Goal: Task Accomplishment & Management: Use online tool/utility

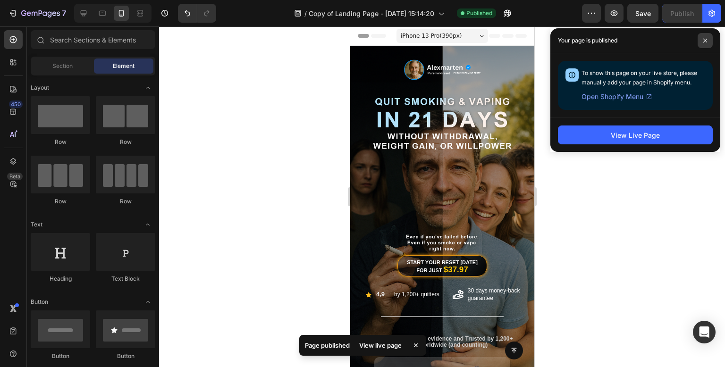
click at [708, 40] on span at bounding box center [705, 40] width 15 height 15
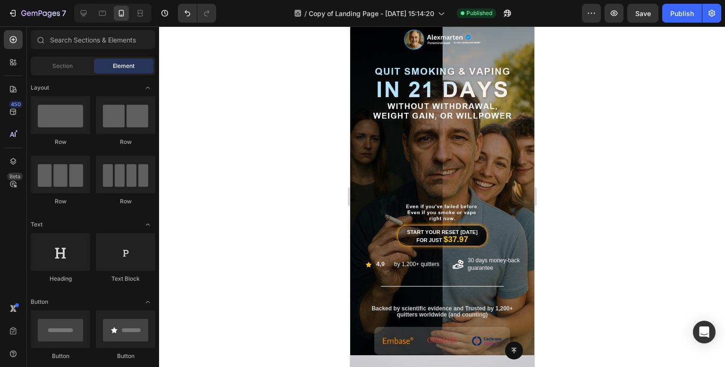
scroll to position [19, 0]
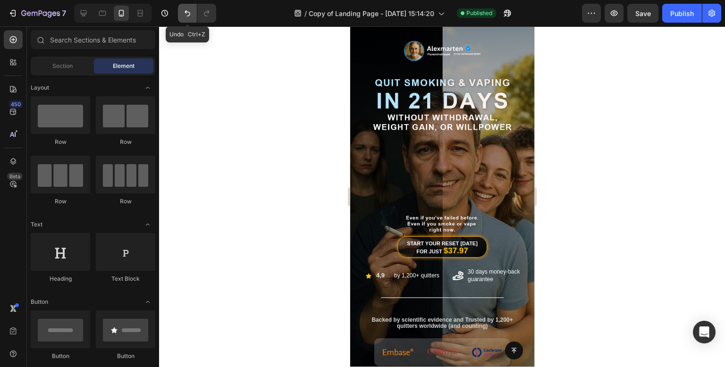
click at [186, 12] on icon "Undo/Redo" at bounding box center [188, 13] width 6 height 6
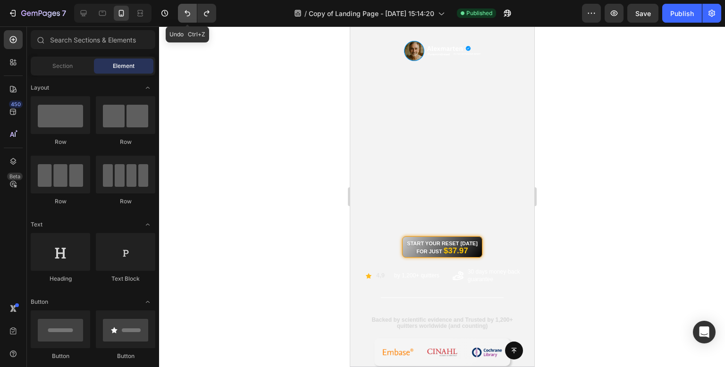
click at [186, 12] on icon "Undo/Redo" at bounding box center [188, 13] width 6 height 6
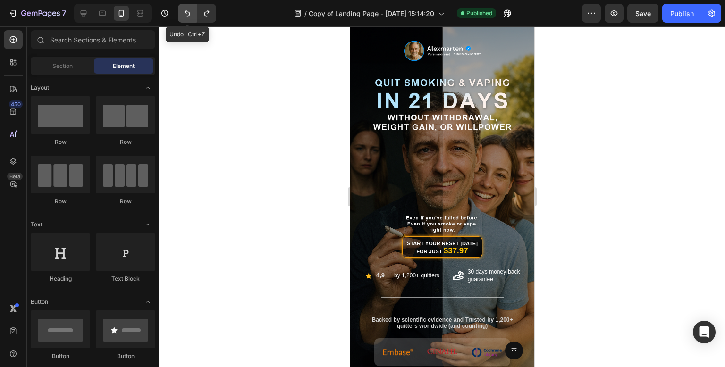
click at [186, 12] on icon "Undo/Redo" at bounding box center [188, 13] width 6 height 6
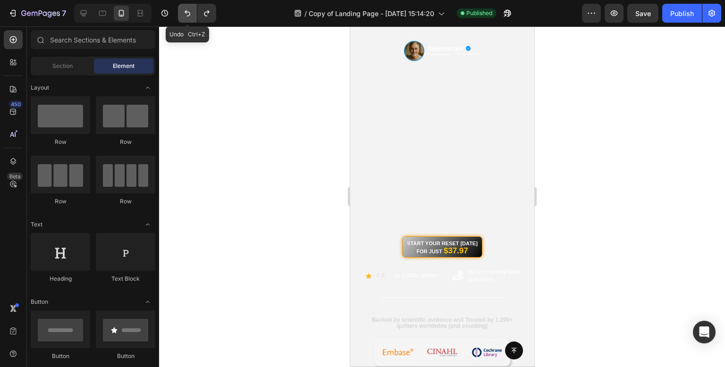
click at [186, 12] on icon "Undo/Redo" at bounding box center [188, 13] width 6 height 6
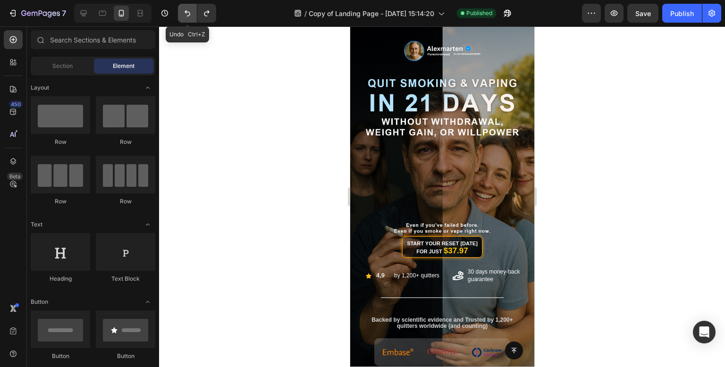
click at [186, 12] on icon "Undo/Redo" at bounding box center [188, 13] width 6 height 6
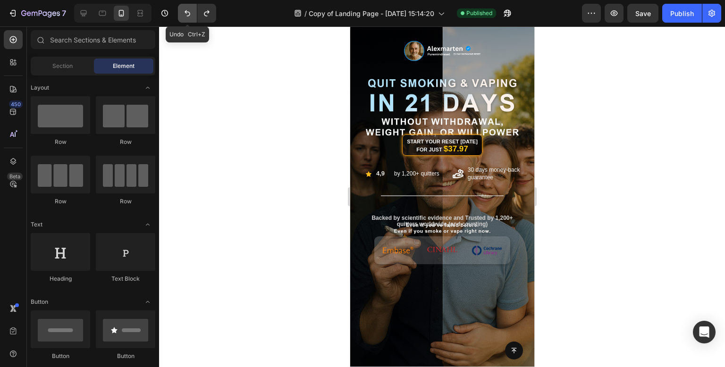
click at [186, 12] on icon "Undo/Redo" at bounding box center [188, 13] width 6 height 6
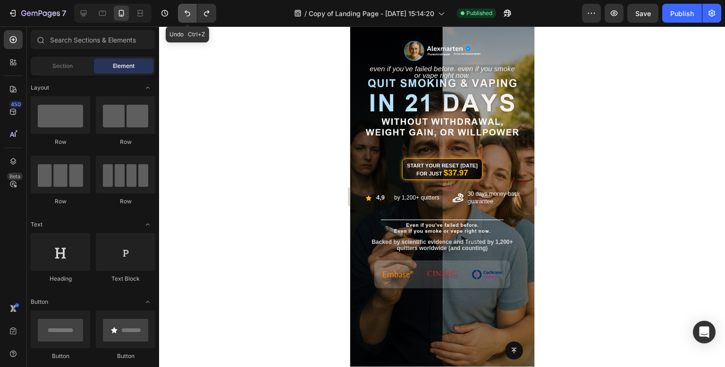
click at [186, 12] on icon "Undo/Redo" at bounding box center [188, 13] width 6 height 6
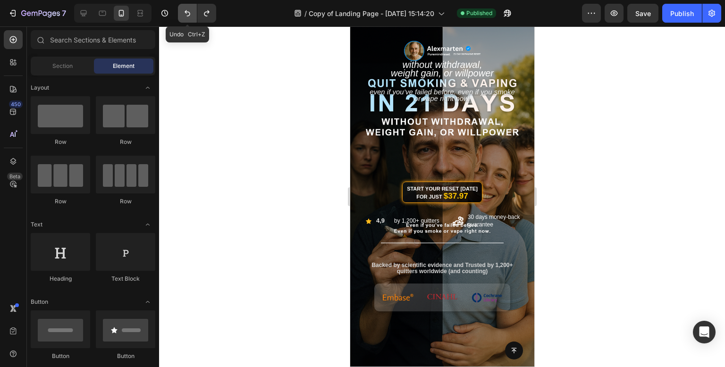
click at [186, 12] on icon "Undo/Redo" at bounding box center [188, 13] width 6 height 6
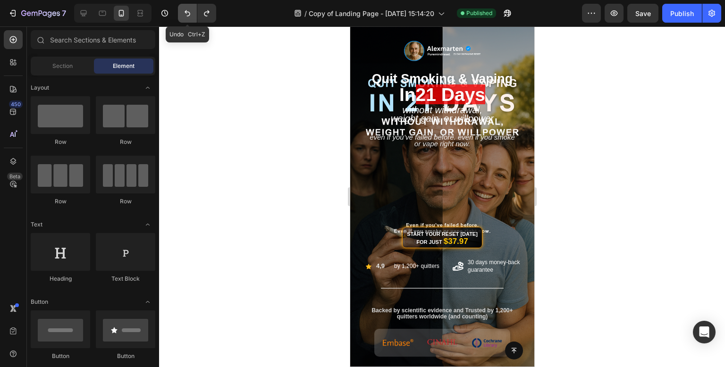
click at [186, 12] on icon "Undo/Redo" at bounding box center [188, 13] width 6 height 6
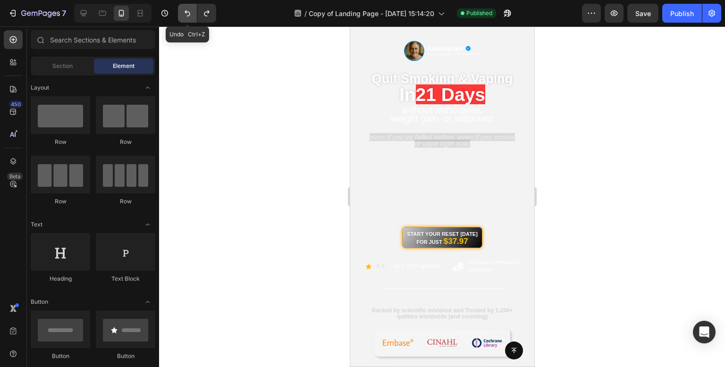
click at [186, 12] on icon "Undo/Redo" at bounding box center [188, 13] width 6 height 6
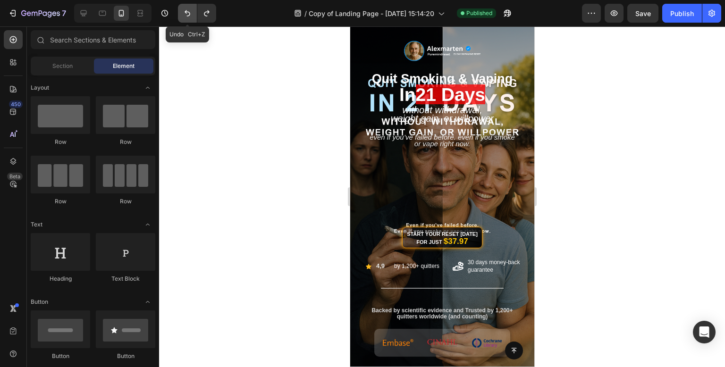
click at [186, 12] on icon "Undo/Redo" at bounding box center [188, 13] width 6 height 6
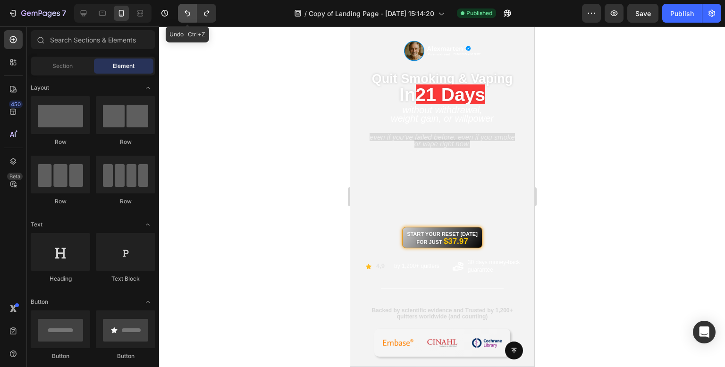
click at [186, 12] on icon "Undo/Redo" at bounding box center [188, 13] width 6 height 6
click at [228, 152] on div at bounding box center [442, 196] width 566 height 341
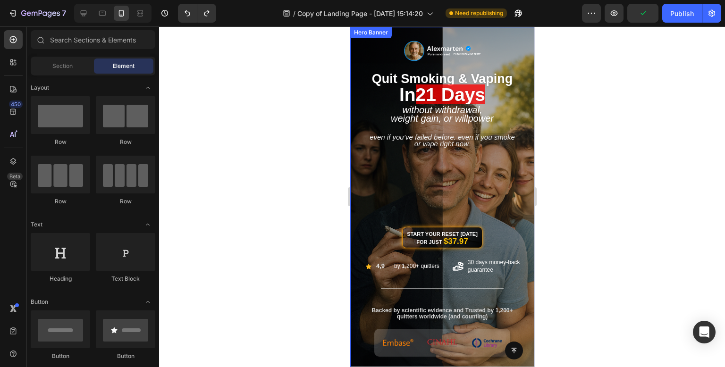
scroll to position [0, 0]
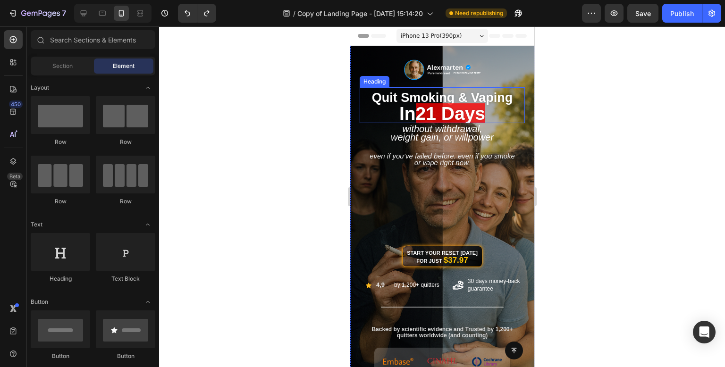
click at [445, 95] on span "quit smoking & vaping" at bounding box center [442, 98] width 141 height 14
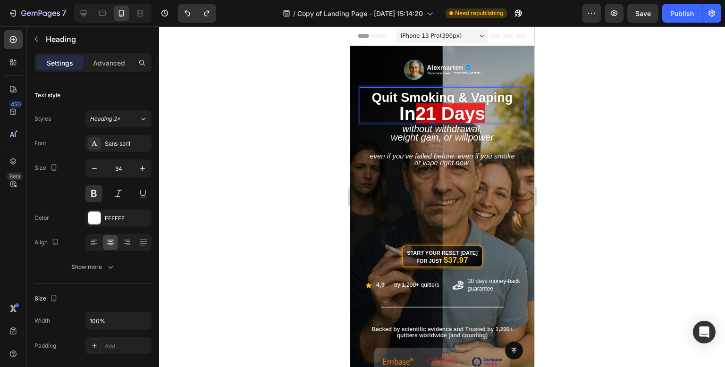
click at [484, 100] on span "quit smoking & vaping" at bounding box center [442, 98] width 141 height 14
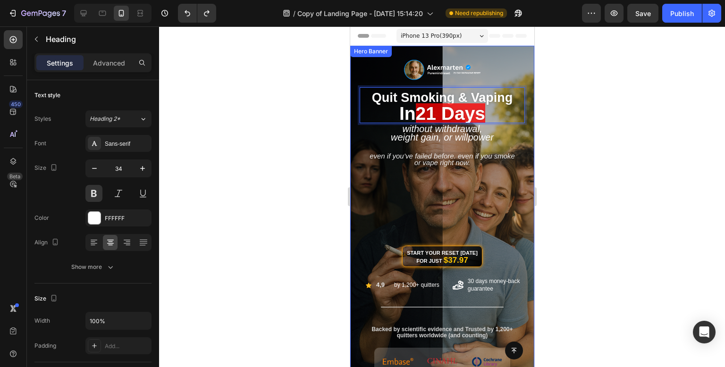
click at [606, 118] on div at bounding box center [442, 196] width 566 height 341
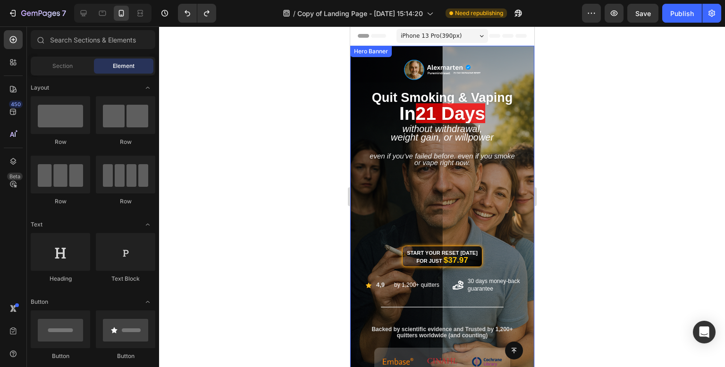
click at [619, 135] on div at bounding box center [442, 196] width 566 height 341
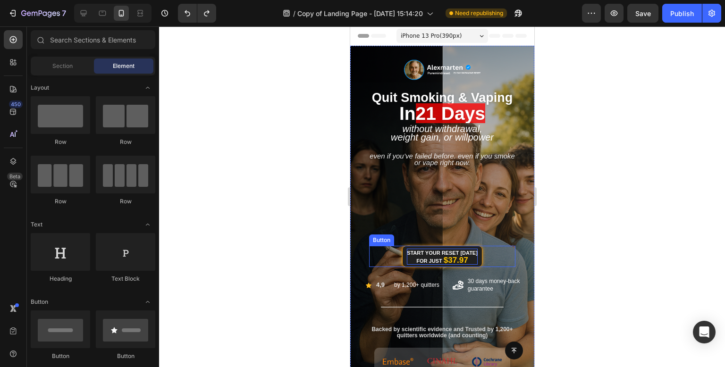
click at [434, 254] on strong "Start Your Reset [DATE]" at bounding box center [441, 253] width 71 height 6
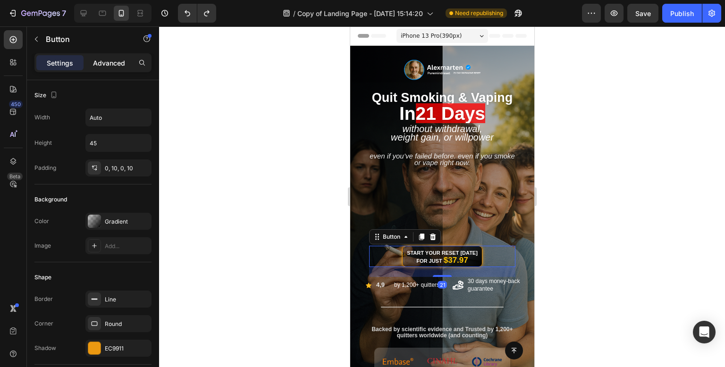
click at [123, 58] on p "Advanced" at bounding box center [109, 63] width 32 height 10
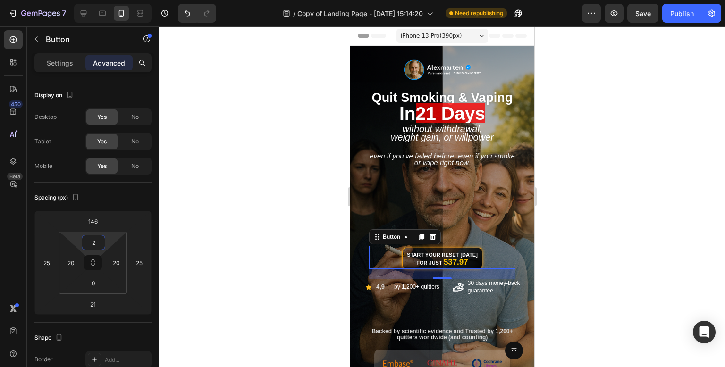
type input "0"
drag, startPoint x: 111, startPoint y: 231, endPoint x: 109, endPoint y: 244, distance: 12.5
click at [109, 0] on html "7 Version history / Copy of Landing Page - Aug 8, 15:14:20 Need republishing Pr…" at bounding box center [362, 0] width 725 height 0
click at [678, 171] on div at bounding box center [442, 196] width 566 height 341
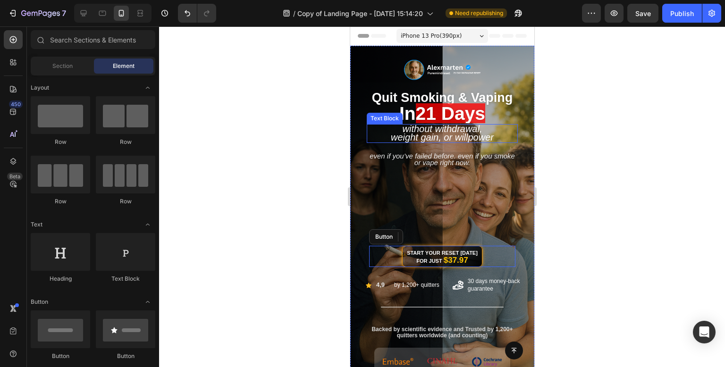
click at [486, 136] on span "Weight Gain, or Willpower" at bounding box center [441, 137] width 103 height 10
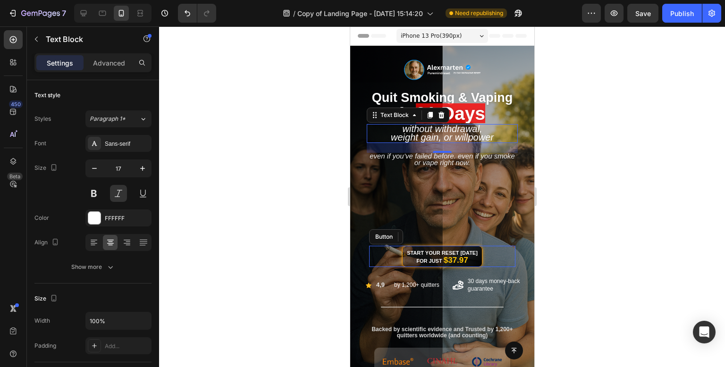
click at [317, 153] on div at bounding box center [442, 196] width 566 height 341
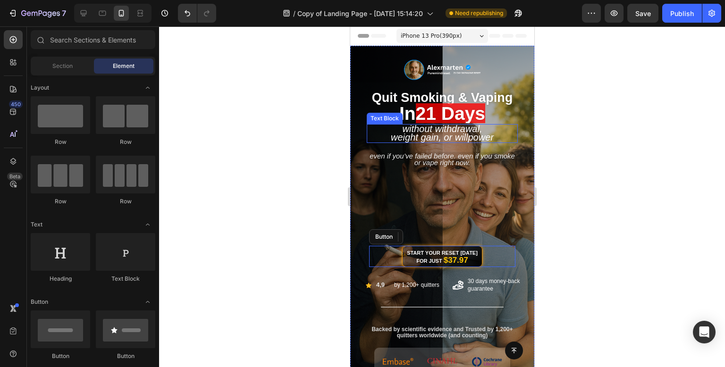
click at [435, 136] on span "Weight Gain, or Willpower" at bounding box center [441, 137] width 103 height 10
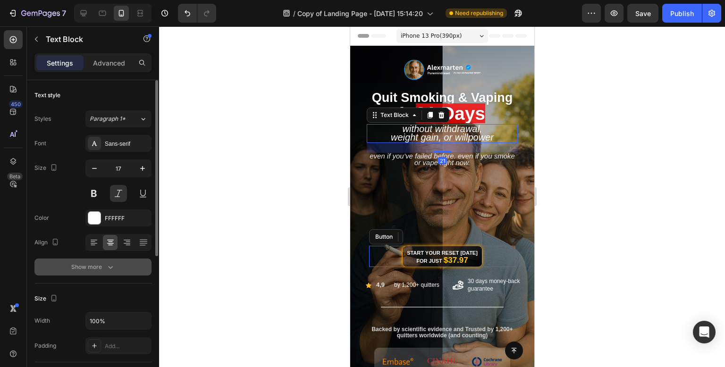
click at [104, 270] on div "Show more" at bounding box center [93, 266] width 44 height 9
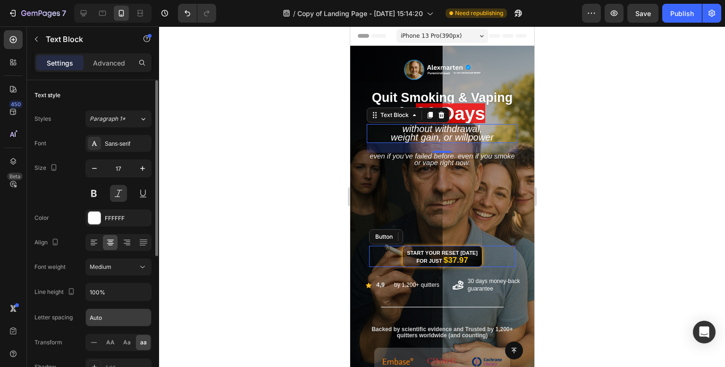
scroll to position [47, 0]
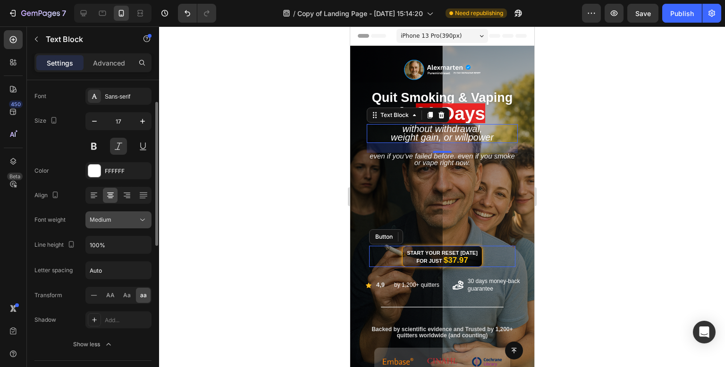
click at [144, 223] on icon at bounding box center [142, 219] width 9 height 9
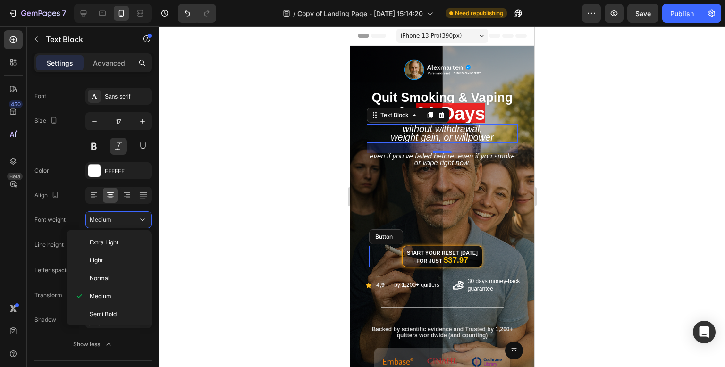
click at [281, 178] on div at bounding box center [442, 196] width 566 height 341
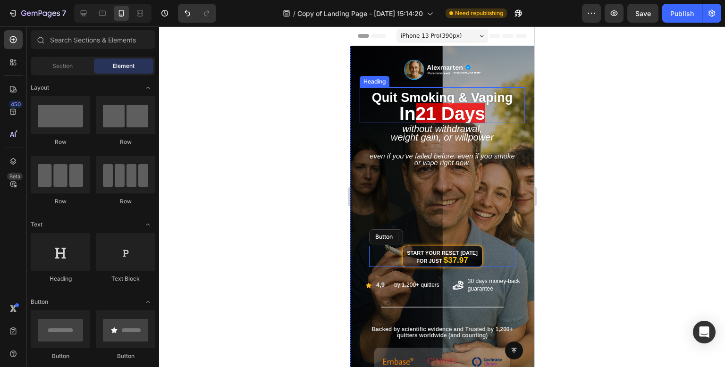
click at [495, 100] on span "quit smoking & vaping" at bounding box center [442, 98] width 141 height 14
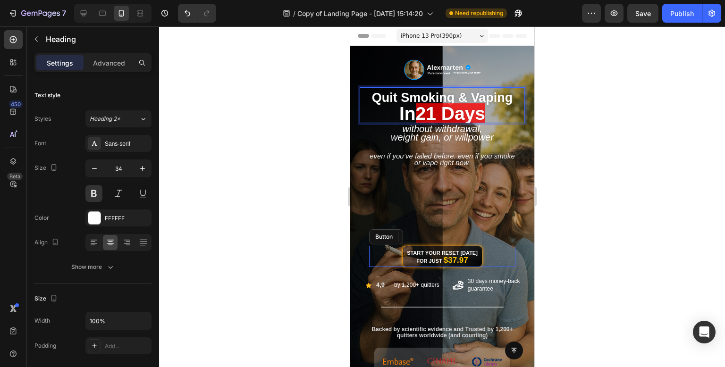
click at [599, 107] on div at bounding box center [442, 196] width 566 height 341
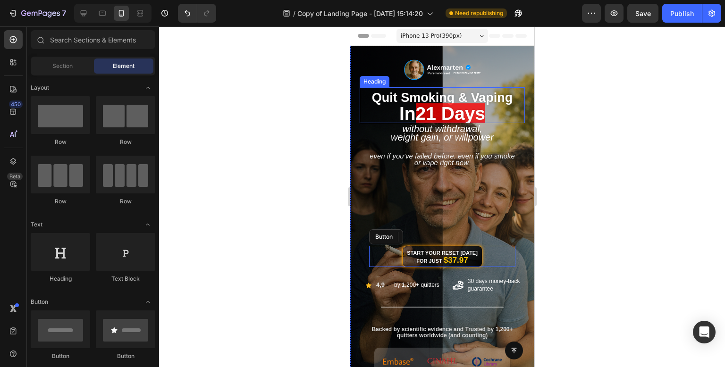
click at [471, 111] on span "21 days" at bounding box center [449, 113] width 69 height 20
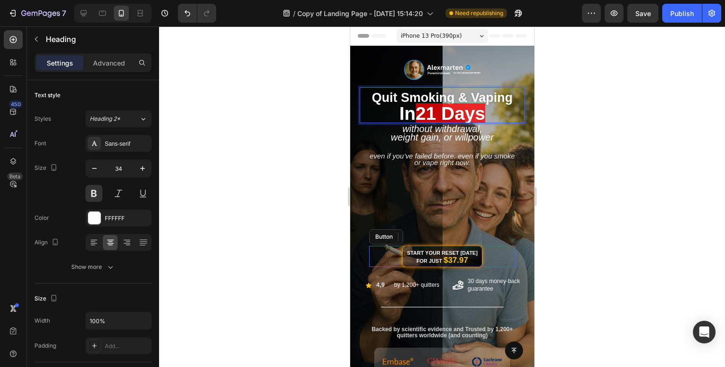
click at [477, 112] on span "21 days" at bounding box center [449, 113] width 69 height 20
click at [485, 116] on p "quit smoking & vaping in 21 days" at bounding box center [441, 105] width 163 height 34
click at [477, 95] on span "quit smoking & vaping" at bounding box center [442, 98] width 141 height 14
click at [495, 97] on span "quit smoking & vaping" at bounding box center [442, 98] width 141 height 14
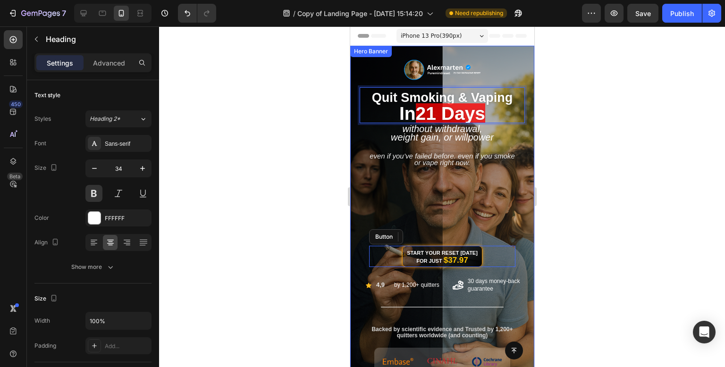
click at [614, 108] on div at bounding box center [442, 196] width 566 height 341
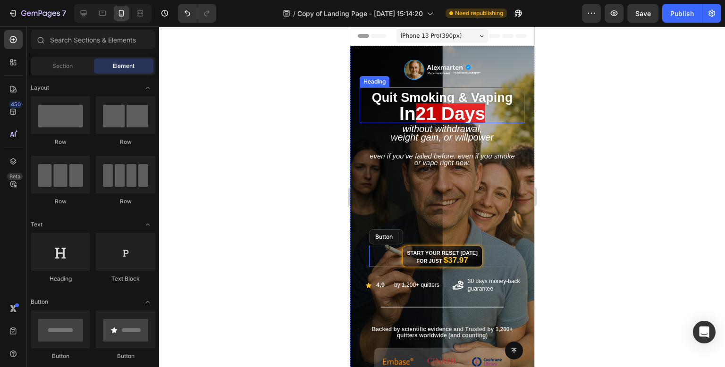
click at [498, 104] on span "quit smoking & vaping" at bounding box center [442, 98] width 141 height 14
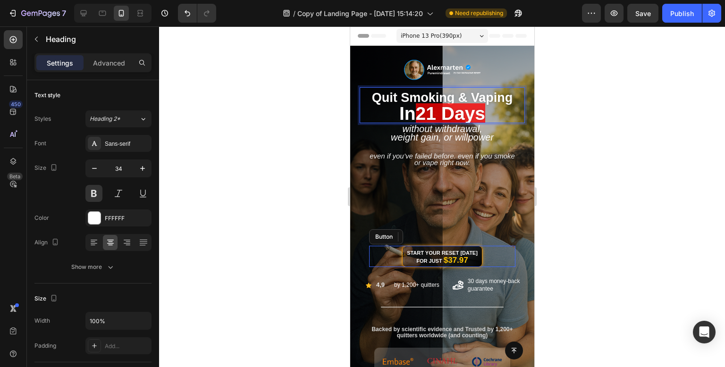
click at [498, 101] on span "quit smoking & vaping" at bounding box center [442, 98] width 141 height 14
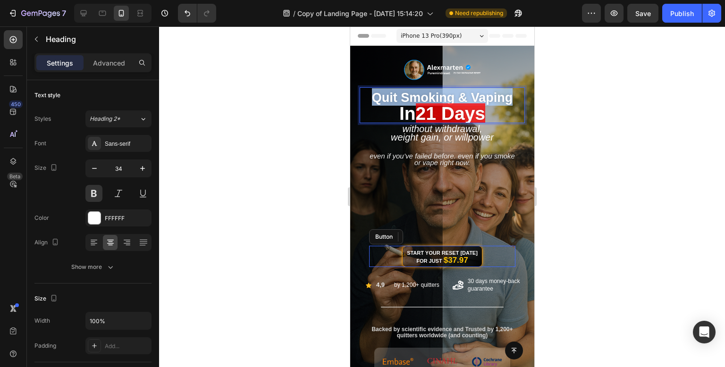
drag, startPoint x: 511, startPoint y: 95, endPoint x: 337, endPoint y: 91, distance: 174.7
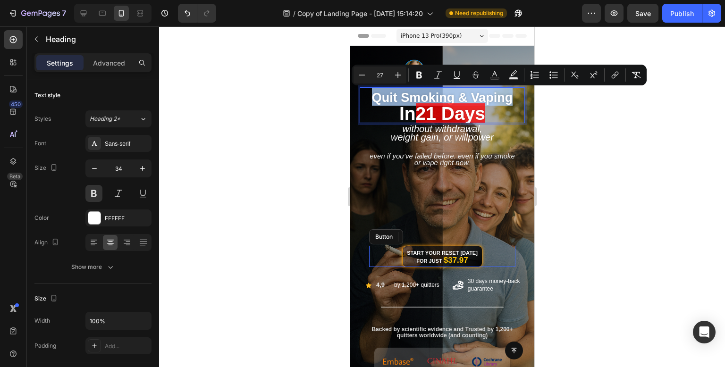
copy span "quit smoking & vaping"
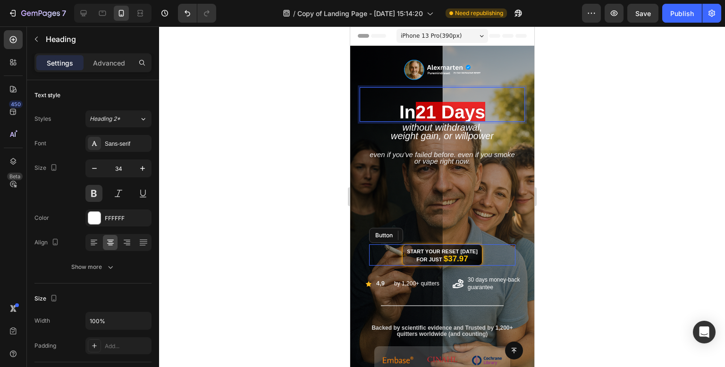
click at [386, 110] on p "⁠⁠⁠⁠⁠⁠⁠ in 21 days" at bounding box center [441, 104] width 163 height 33
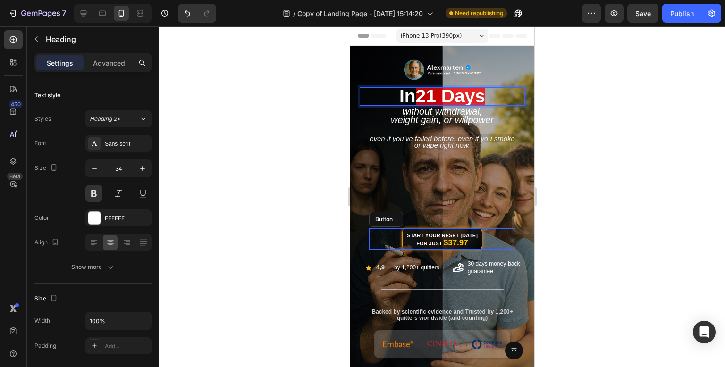
click at [593, 114] on div at bounding box center [442, 196] width 566 height 341
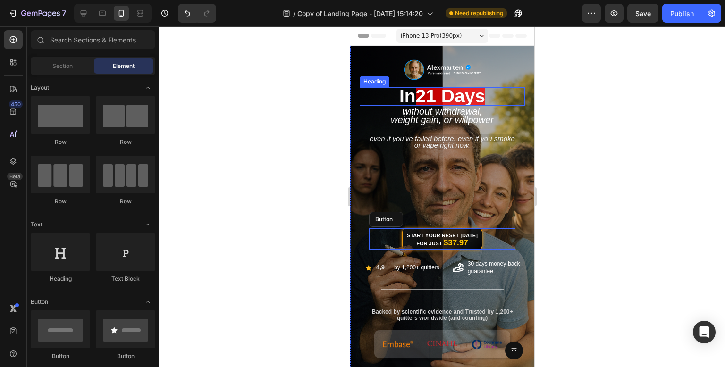
click at [472, 94] on span "21 days" at bounding box center [449, 96] width 69 height 20
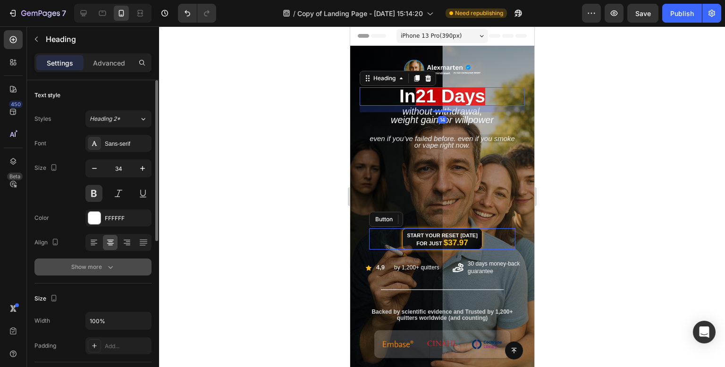
click at [102, 269] on div "Show more" at bounding box center [93, 266] width 44 height 9
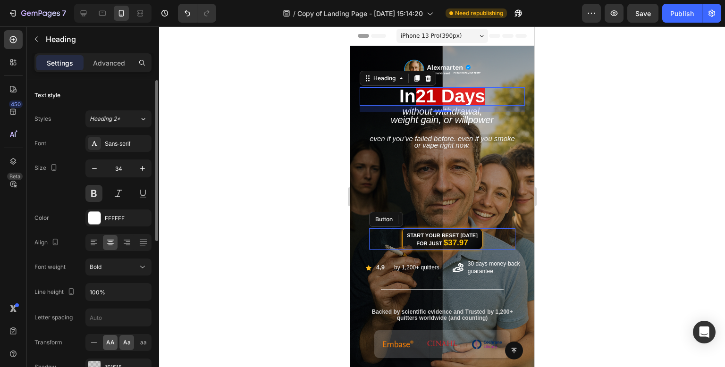
click at [110, 347] on div "AA" at bounding box center [110, 342] width 15 height 15
click at [289, 177] on div at bounding box center [442, 196] width 566 height 341
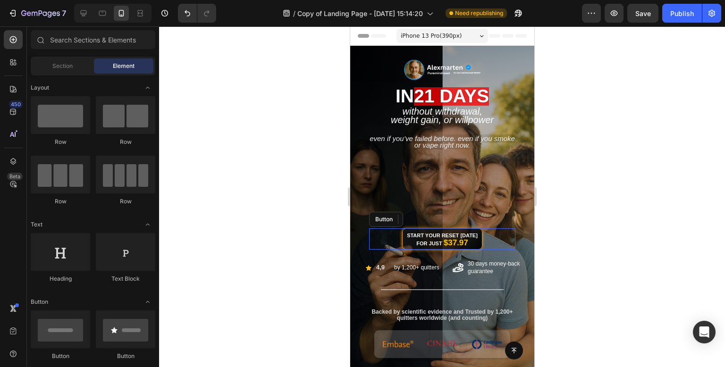
click at [289, 177] on div at bounding box center [442, 196] width 566 height 341
click at [614, 188] on div at bounding box center [442, 196] width 566 height 341
click at [449, 144] on span "Even if you’ve failed before. Even if you smoke or vape right now." at bounding box center [441, 142] width 145 height 15
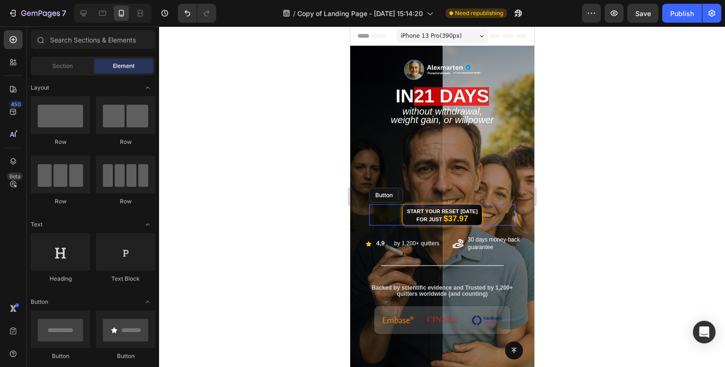
click at [689, 99] on div at bounding box center [442, 196] width 566 height 341
click at [442, 94] on span "21 days" at bounding box center [451, 96] width 75 height 20
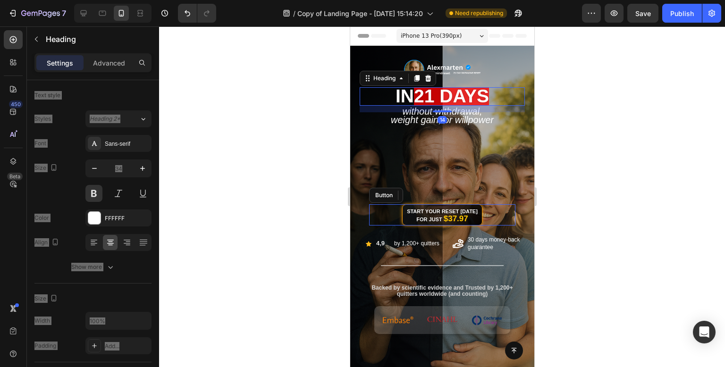
copy div "Settings Advanced Text style Styles Heading 2* Font Sans-serif Size Color FFFFF…"
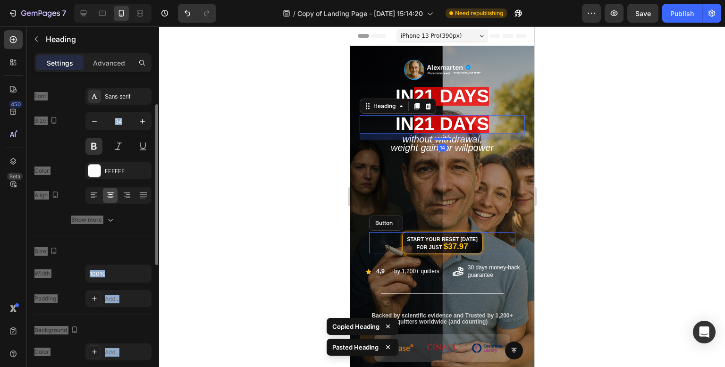
click at [575, 87] on div at bounding box center [442, 196] width 566 height 341
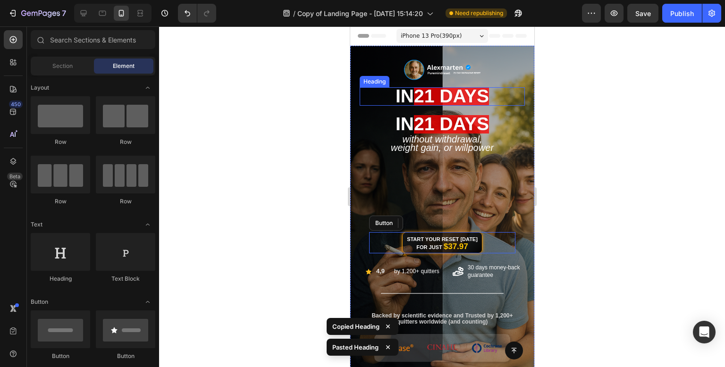
click at [456, 94] on span "21 days" at bounding box center [451, 96] width 75 height 20
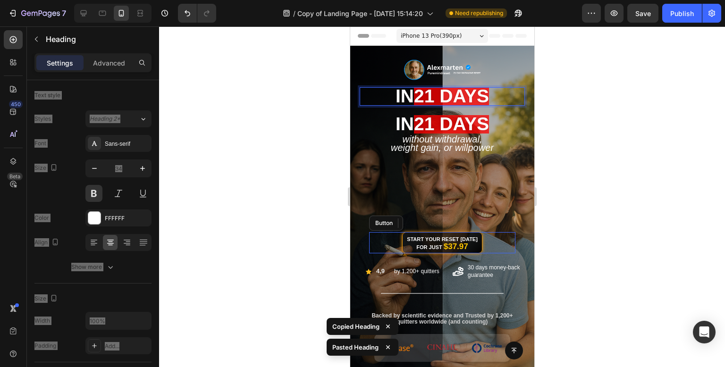
click at [497, 97] on p "in 21 days" at bounding box center [441, 96] width 163 height 17
click at [443, 97] on span "21 days" at bounding box center [451, 96] width 75 height 20
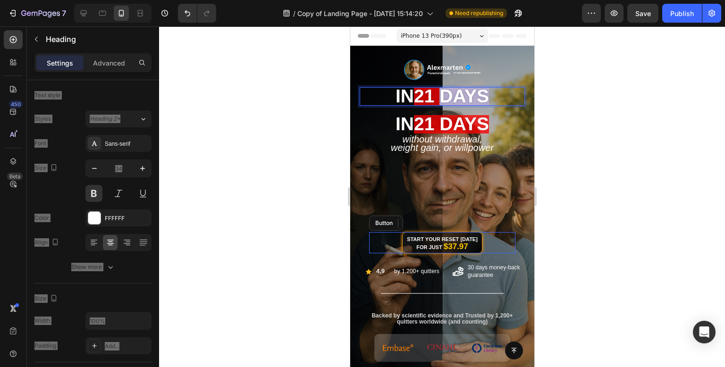
click at [443, 97] on span "21 days" at bounding box center [451, 96] width 75 height 20
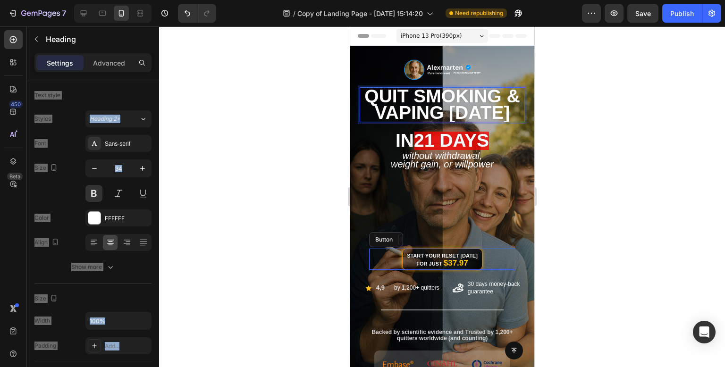
click at [620, 116] on div at bounding box center [442, 196] width 566 height 341
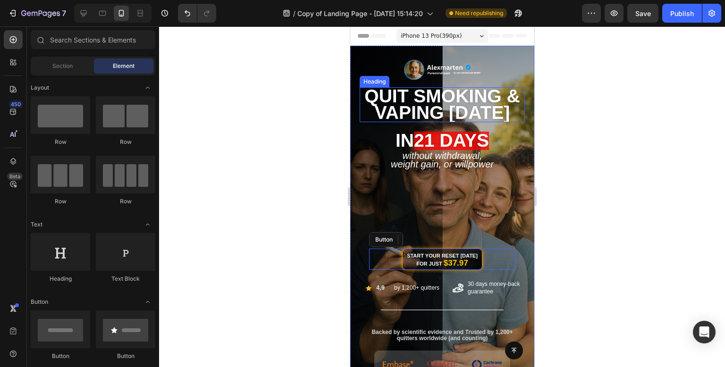
click at [465, 112] on span "QUIT SMOKING & VAPING IN 21 DAYS" at bounding box center [441, 104] width 155 height 37
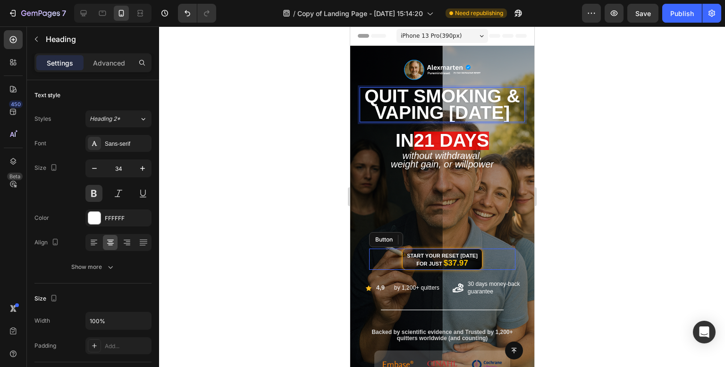
click at [448, 112] on span "QUIT SMOKING & VAPING IN 21 DAYS" at bounding box center [441, 104] width 155 height 37
drag, startPoint x: 450, startPoint y: 114, endPoint x: 483, endPoint y: 125, distance: 34.9
click at [483, 121] on p "QUIT SMOKING & VAPING IN 21 DAYS" at bounding box center [441, 104] width 163 height 33
click at [614, 101] on div at bounding box center [442, 196] width 566 height 341
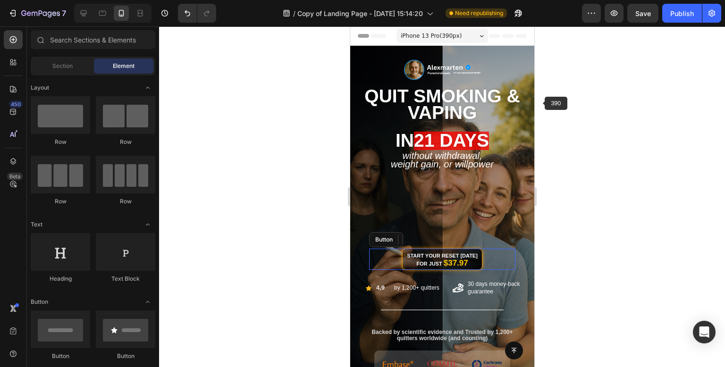
click at [483, 101] on span "QUIT SMOKING & VAPING" at bounding box center [441, 104] width 155 height 37
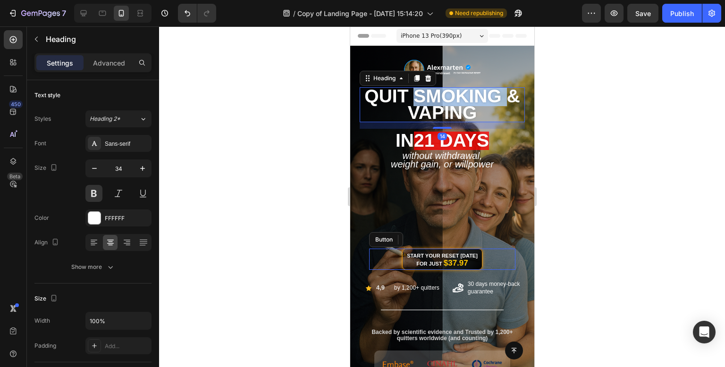
click at [420, 106] on span "QUIT SMOKING & VAPING" at bounding box center [441, 104] width 155 height 37
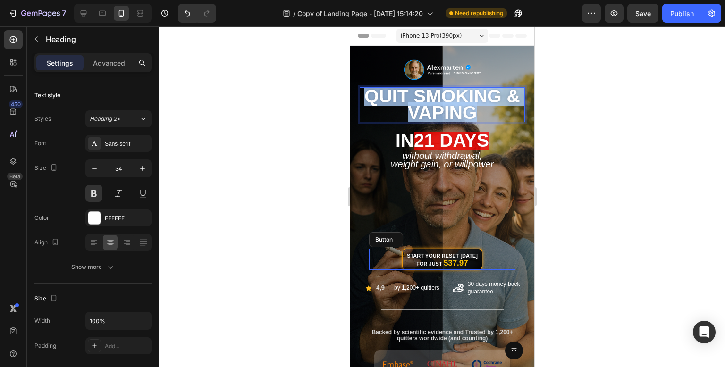
click at [420, 106] on span "QUIT SMOKING & VAPING" at bounding box center [441, 104] width 155 height 37
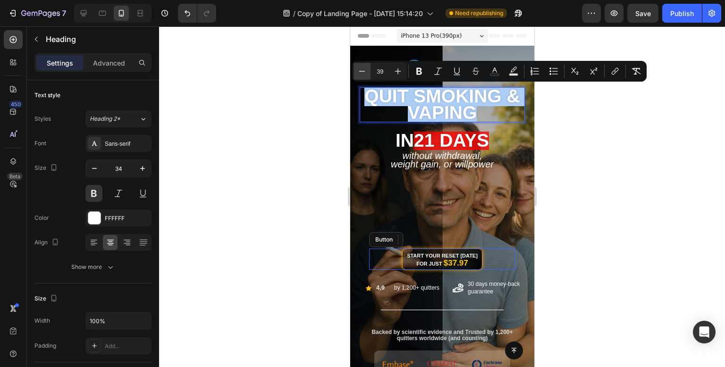
click at [364, 70] on icon "Editor contextual toolbar" at bounding box center [361, 71] width 9 height 9
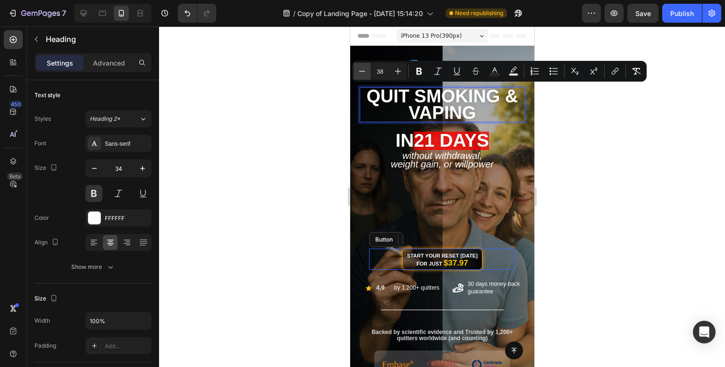
click at [364, 70] on icon "Editor contextual toolbar" at bounding box center [361, 71] width 9 height 9
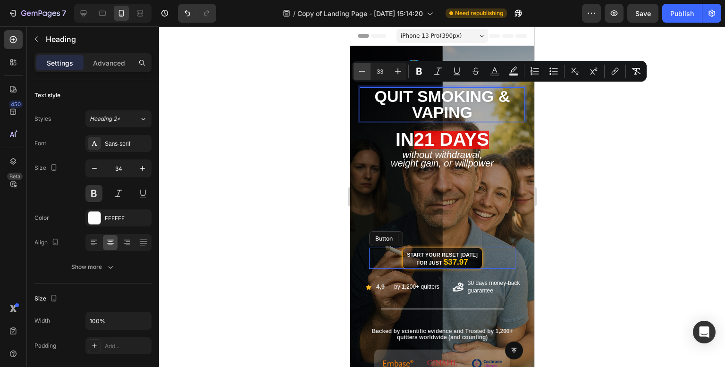
click at [364, 70] on icon "Editor contextual toolbar" at bounding box center [361, 71] width 9 height 9
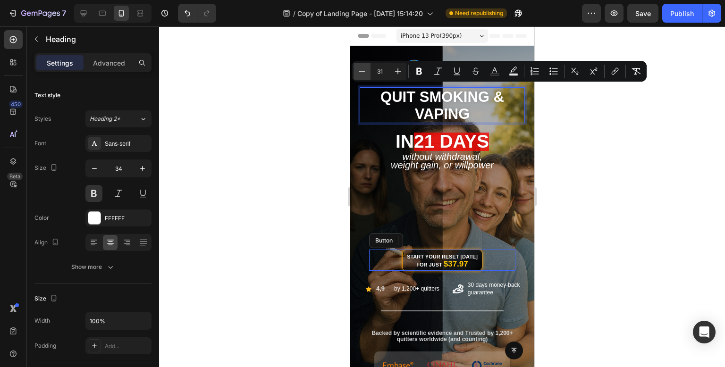
click at [364, 70] on icon "Editor contextual toolbar" at bounding box center [361, 71] width 9 height 9
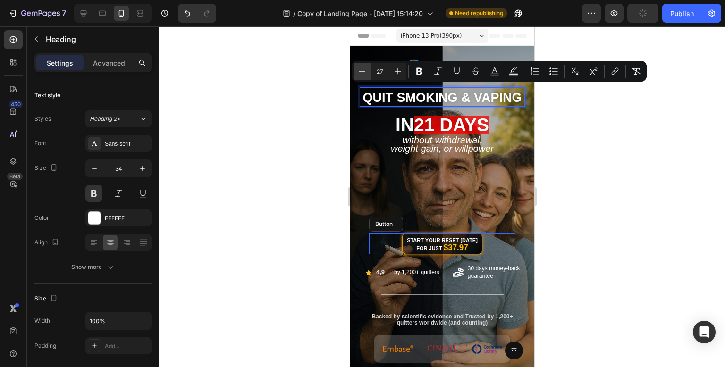
click at [364, 70] on icon "Editor contextual toolbar" at bounding box center [361, 71] width 9 height 9
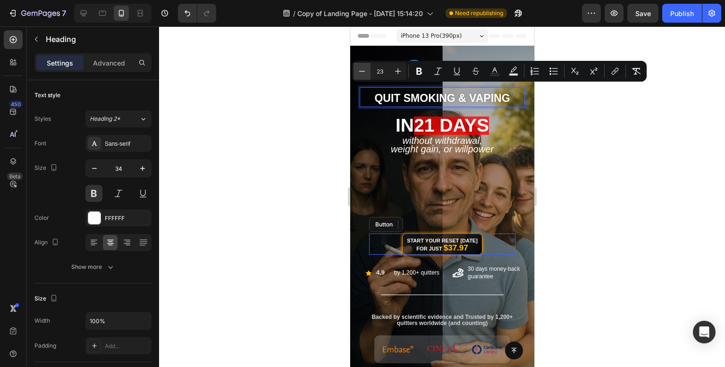
type input "22"
click at [213, 171] on div at bounding box center [442, 196] width 566 height 341
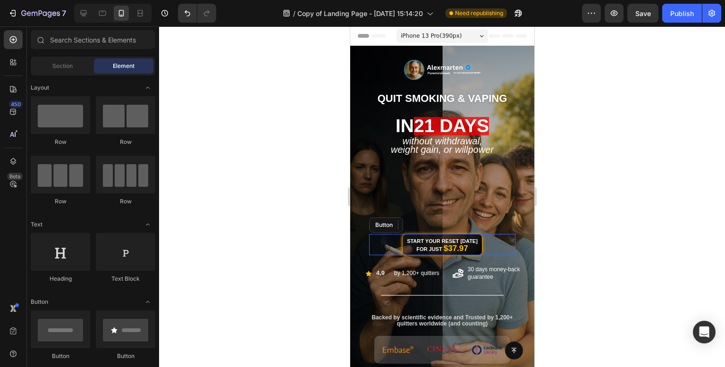
click at [263, 158] on div at bounding box center [442, 196] width 566 height 341
click at [474, 123] on span "21 days" at bounding box center [451, 126] width 75 height 20
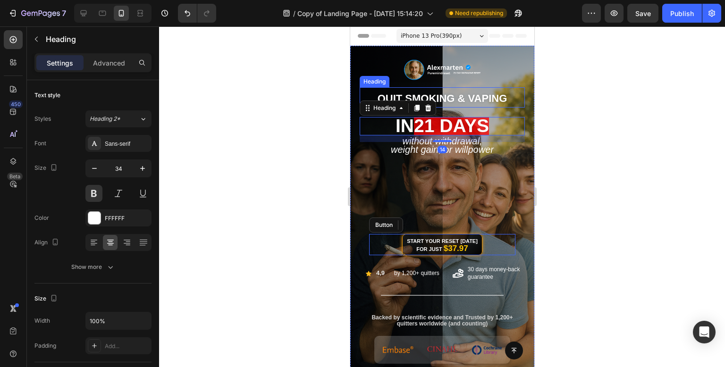
click at [470, 103] on span "QUIT SMOKING & VAPING" at bounding box center [442, 99] width 130 height 12
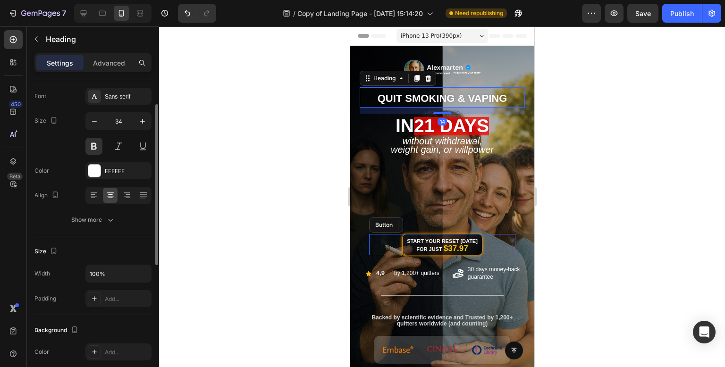
click at [109, 61] on p "Advanced" at bounding box center [109, 63] width 32 height 10
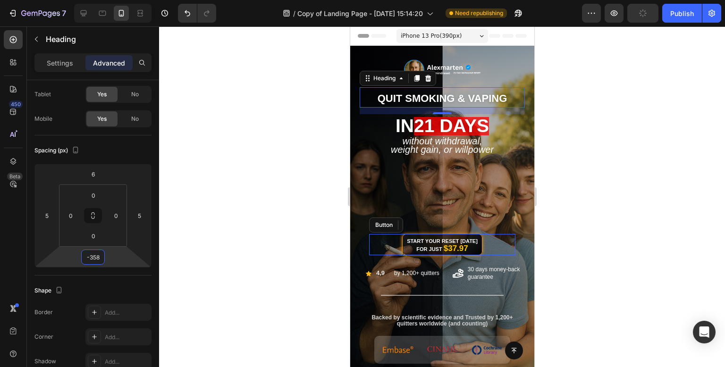
click at [117, 0] on html "7 Version history / Copy of Landing Page - Aug 8, 15:14:20 Need republishing Pr…" at bounding box center [362, 0] width 725 height 0
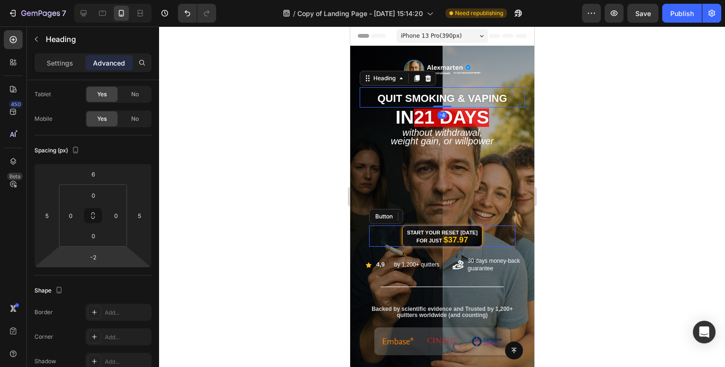
type input "0"
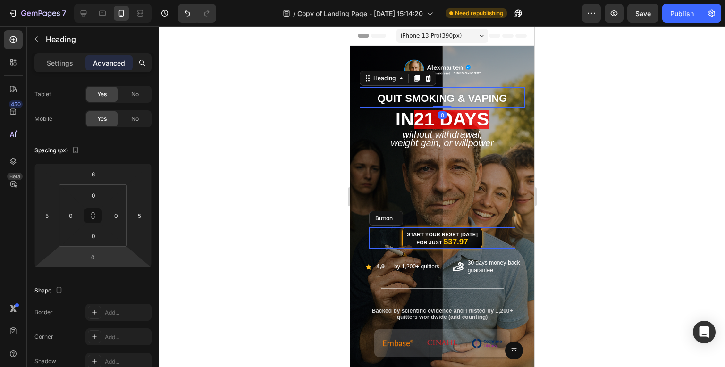
drag, startPoint x: 126, startPoint y: 245, endPoint x: 143, endPoint y: 175, distance: 71.9
click at [143, 0] on html "7 Version history / Copy of Landing Page - Aug 8, 15:14:20 Need republishing Pr…" at bounding box center [362, 0] width 725 height 0
click at [254, 150] on div at bounding box center [442, 196] width 566 height 341
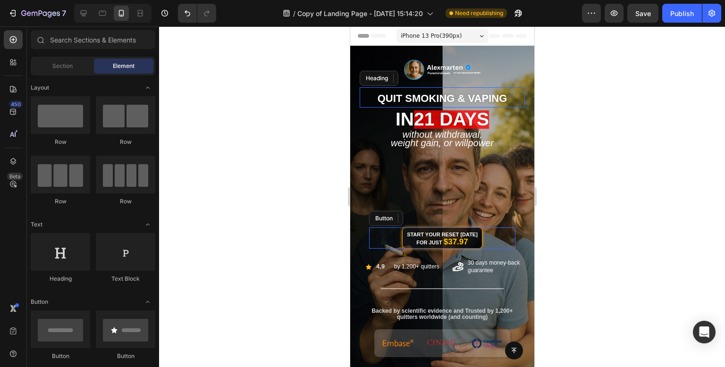
click at [254, 150] on div at bounding box center [442, 196] width 566 height 341
click at [495, 125] on h2 "in 21 days" at bounding box center [441, 119] width 165 height 18
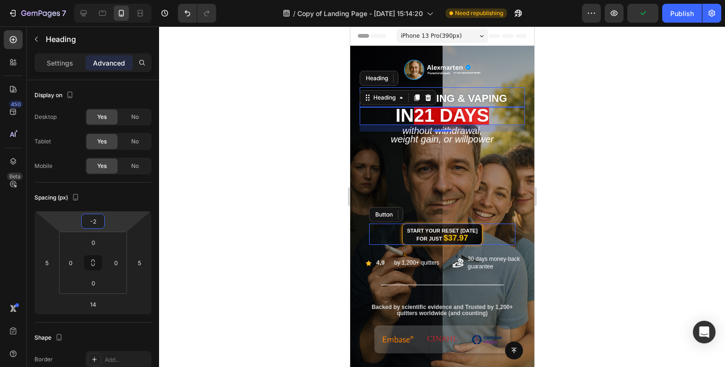
type input "0"
drag, startPoint x: 110, startPoint y: 222, endPoint x: 116, endPoint y: 223, distance: 6.8
click at [116, 0] on html "7 Version history / Copy of Landing Page - Aug 8, 15:14:20 Need republishing Pr…" at bounding box center [362, 0] width 725 height 0
click at [244, 179] on div at bounding box center [442, 196] width 566 height 341
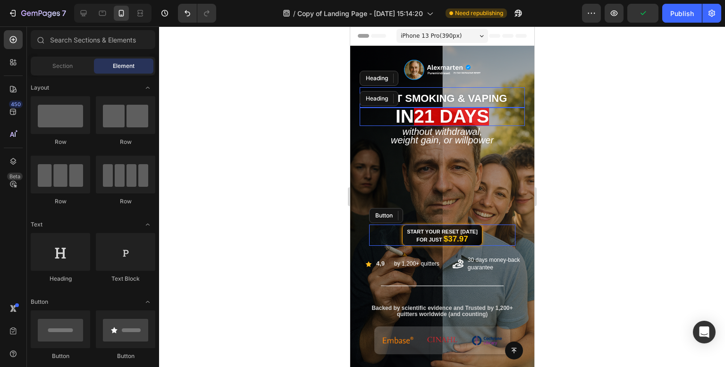
click at [244, 179] on div at bounding box center [442, 196] width 566 height 341
click at [641, 187] on div at bounding box center [442, 196] width 566 height 341
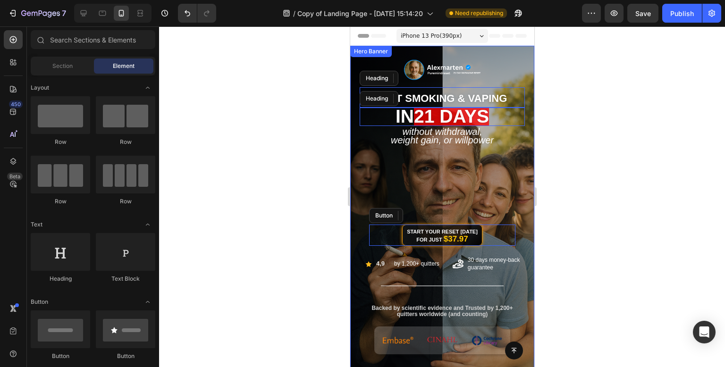
click at [507, 157] on div "Start Your Reset Today for Just $37.97 Button" at bounding box center [442, 206] width 170 height 100
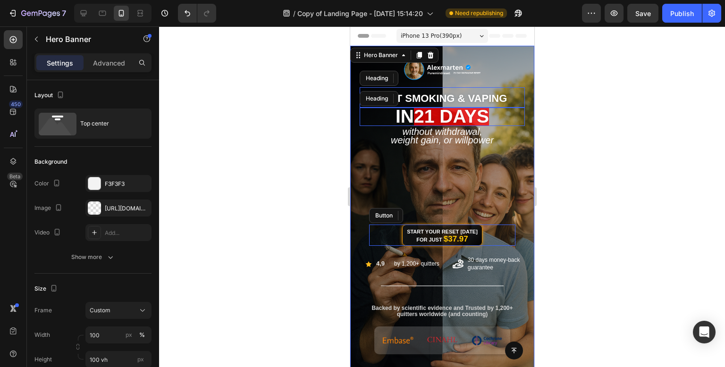
click at [300, 159] on div at bounding box center [442, 196] width 566 height 341
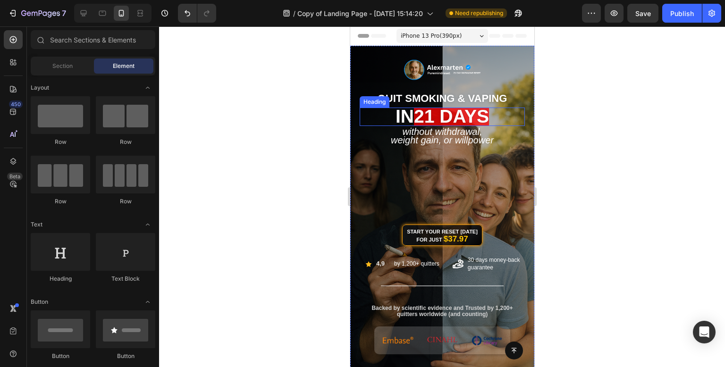
click at [473, 126] on span "21 days" at bounding box center [451, 116] width 75 height 20
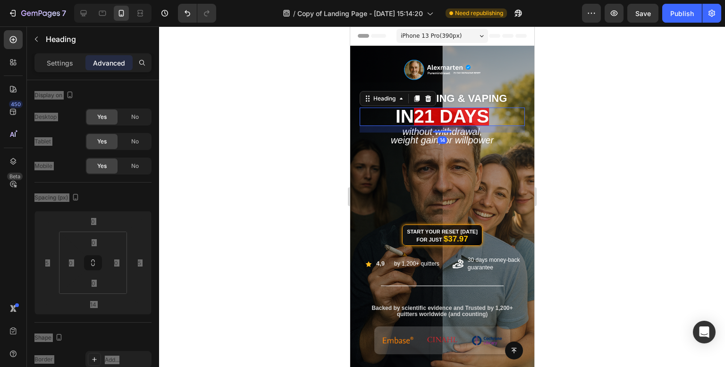
click at [473, 126] on div "14" at bounding box center [441, 129] width 165 height 7
click at [471, 110] on span "21 days" at bounding box center [451, 116] width 75 height 20
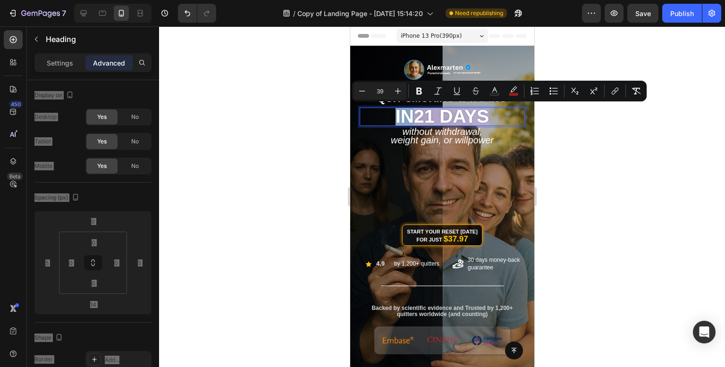
click at [471, 110] on span "21 days" at bounding box center [451, 116] width 75 height 20
click at [400, 87] on icon "Editor contextual toolbar" at bounding box center [397, 90] width 9 height 9
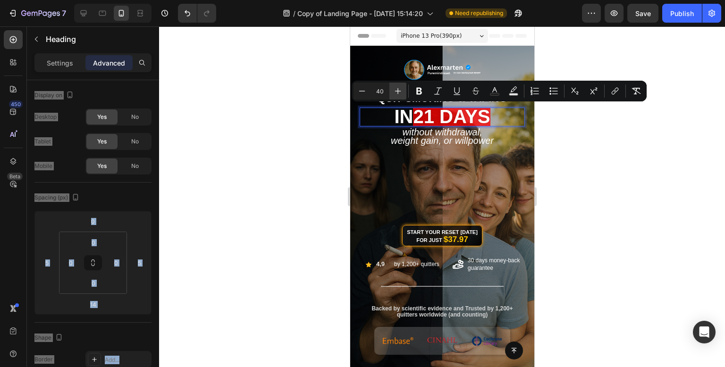
click at [400, 87] on icon "Editor contextual toolbar" at bounding box center [397, 90] width 9 height 9
type input "44"
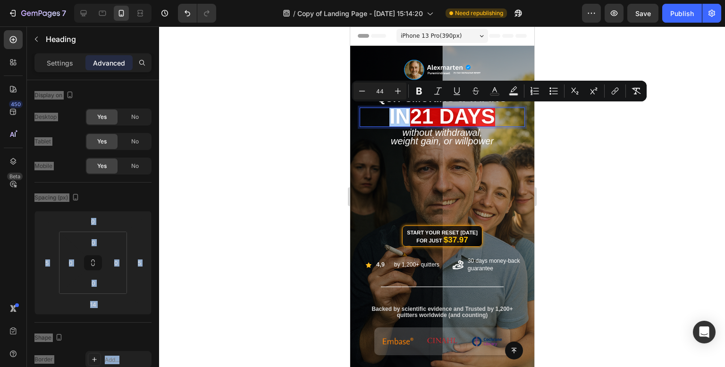
click at [269, 140] on div at bounding box center [442, 196] width 566 height 341
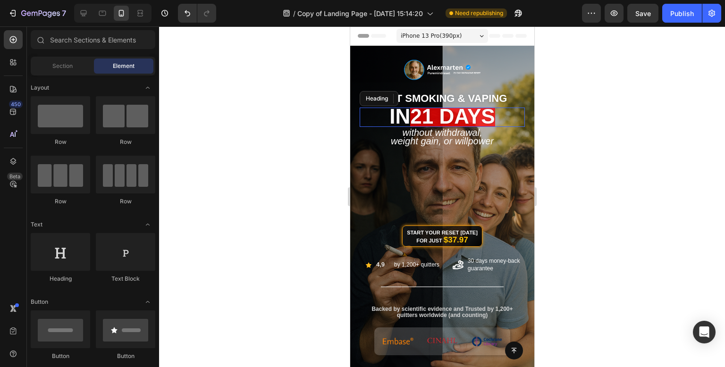
click at [269, 140] on div at bounding box center [442, 196] width 566 height 341
click at [518, 158] on div "Start Your Reset Today for Just $37.97 Button" at bounding box center [442, 207] width 170 height 100
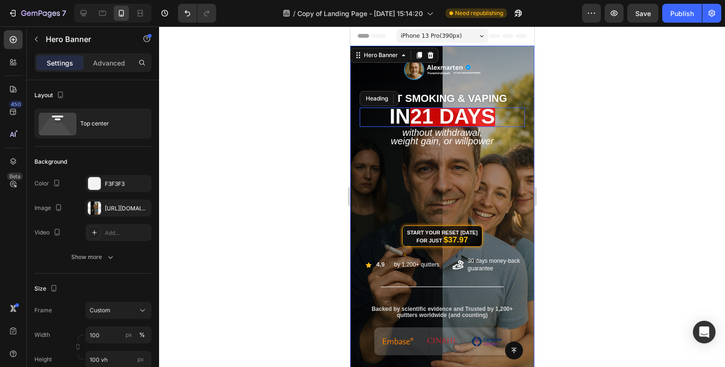
click at [247, 193] on div at bounding box center [442, 196] width 566 height 341
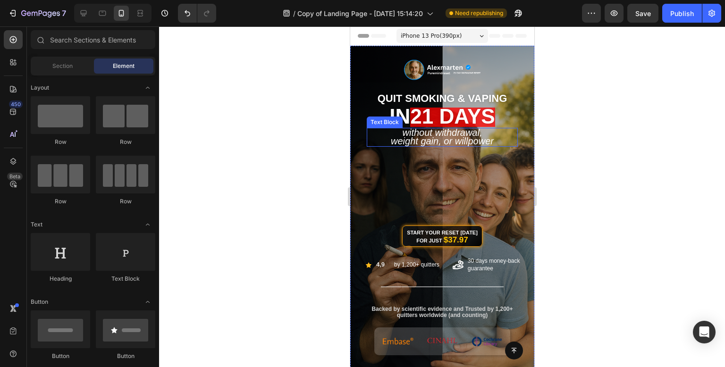
click at [440, 144] on span "Weight Gain, or Willpower" at bounding box center [441, 141] width 103 height 10
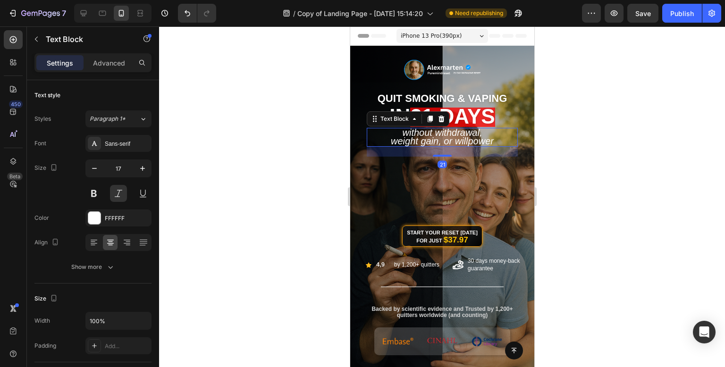
click at [447, 132] on span "Without Withdrawal," at bounding box center [442, 132] width 80 height 10
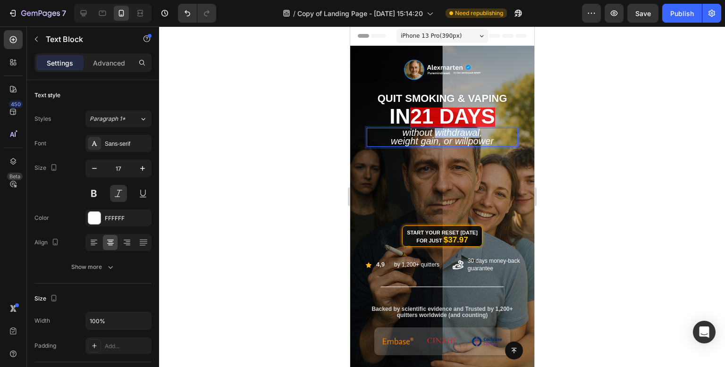
click at [447, 132] on span "Without Withdrawal," at bounding box center [442, 132] width 80 height 10
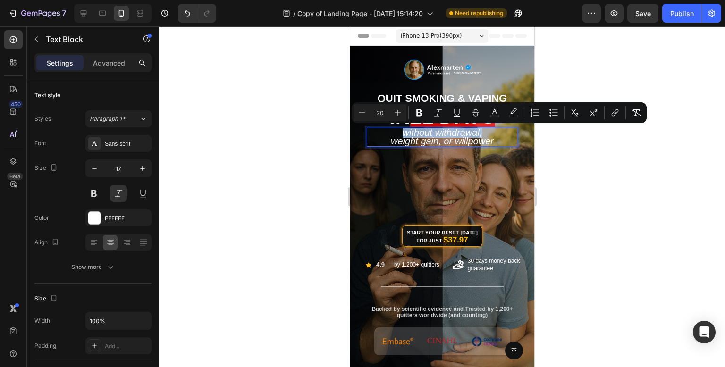
click at [448, 132] on span "Without Withdrawal," at bounding box center [442, 132] width 80 height 10
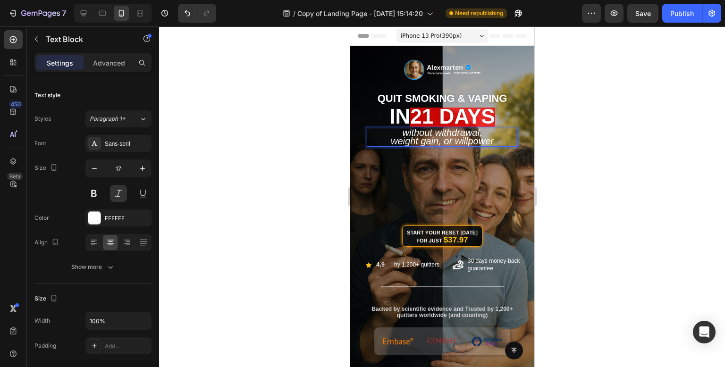
click at [451, 144] on span "Weight Gain, or Willpower" at bounding box center [441, 141] width 103 height 10
click at [454, 140] on span "Weight Gain, or Willpower" at bounding box center [441, 141] width 103 height 10
click at [455, 140] on span "Weight Gain, or Willpower" at bounding box center [441, 141] width 103 height 10
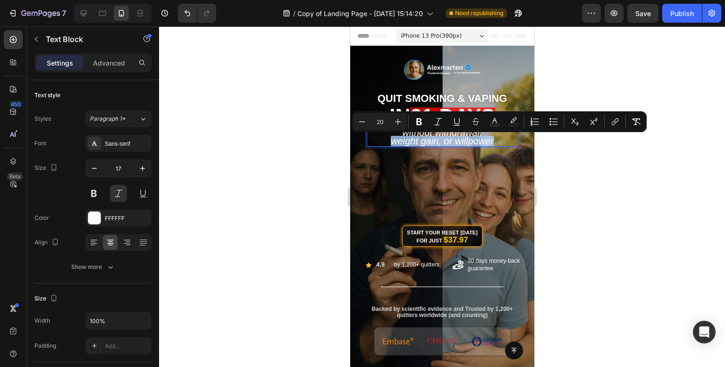
click at [455, 140] on span "Weight Gain, or Willpower" at bounding box center [441, 141] width 103 height 10
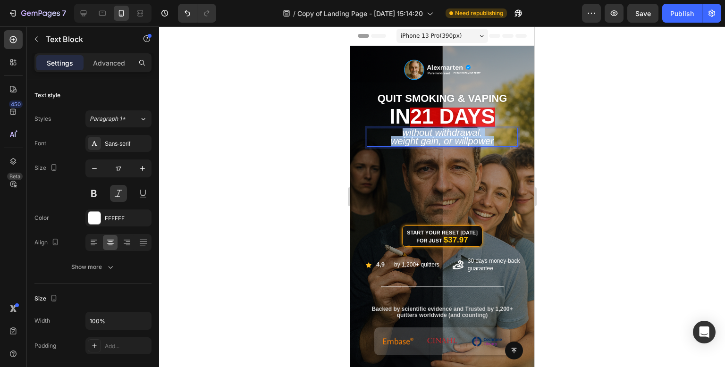
drag, startPoint x: 498, startPoint y: 141, endPoint x: 367, endPoint y: 128, distance: 131.4
click at [367, 128] on div "Without Withdrawal, Weight Gain, or Willpower" at bounding box center [441, 137] width 151 height 19
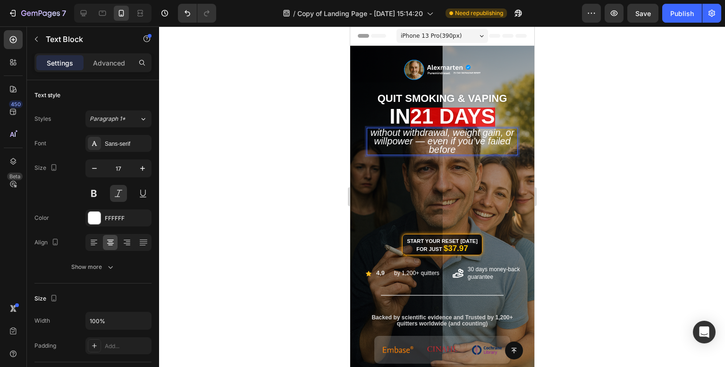
click at [285, 154] on div at bounding box center [442, 196] width 566 height 341
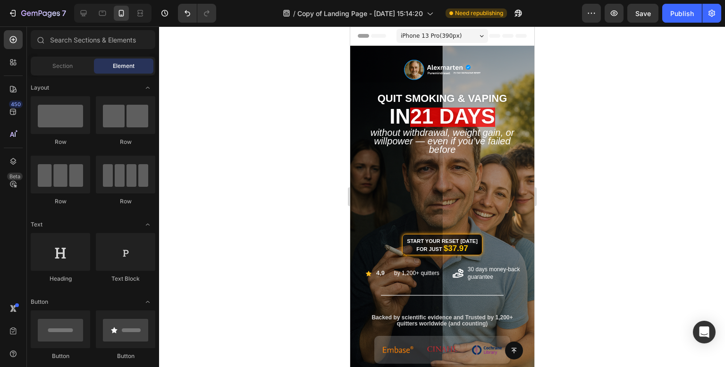
click at [614, 140] on div at bounding box center [442, 196] width 566 height 341
click at [444, 114] on span "21 days" at bounding box center [452, 116] width 85 height 23
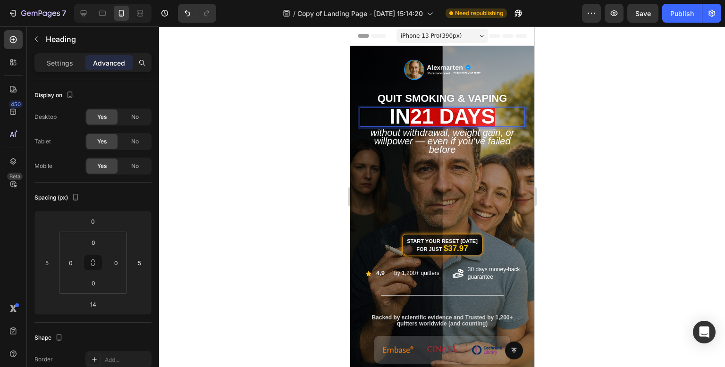
click at [459, 116] on span "21 days" at bounding box center [452, 116] width 85 height 23
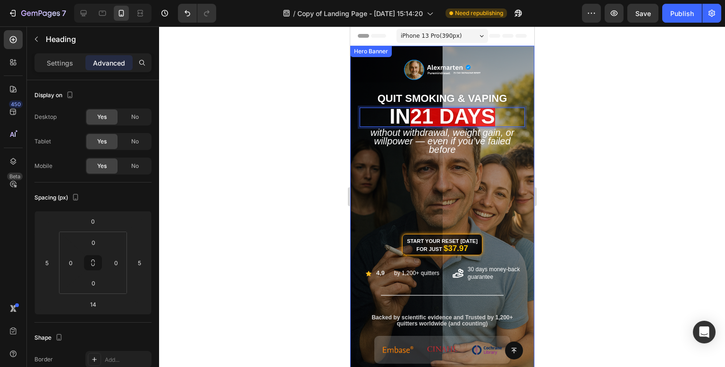
click at [611, 110] on div at bounding box center [442, 196] width 566 height 341
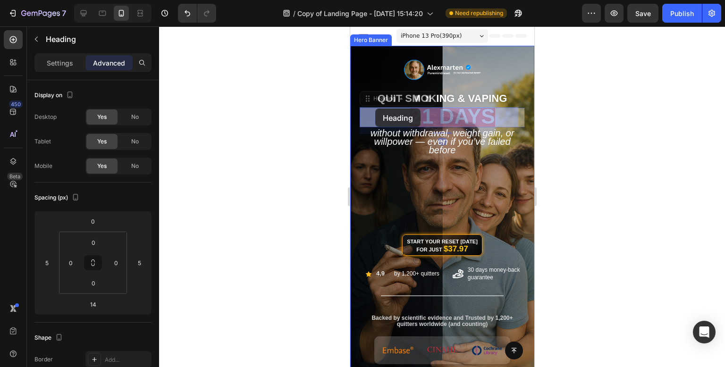
drag, startPoint x: 427, startPoint y: 116, endPoint x: 373, endPoint y: 110, distance: 53.6
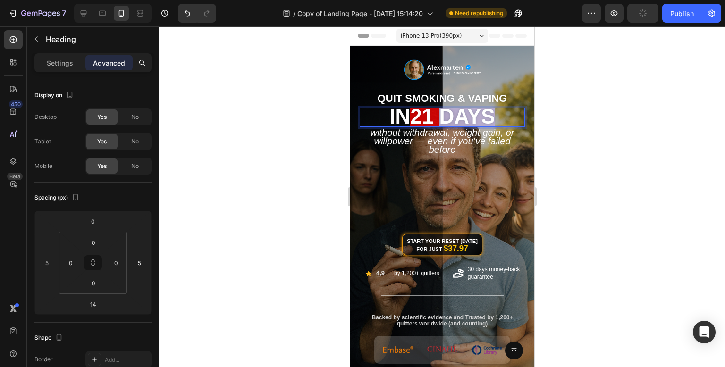
click at [486, 120] on span "21 days" at bounding box center [452, 116] width 85 height 23
drag, startPoint x: 494, startPoint y: 118, endPoint x: 378, endPoint y: 125, distance: 116.3
click at [378, 125] on p "in 21 days" at bounding box center [441, 117] width 163 height 17
drag, startPoint x: 374, startPoint y: 123, endPoint x: 509, endPoint y: 117, distance: 134.7
click at [509, 117] on p "in 21 days" at bounding box center [441, 117] width 163 height 17
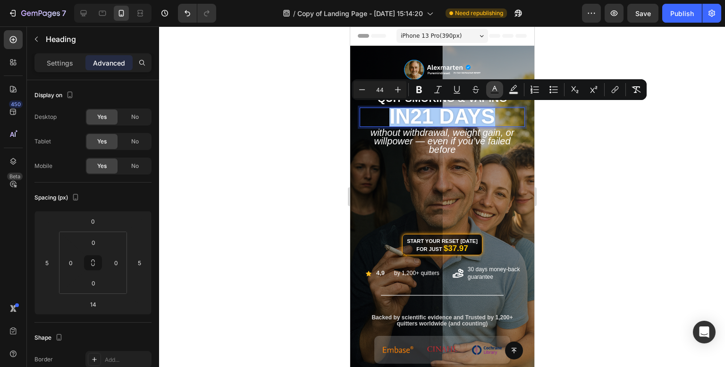
click at [494, 94] on button "Text Color" at bounding box center [494, 89] width 17 height 17
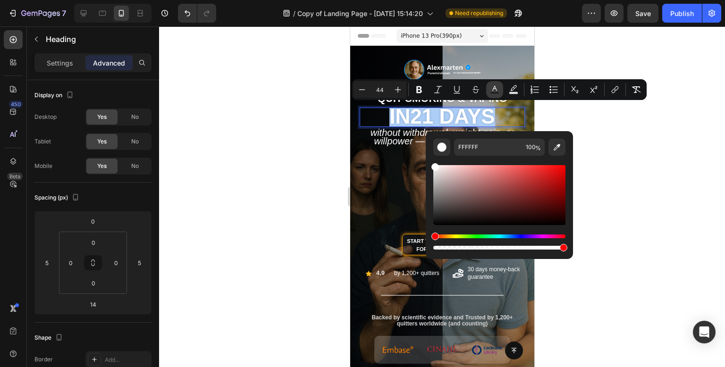
click at [494, 94] on button "Text Color" at bounding box center [494, 89] width 17 height 17
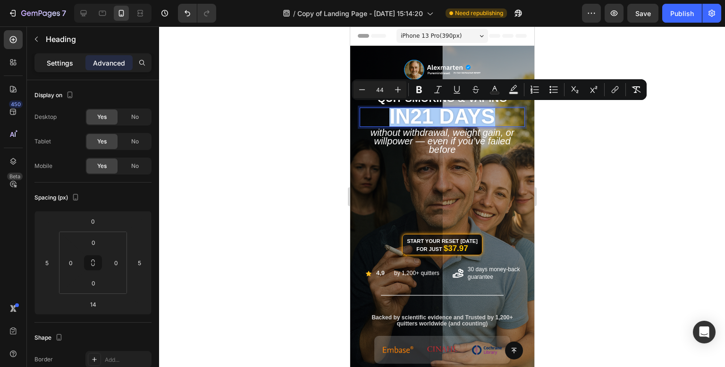
click at [50, 59] on p "Settings" at bounding box center [60, 63] width 26 height 10
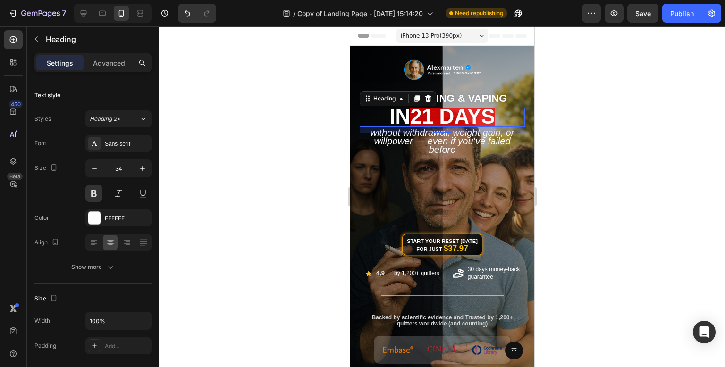
click at [288, 94] on div at bounding box center [442, 196] width 566 height 341
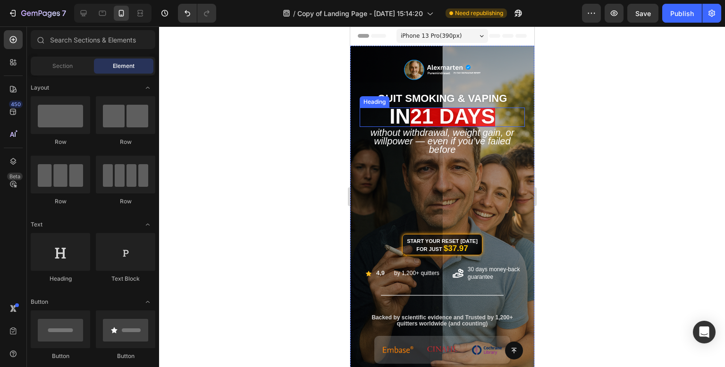
click at [507, 116] on p "⁠⁠⁠⁠⁠⁠⁠ in 21 days" at bounding box center [441, 117] width 163 height 17
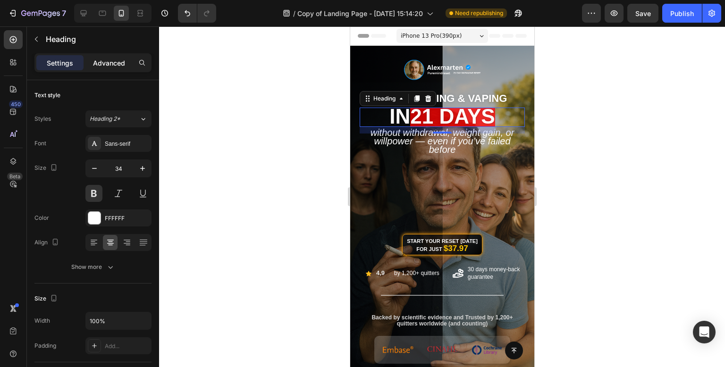
click at [98, 68] on div "Advanced" at bounding box center [108, 62] width 47 height 15
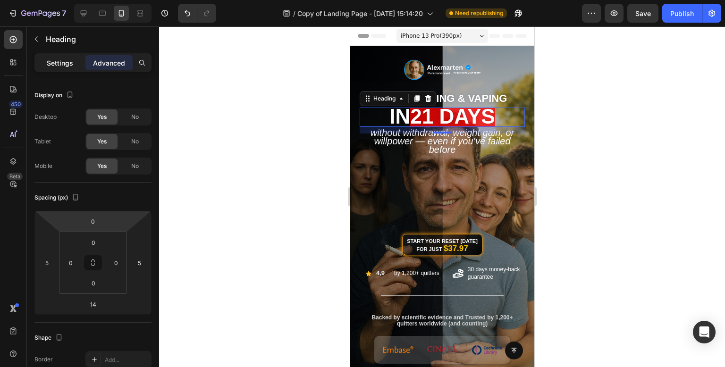
click at [68, 66] on p "Settings" at bounding box center [60, 63] width 26 height 10
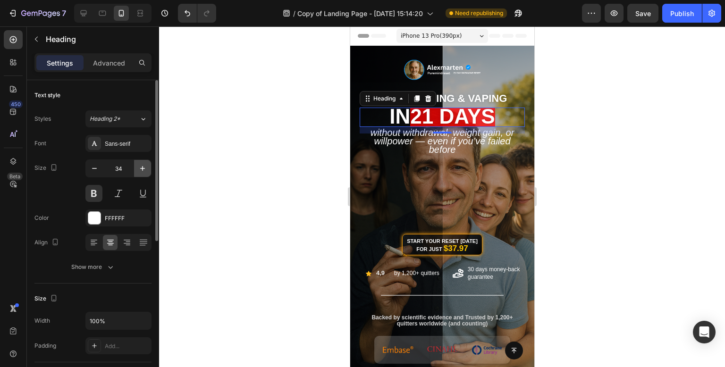
click at [142, 166] on icon "button" at bounding box center [142, 168] width 9 height 9
click at [141, 166] on icon "button" at bounding box center [142, 168] width 9 height 9
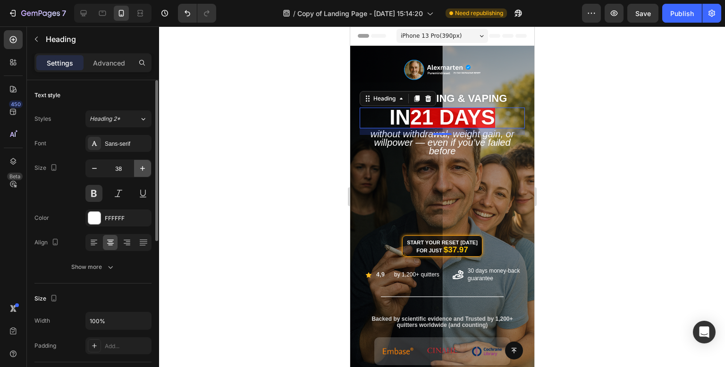
click at [141, 166] on icon "button" at bounding box center [142, 168] width 9 height 9
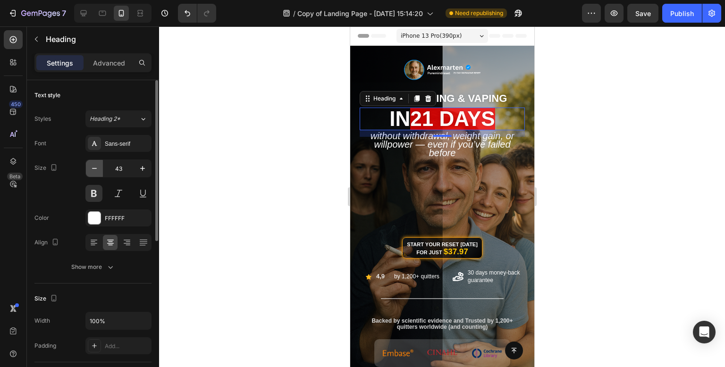
click at [89, 170] on button "button" at bounding box center [94, 168] width 17 height 17
click at [90, 170] on icon "button" at bounding box center [94, 168] width 9 height 9
type input "41"
click at [113, 262] on icon "button" at bounding box center [110, 266] width 9 height 9
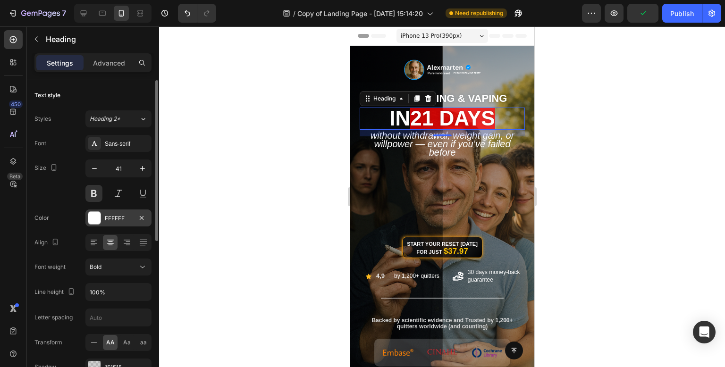
click at [100, 210] on div "FFFFFF" at bounding box center [118, 218] width 66 height 17
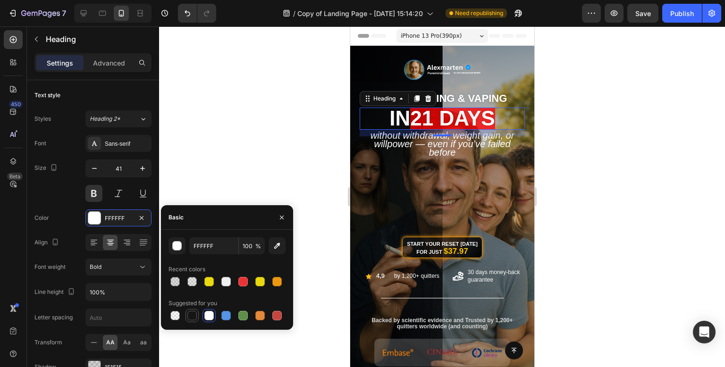
click at [191, 319] on div at bounding box center [191, 315] width 9 height 9
click at [216, 319] on div at bounding box center [227, 315] width 117 height 13
click at [209, 319] on div at bounding box center [208, 315] width 9 height 9
type input "FFFFFF"
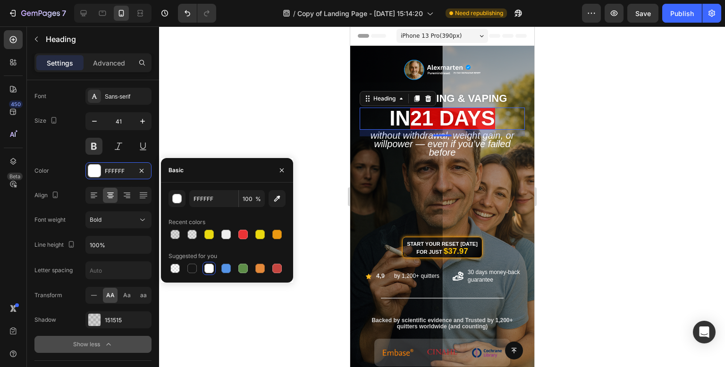
click at [240, 51] on div at bounding box center [442, 196] width 566 height 341
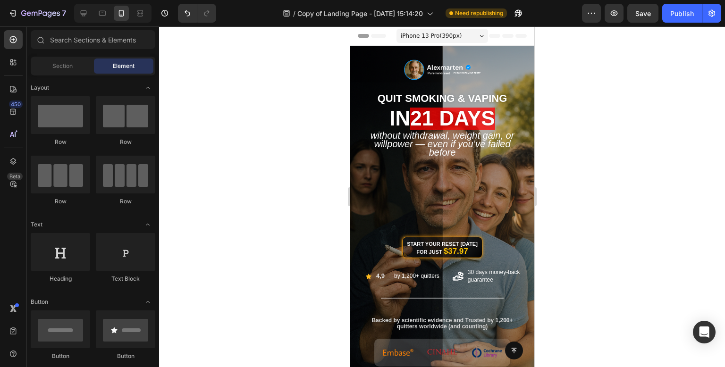
click at [240, 51] on div at bounding box center [442, 196] width 566 height 341
click at [685, 15] on div "Publish" at bounding box center [682, 13] width 24 height 10
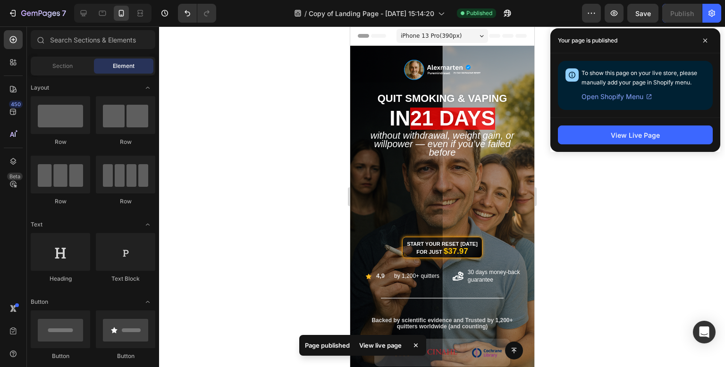
click at [299, 190] on div at bounding box center [442, 196] width 566 height 341
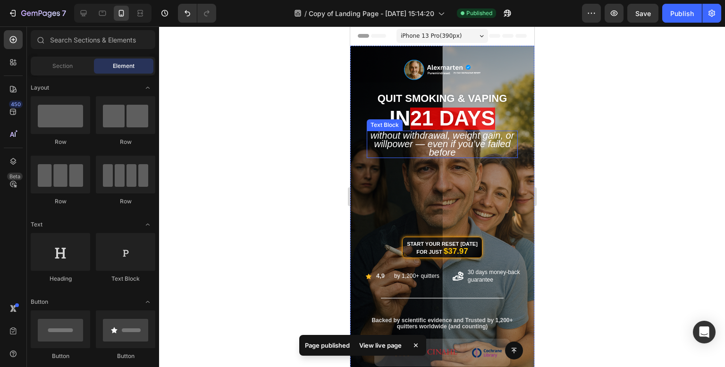
click at [449, 152] on icon "Without Withdrawal, Weight Gain, or Willpower — Even if You’ve Failed Before" at bounding box center [442, 143] width 144 height 27
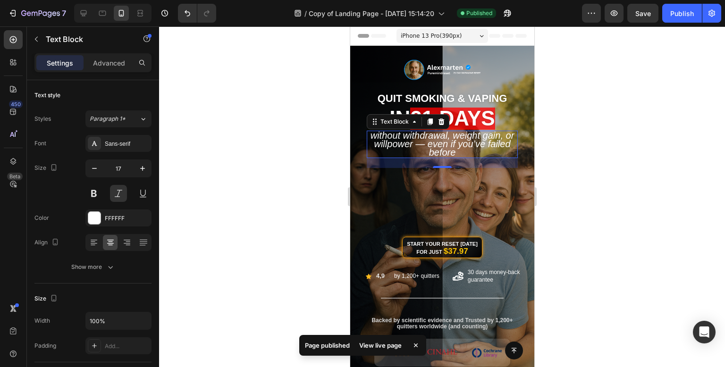
click at [303, 135] on div at bounding box center [442, 196] width 566 height 341
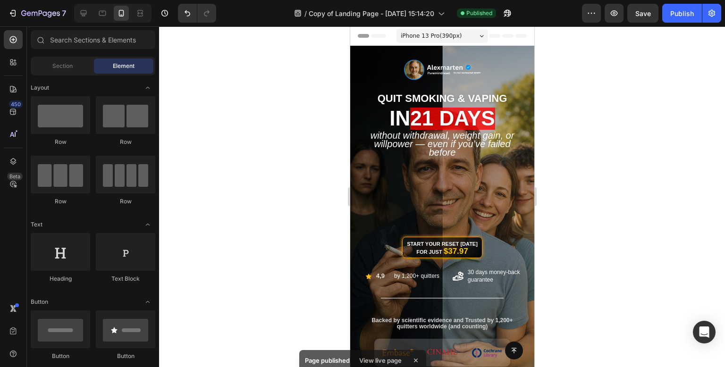
click at [303, 135] on div at bounding box center [442, 196] width 566 height 341
click at [683, 14] on div "Publish" at bounding box center [682, 13] width 24 height 10
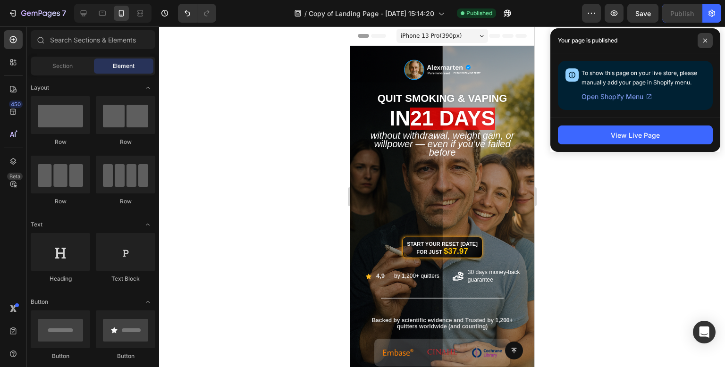
click at [706, 42] on icon at bounding box center [705, 40] width 5 height 5
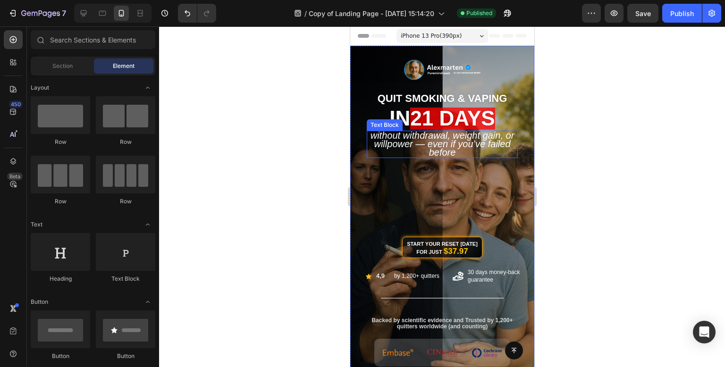
click at [471, 140] on icon "Without Withdrawal, Weight Gain, or Willpower — Even if You’ve Failed Before" at bounding box center [442, 143] width 144 height 27
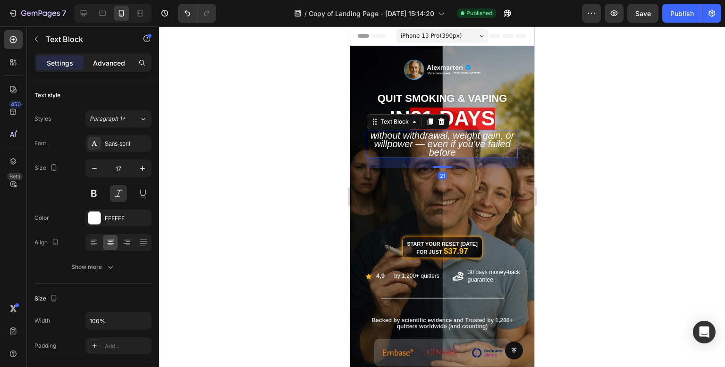
click at [117, 63] on p "Advanced" at bounding box center [109, 63] width 32 height 10
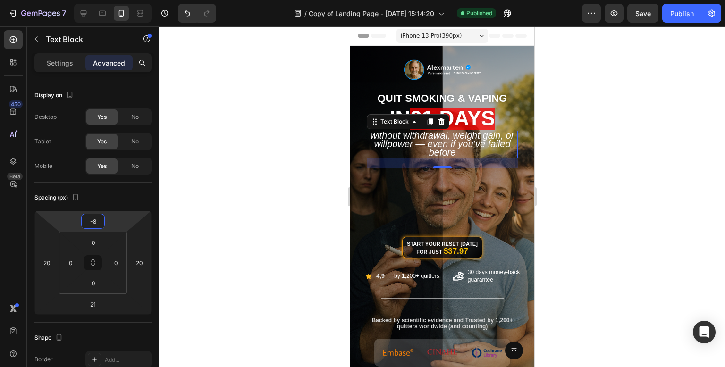
type input "-6"
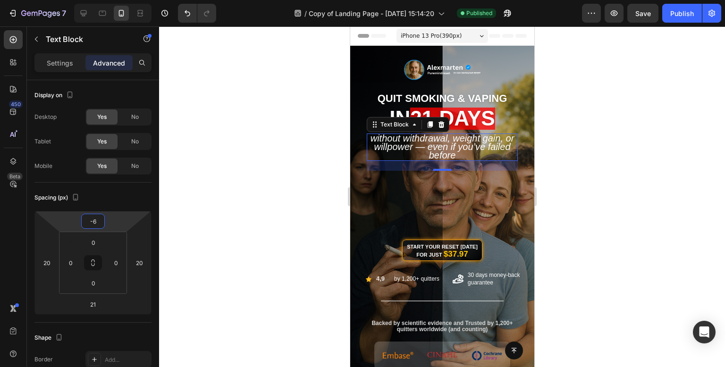
click at [111, 0] on html "7 Version history / Copy of Landing Page - Aug 8, 15:14:20 Published Preview Sa…" at bounding box center [362, 0] width 725 height 0
click at [261, 171] on div at bounding box center [442, 196] width 566 height 341
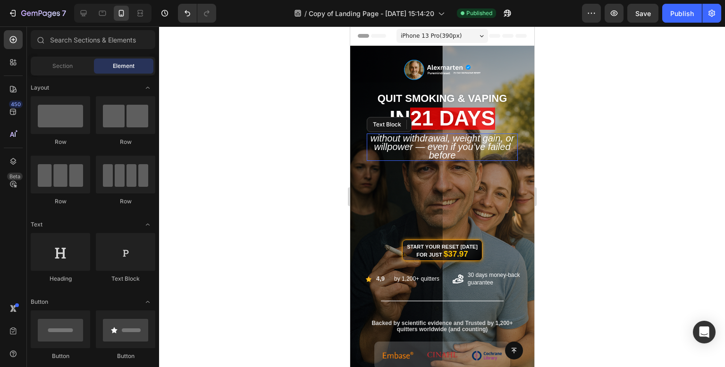
click at [267, 170] on div at bounding box center [442, 196] width 566 height 341
click at [508, 196] on div "Start Your Reset Today for Just $37.97 Button" at bounding box center [442, 221] width 170 height 100
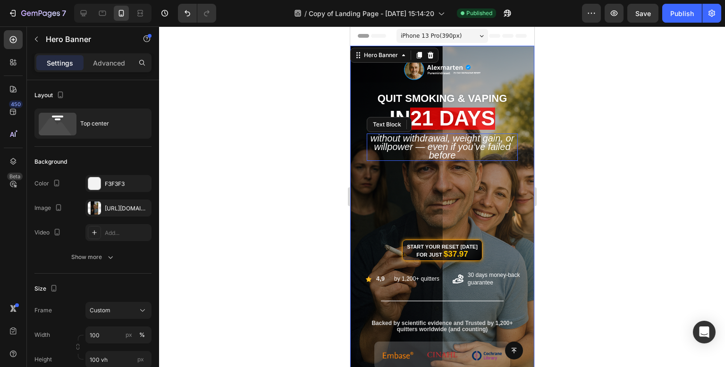
click at [261, 184] on div at bounding box center [442, 196] width 566 height 341
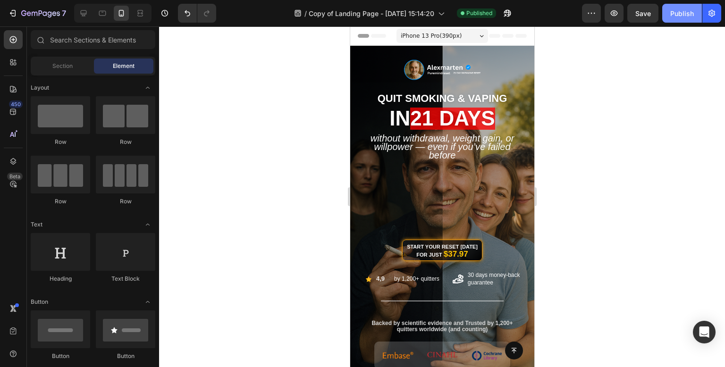
click at [687, 19] on button "Publish" at bounding box center [682, 13] width 40 height 19
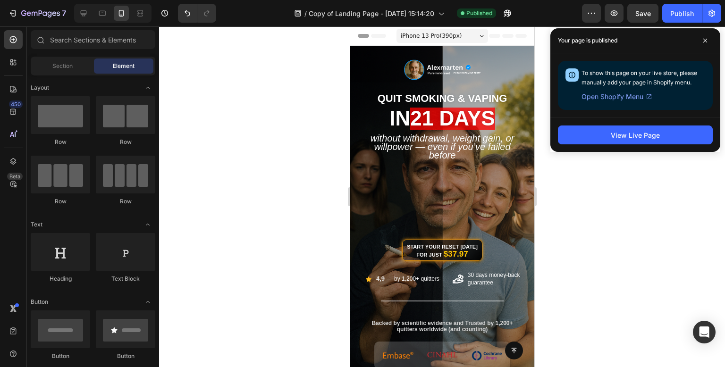
click at [251, 210] on div at bounding box center [442, 196] width 566 height 341
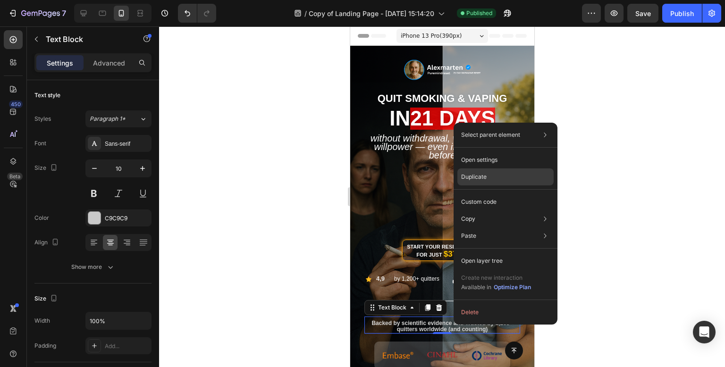
click at [509, 194] on div "Duplicate" at bounding box center [505, 202] width 96 height 17
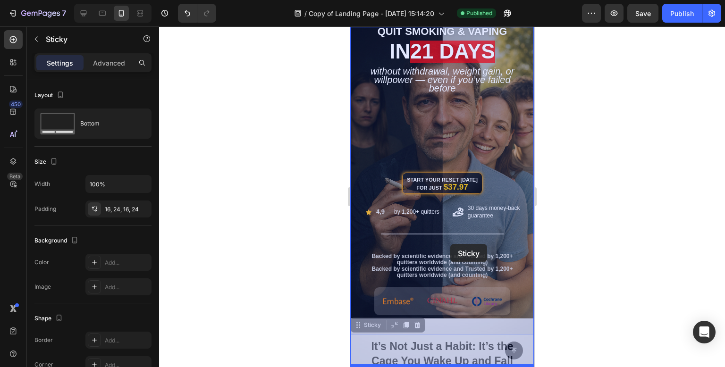
scroll to position [91, 0]
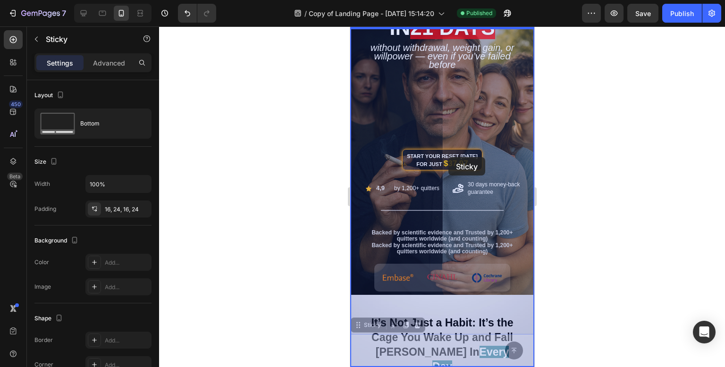
drag, startPoint x: 454, startPoint y: 340, endPoint x: 448, endPoint y: 157, distance: 183.3
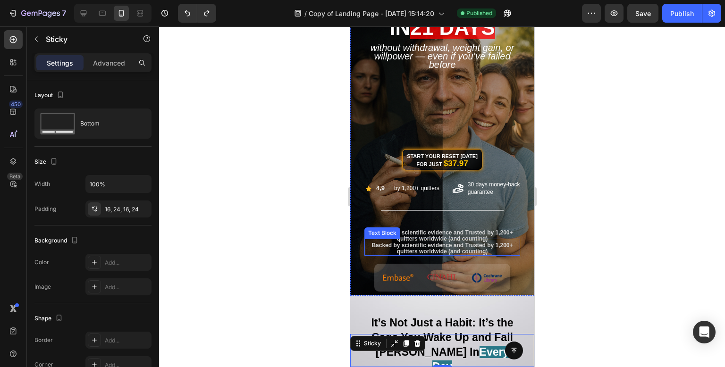
click at [450, 253] on span "Backed by scientific evidence and Trusted by 1,200+ quitters worldwide (and cou…" at bounding box center [441, 248] width 141 height 13
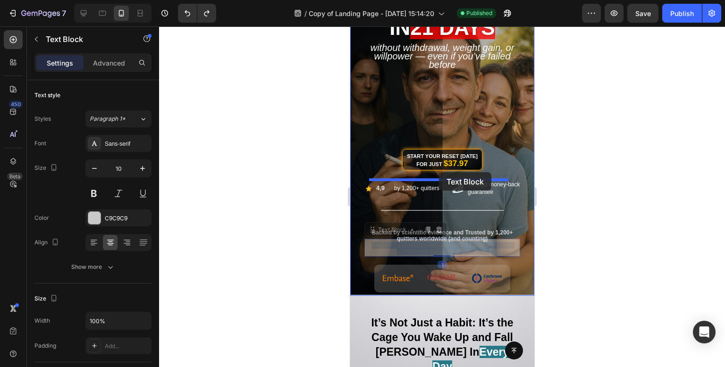
drag, startPoint x: 463, startPoint y: 248, endPoint x: 439, endPoint y: 172, distance: 79.4
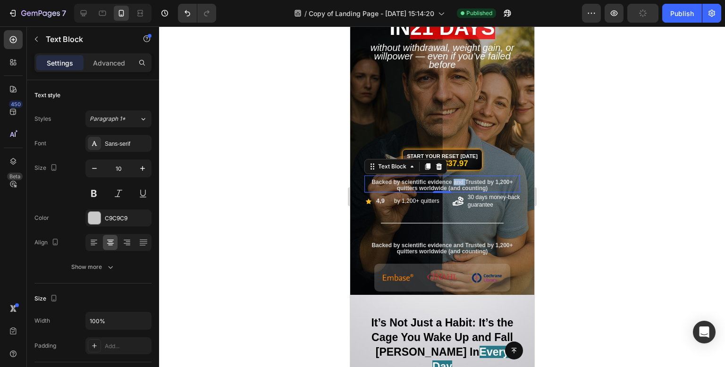
click at [456, 179] on span "Backed by scientific evidence and Trusted by 1,200+ quitters worldwide (and cou…" at bounding box center [441, 185] width 141 height 13
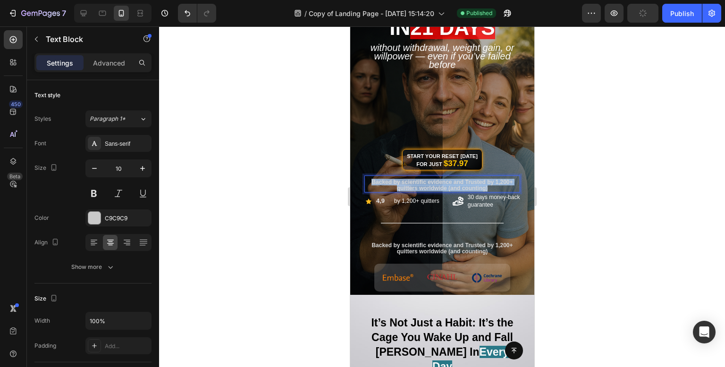
click at [456, 179] on span "Backed by scientific evidence and Trusted by 1,200+ quitters worldwide (and cou…" at bounding box center [441, 185] width 141 height 13
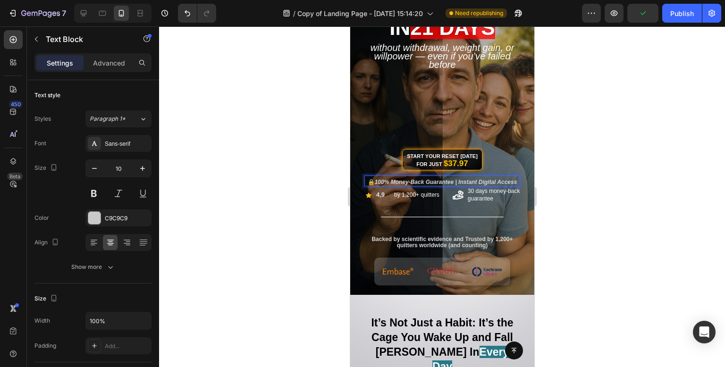
drag, startPoint x: 155, startPoint y: 155, endPoint x: 621, endPoint y: 175, distance: 466.8
click at [621, 175] on div at bounding box center [442, 196] width 566 height 341
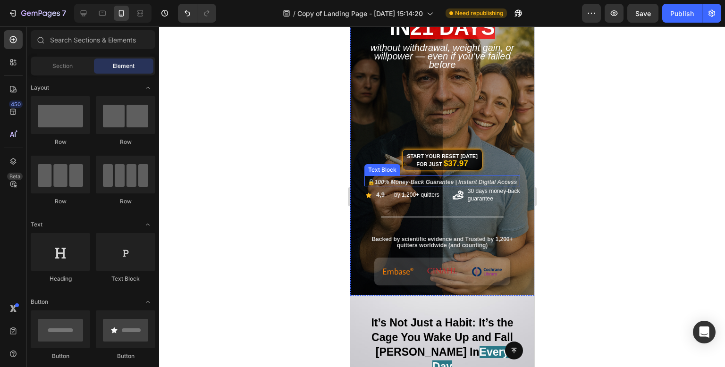
click at [491, 183] on icon "100% Money-Back Guarantee | Instant Digital Access" at bounding box center [445, 182] width 143 height 7
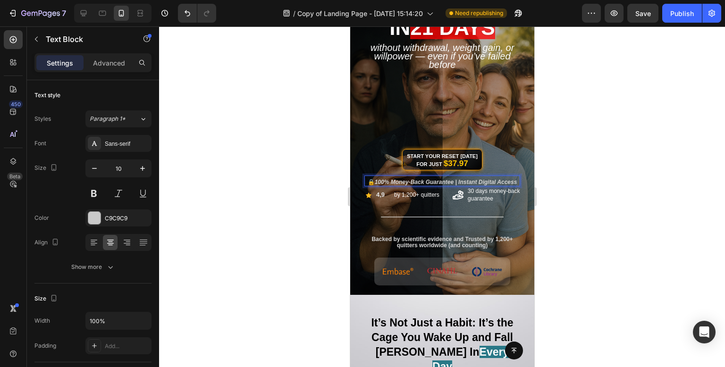
click at [466, 186] on p "🔒 100% Money-Back Guarantee | Instant Digital Access" at bounding box center [442, 182] width 154 height 6
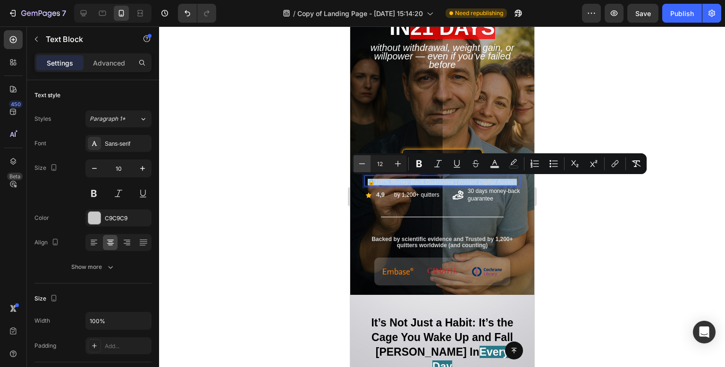
click at [360, 163] on icon "Editor contextual toolbar" at bounding box center [361, 163] width 9 height 9
type input "11"
click at [650, 242] on div at bounding box center [442, 196] width 566 height 341
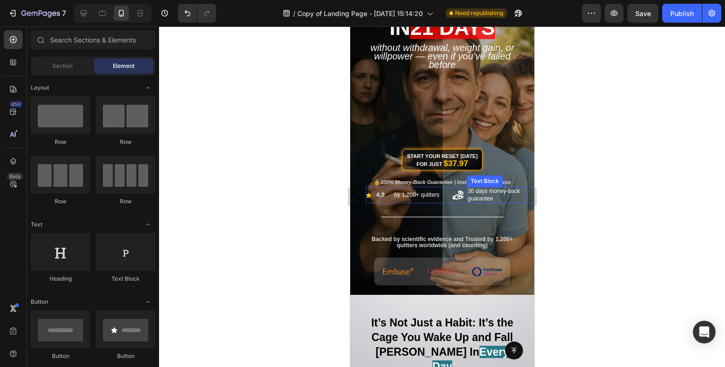
click at [650, 242] on div at bounding box center [442, 196] width 566 height 341
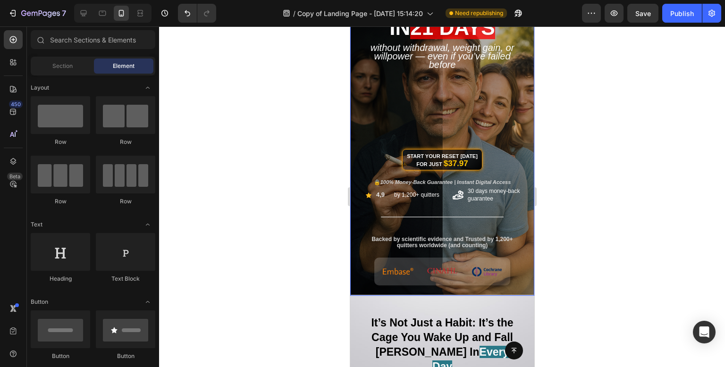
click at [518, 253] on div "Image ⁠⁠⁠⁠⁠⁠⁠ QUIT SMOKING & VAPING Heading ⁠⁠⁠⁠⁠⁠⁠ in 21 days Heading Without …" at bounding box center [442, 127] width 170 height 279
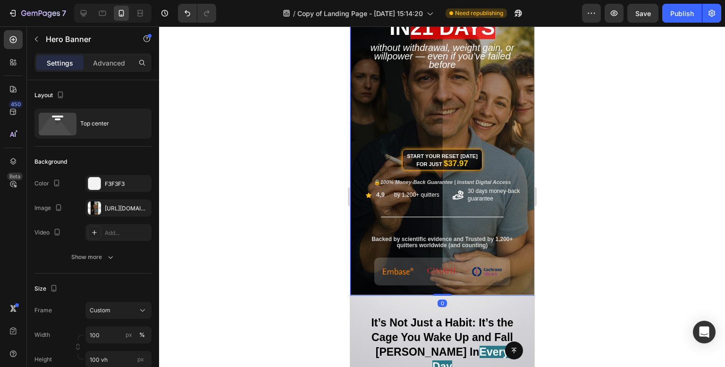
click at [699, 209] on div at bounding box center [442, 196] width 566 height 341
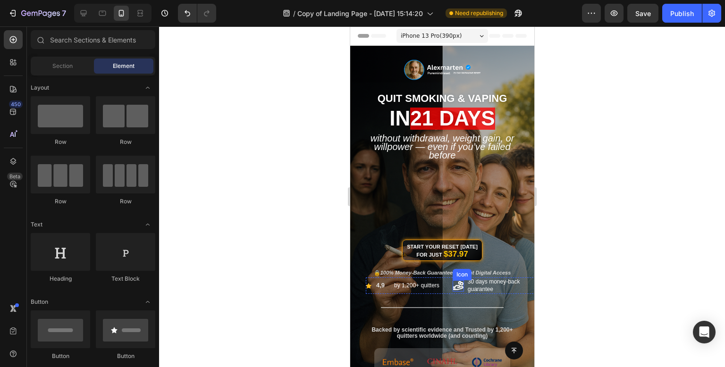
scroll to position [94, 0]
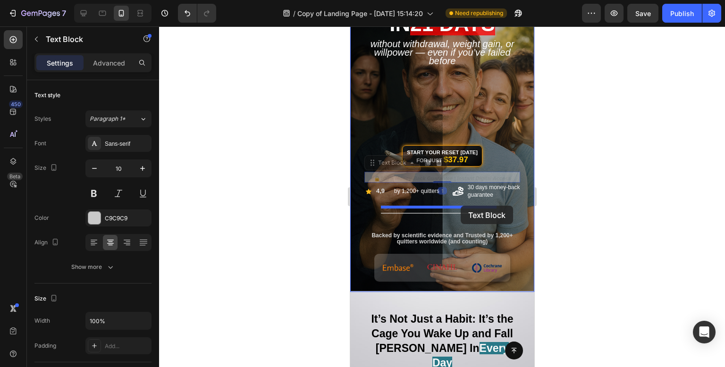
drag, startPoint x: 458, startPoint y: 177, endPoint x: 460, endPoint y: 206, distance: 28.4
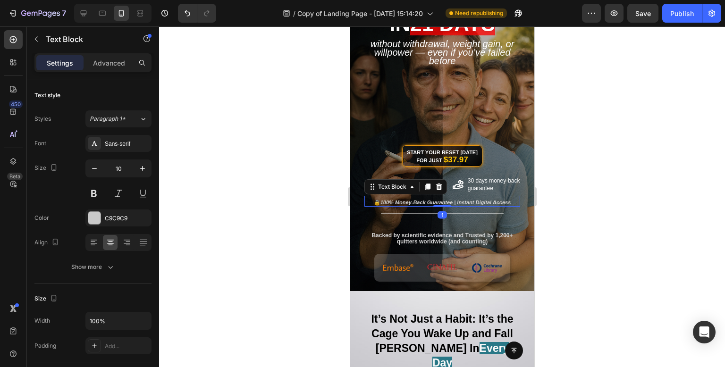
click at [620, 220] on div at bounding box center [442, 196] width 566 height 341
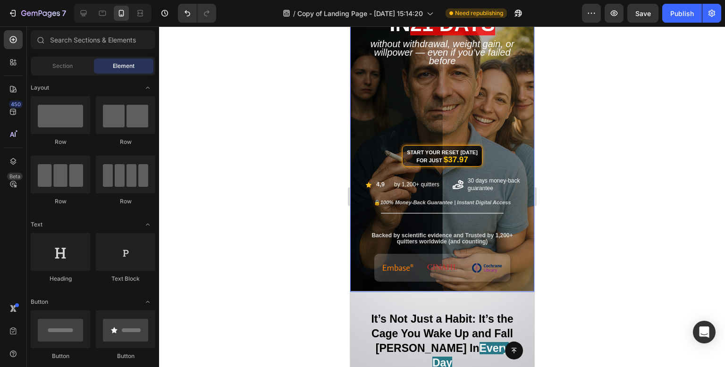
click at [468, 202] on icon "100% Money-Back Guarantee | Instant Digital Access" at bounding box center [445, 203] width 131 height 6
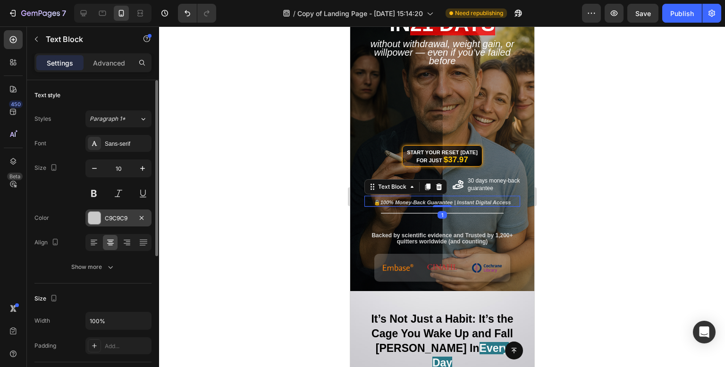
click at [96, 212] on div at bounding box center [94, 218] width 12 height 12
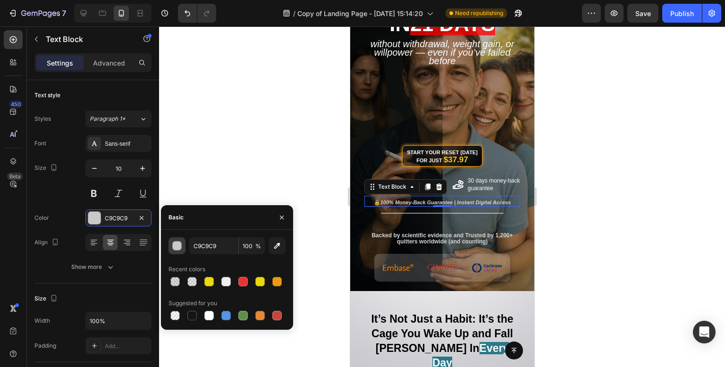
click at [182, 246] on button "button" at bounding box center [177, 245] width 17 height 17
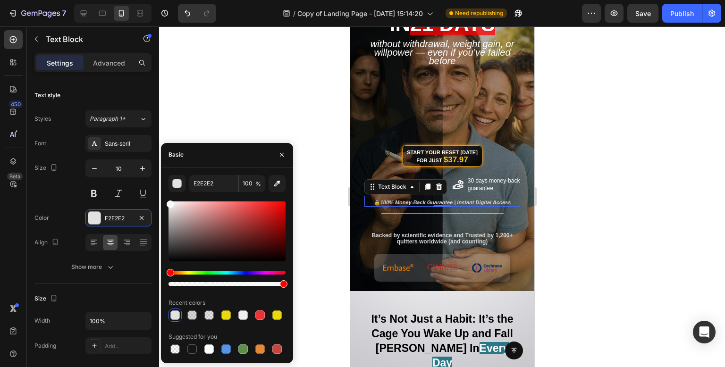
drag, startPoint x: 172, startPoint y: 214, endPoint x: 164, endPoint y: 203, distance: 13.9
click at [164, 203] on div "E2E2E2 100 % Recent colors Suggested for you" at bounding box center [227, 265] width 132 height 181
type input "F9F9F9"
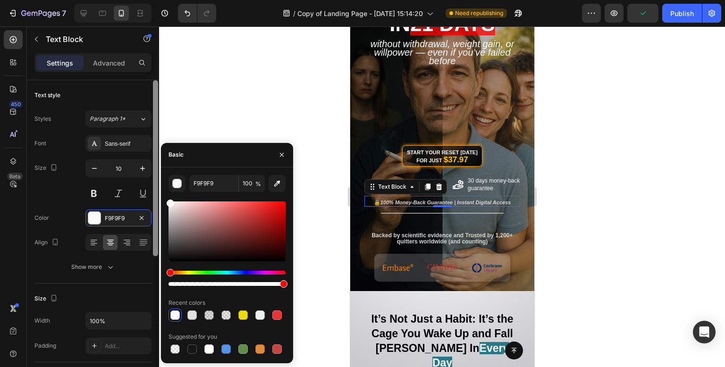
drag, startPoint x: 167, startPoint y: 198, endPoint x: 158, endPoint y: 185, distance: 16.4
click at [160, 0] on div "7 Version history / Copy of Landing Page - Aug 8, 15:14:20 Need republishing Pr…" at bounding box center [362, 0] width 725 height 0
click at [287, 102] on div at bounding box center [442, 196] width 566 height 341
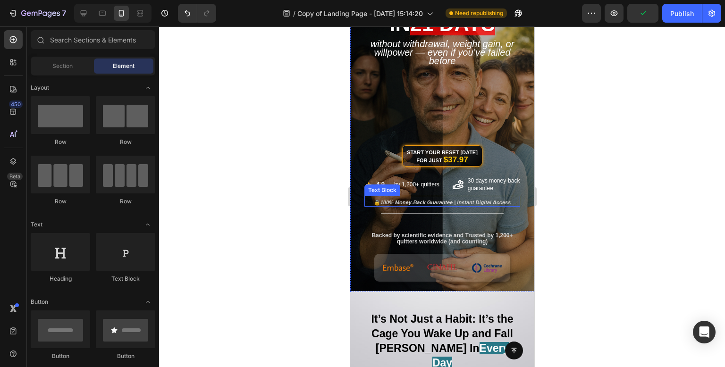
click at [389, 200] on icon "100% Money-Back Guarantee | Instant Digital Access" at bounding box center [445, 203] width 131 height 6
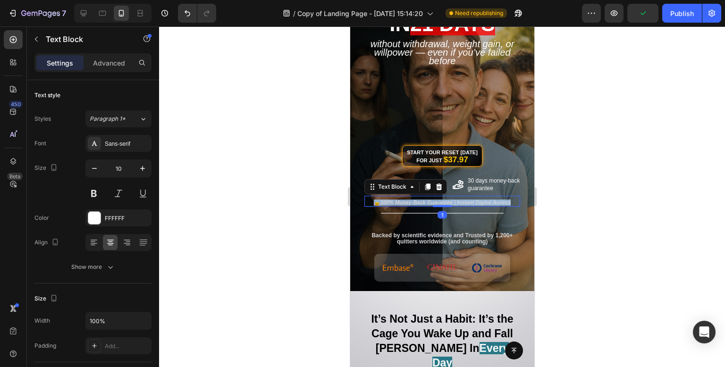
click at [389, 200] on icon "100% Money-Back Guarantee | Instant Digital Access" at bounding box center [445, 203] width 131 height 6
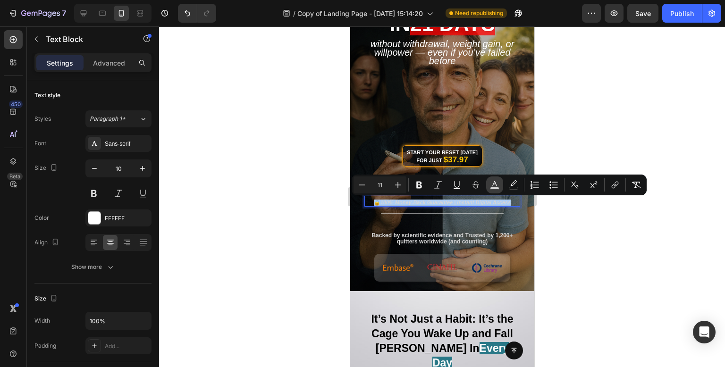
click at [499, 186] on icon "Editor contextual toolbar" at bounding box center [494, 184] width 9 height 9
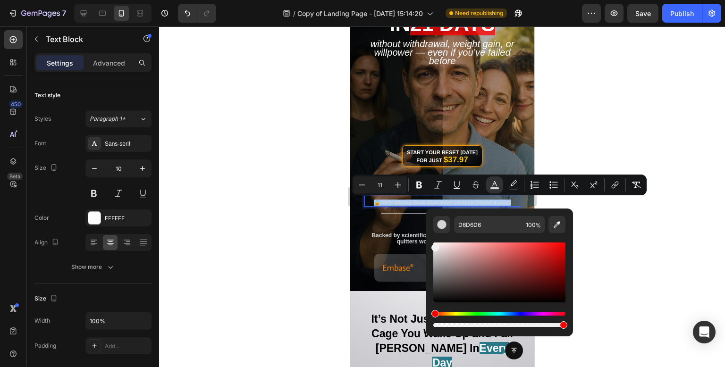
drag, startPoint x: 797, startPoint y: 274, endPoint x: 367, endPoint y: 217, distance: 433.8
type input "EFEFEF"
click at [221, 192] on div at bounding box center [442, 196] width 566 height 341
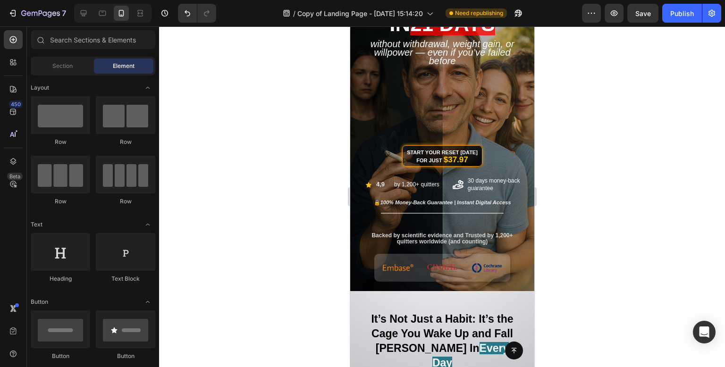
click at [249, 184] on div at bounding box center [442, 196] width 566 height 341
click at [490, 203] on icon "100% Money-Back Guarantee | Instant Digital Access" at bounding box center [445, 203] width 131 height 6
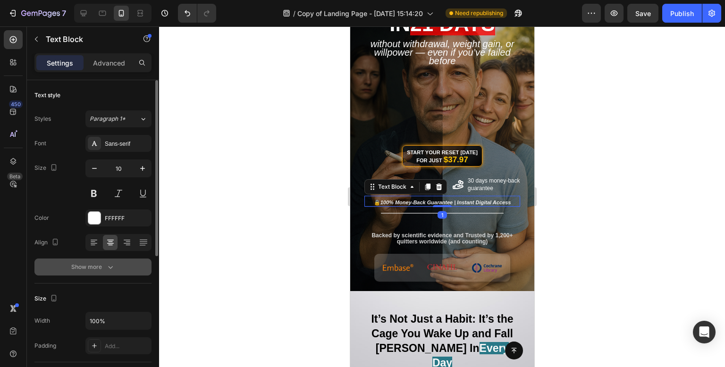
click at [113, 266] on icon "button" at bounding box center [110, 266] width 9 height 9
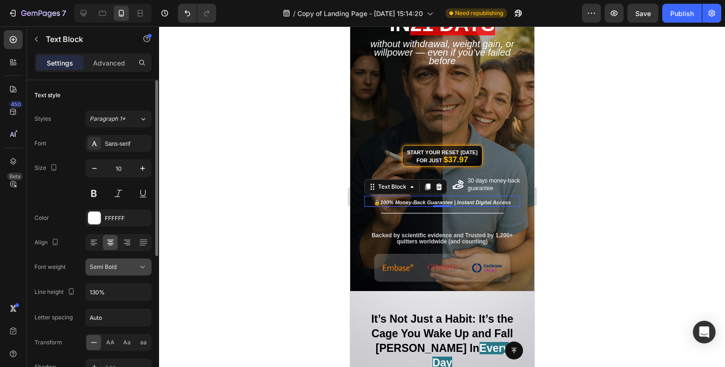
click at [134, 269] on div "Semi Bold" at bounding box center [114, 267] width 48 height 8
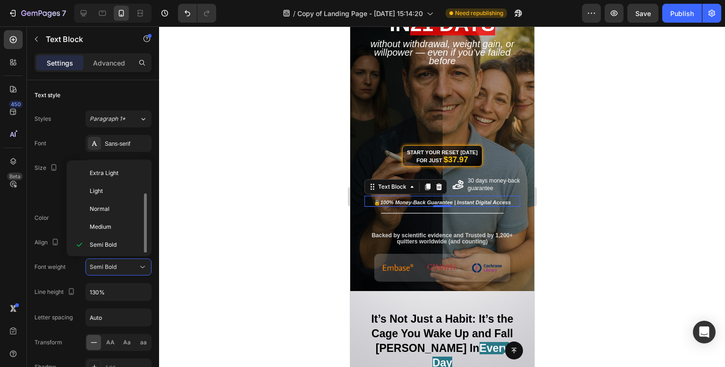
scroll to position [17, 0]
click at [125, 206] on p "Medium" at bounding box center [115, 210] width 50 height 8
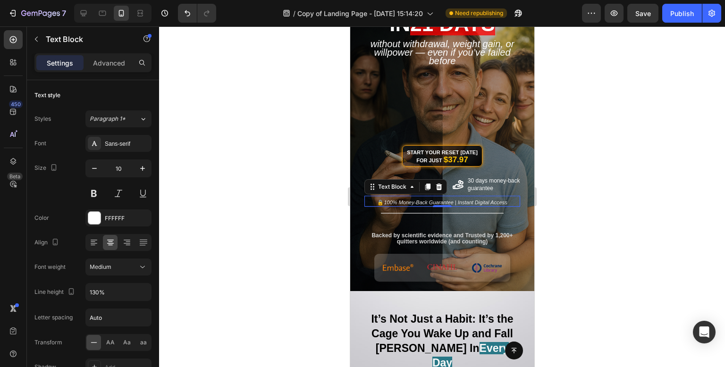
click at [296, 165] on div at bounding box center [442, 196] width 566 height 341
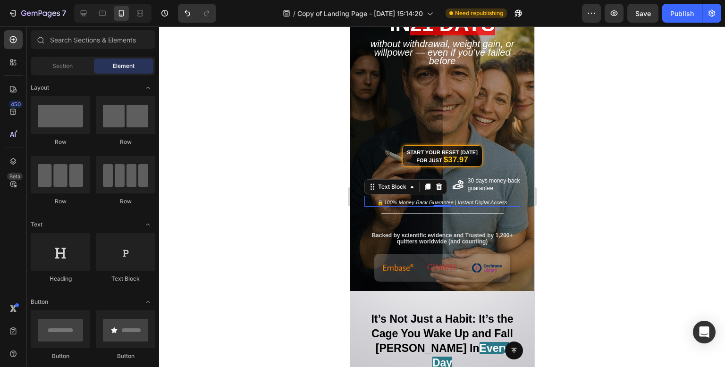
click at [296, 165] on div at bounding box center [442, 196] width 566 height 341
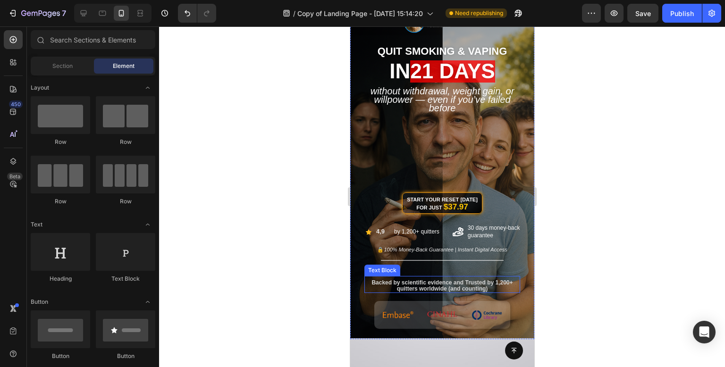
scroll to position [0, 0]
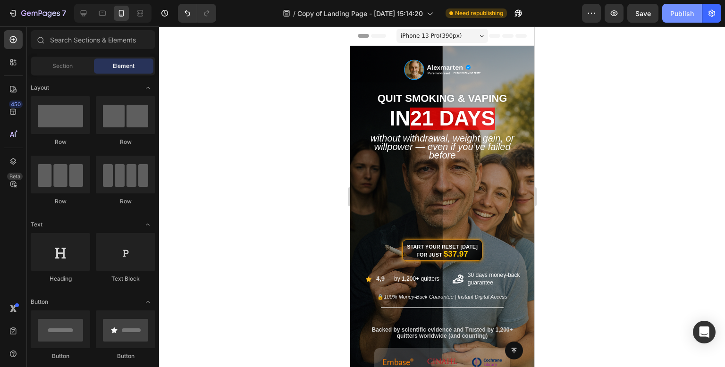
click at [680, 20] on button "Publish" at bounding box center [682, 13] width 40 height 19
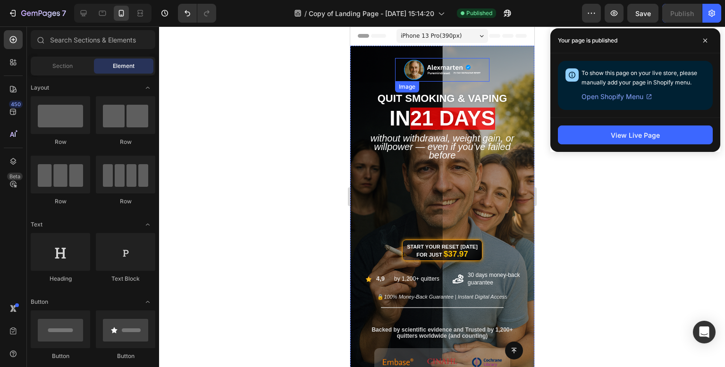
click at [448, 74] on img at bounding box center [442, 70] width 94 height 24
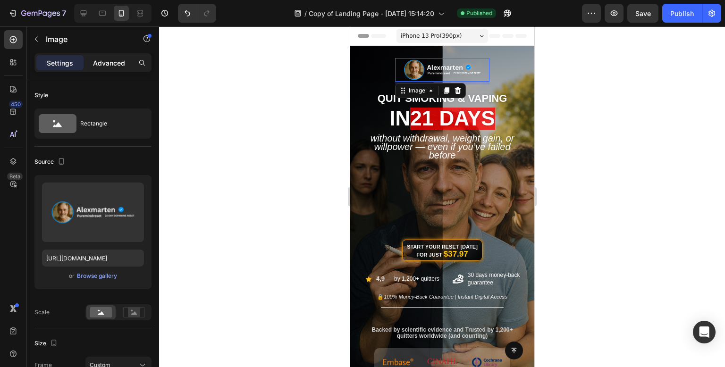
click at [104, 59] on p "Advanced" at bounding box center [109, 63] width 32 height 10
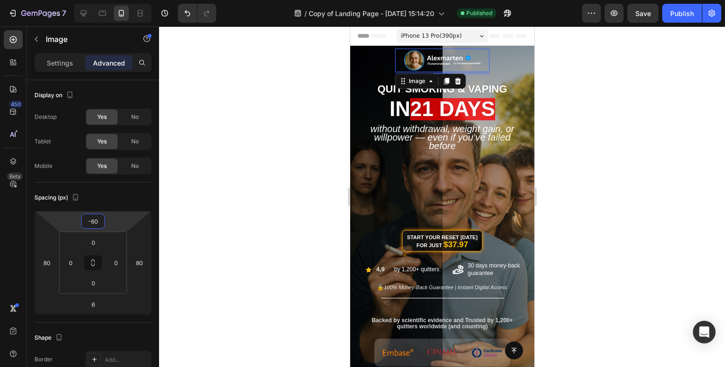
type input "-58"
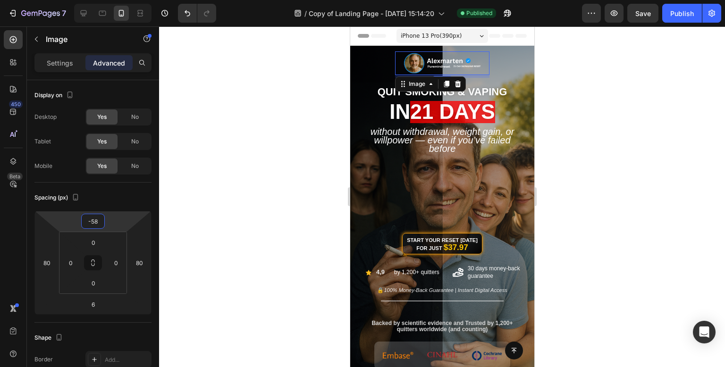
click at [117, 0] on html "7 Version history / Copy of Landing Page - Aug 8, 15:14:20 Published Preview Sa…" at bounding box center [362, 0] width 725 height 0
click at [306, 99] on div at bounding box center [442, 196] width 566 height 341
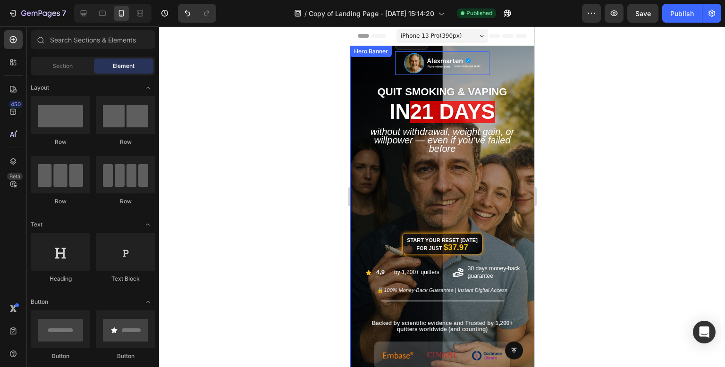
scroll to position [47, 0]
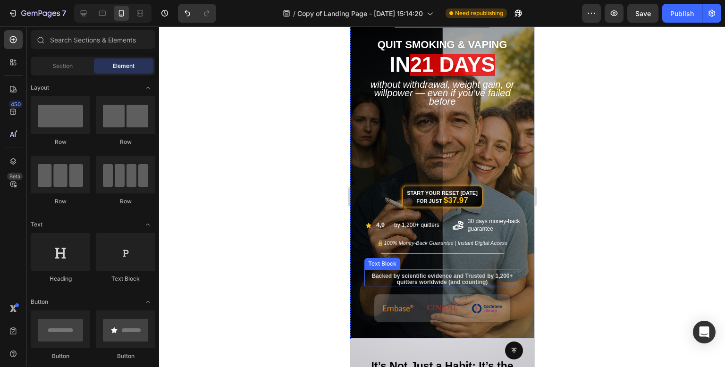
click at [469, 277] on span "Backed by scientific evidence and Trusted by 1,200+ quitters worldwide (and cou…" at bounding box center [441, 279] width 141 height 13
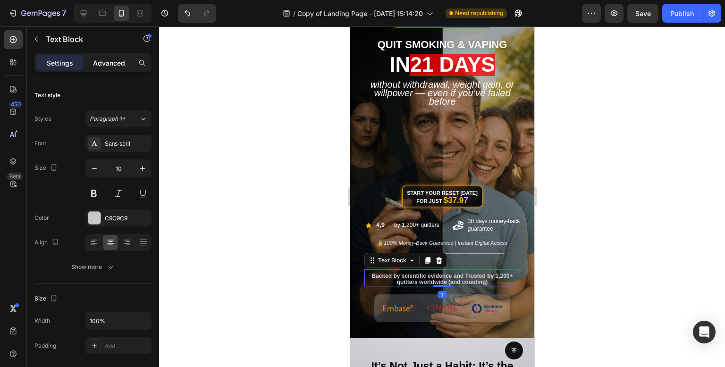
click at [106, 69] on div "Advanced" at bounding box center [108, 62] width 47 height 15
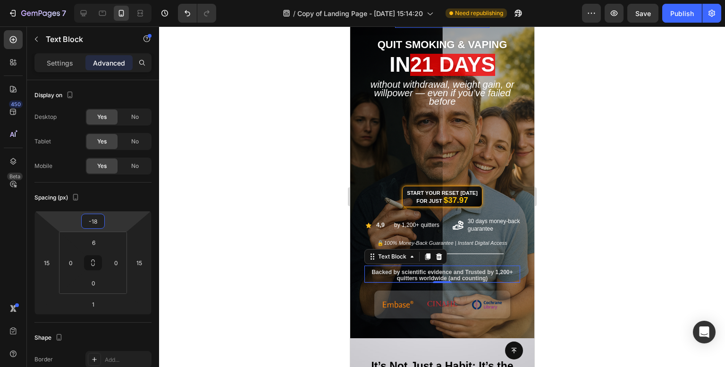
type input "-20"
click at [113, 0] on html "7 Version history / Copy of Landing Page - Aug 8, 15:14:20 Need republishing Pr…" at bounding box center [362, 0] width 725 height 0
click at [276, 161] on div at bounding box center [442, 196] width 566 height 341
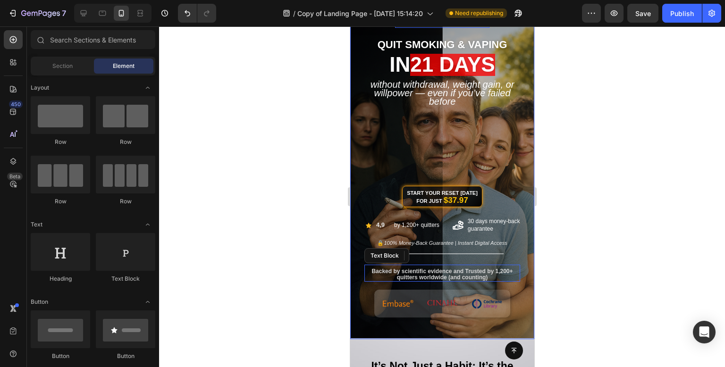
click at [507, 149] on div "Start Your Reset Today for Just $37.97 Button" at bounding box center [442, 167] width 170 height 100
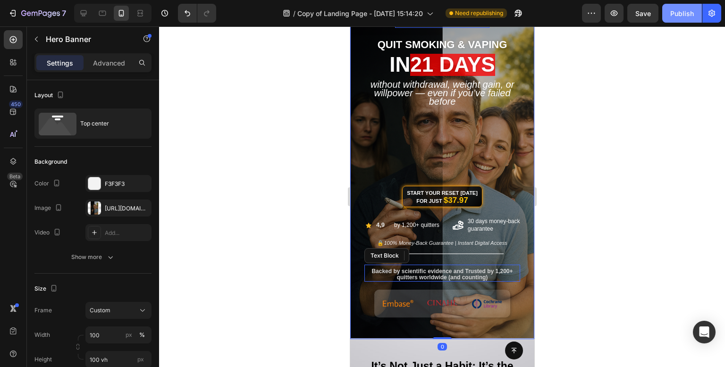
click at [678, 19] on button "Publish" at bounding box center [682, 13] width 40 height 19
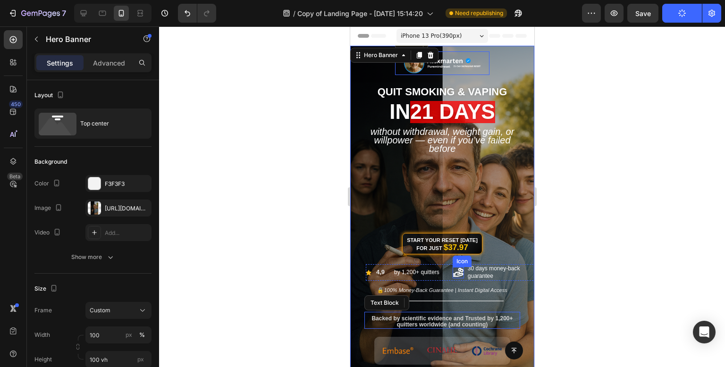
click at [459, 277] on icon at bounding box center [457, 272] width 11 height 11
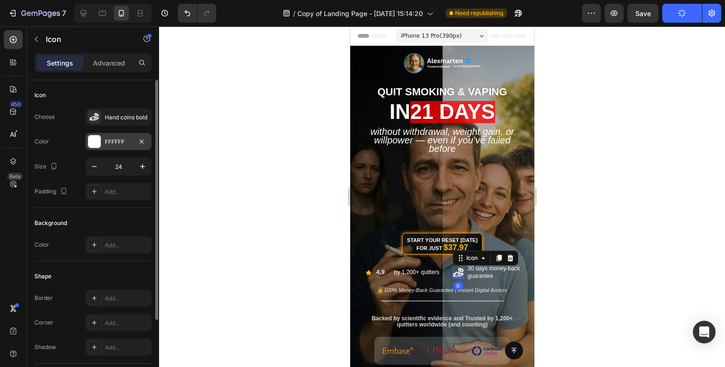
click at [91, 145] on div at bounding box center [94, 141] width 12 height 12
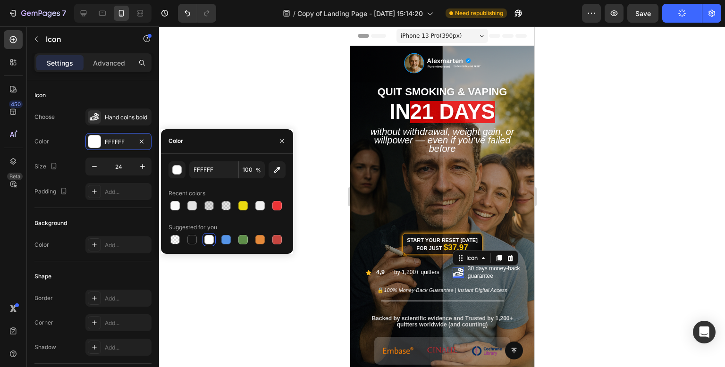
click at [261, 246] on div "FFFFFF 100 % Recent colors Suggested for you" at bounding box center [227, 204] width 132 height 100
click at [262, 242] on div at bounding box center [259, 239] width 9 height 9
click at [242, 204] on div at bounding box center [242, 205] width 9 height 9
click at [278, 171] on icon "button" at bounding box center [276, 169] width 9 height 9
type input "FFC700"
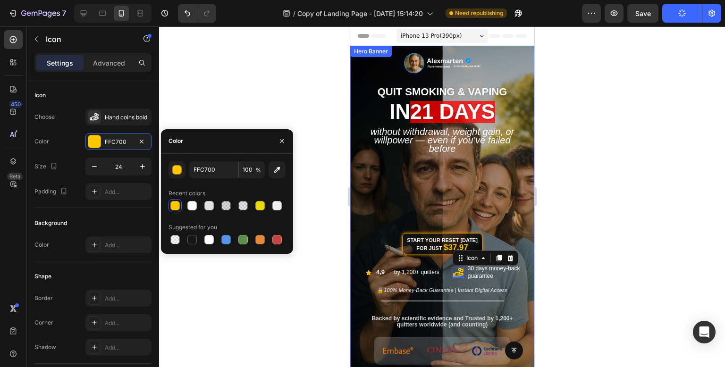
click at [333, 284] on div at bounding box center [442, 196] width 566 height 341
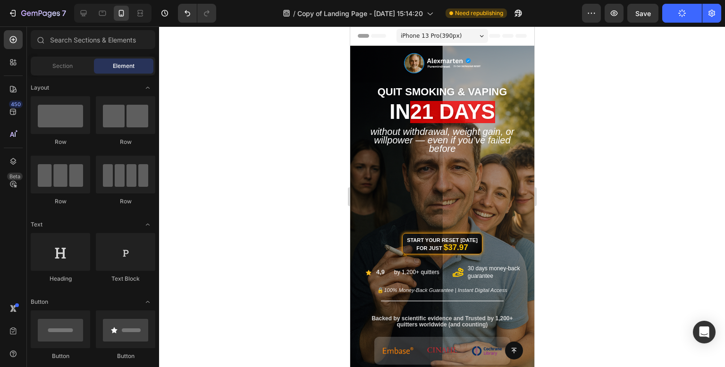
click at [656, 165] on div at bounding box center [442, 196] width 566 height 341
click at [459, 270] on icon at bounding box center [457, 272] width 11 height 11
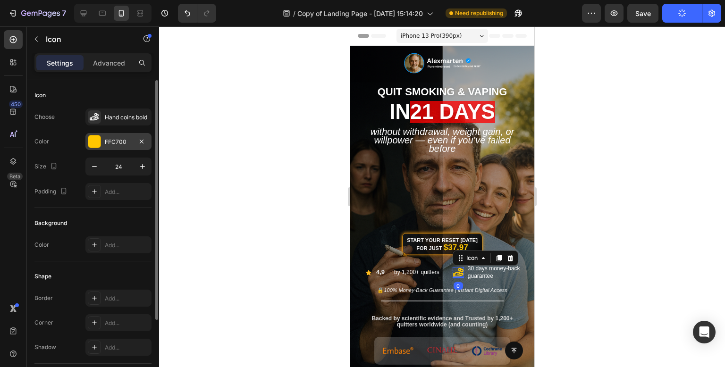
click at [94, 144] on div at bounding box center [94, 141] width 12 height 12
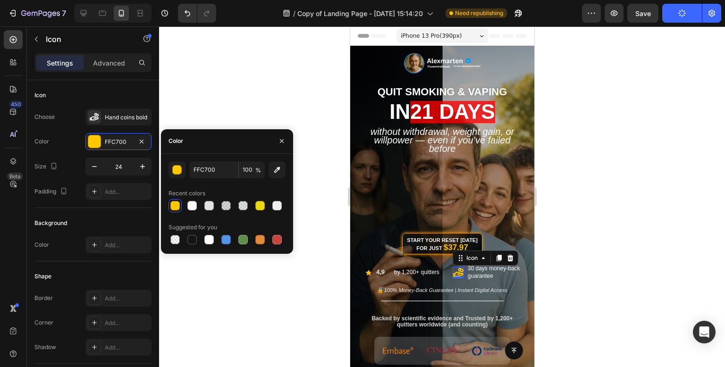
drag, startPoint x: 208, startPoint y: 237, endPoint x: 219, endPoint y: 221, distance: 18.9
click at [210, 237] on div at bounding box center [208, 239] width 9 height 9
type input "FFFFFF"
click at [295, 75] on div at bounding box center [442, 196] width 566 height 341
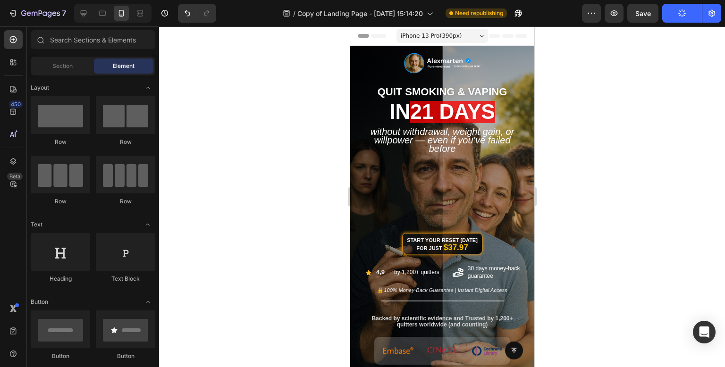
click at [681, 17] on icon "button" at bounding box center [682, 13] width 10 height 10
click at [238, 206] on div at bounding box center [442, 196] width 566 height 341
click at [663, 197] on div at bounding box center [442, 196] width 566 height 341
click at [680, 21] on button "Publish" at bounding box center [682, 13] width 40 height 19
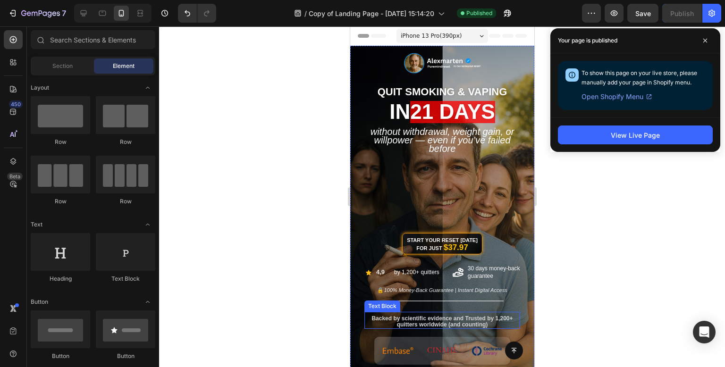
click at [480, 316] on span "Backed by scientific evidence and Trusted by 1,200+ quitters worldwide (and cou…" at bounding box center [441, 321] width 141 height 13
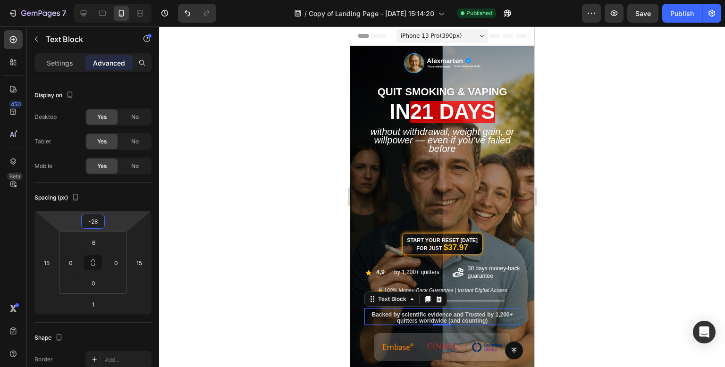
type input "-30"
click at [119, 0] on html "7 Version history / Copy of Landing Page - Aug 8, 15:14:20 Published Preview Sa…" at bounding box center [362, 0] width 725 height 0
click at [293, 236] on div at bounding box center [442, 196] width 566 height 341
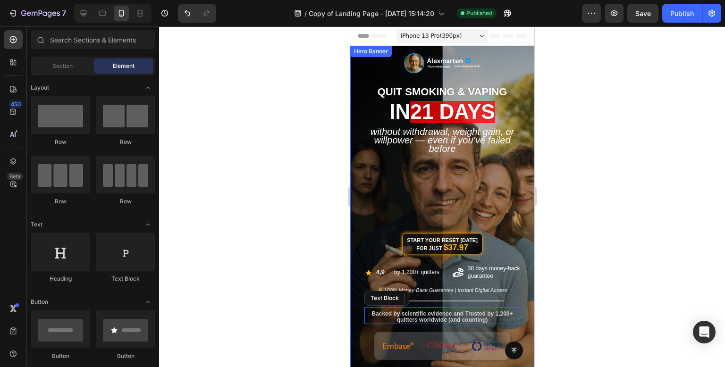
click at [383, 194] on div "Start Your Reset Today for Just $37.97 Button" at bounding box center [442, 214] width 170 height 100
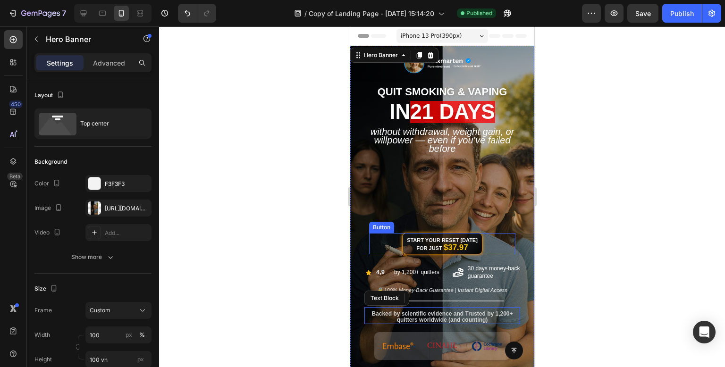
click at [486, 244] on div "Start Your Reset Today for Just $37.97 Button" at bounding box center [442, 243] width 146 height 21
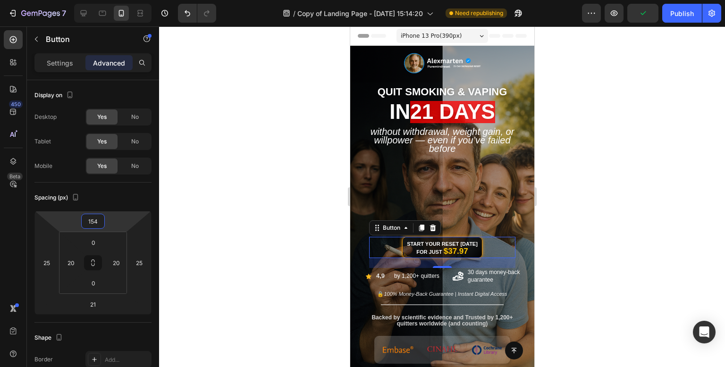
type input "156"
click at [122, 0] on html "7 Version history / Copy of Landing Page - Aug 8, 15:14:20 Need republishing Pr…" at bounding box center [362, 0] width 725 height 0
click at [275, 178] on div at bounding box center [442, 196] width 566 height 341
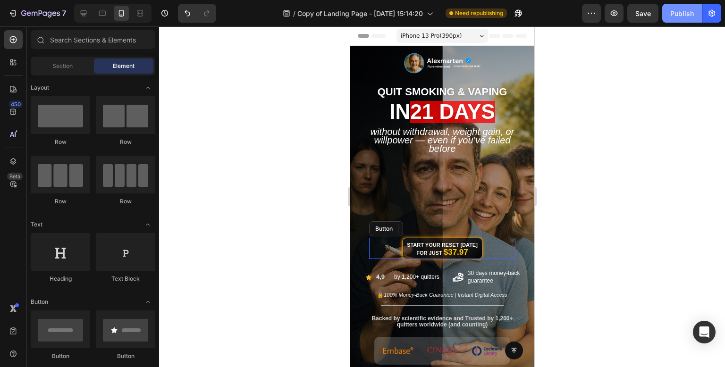
click at [680, 17] on div "Publish" at bounding box center [682, 13] width 24 height 10
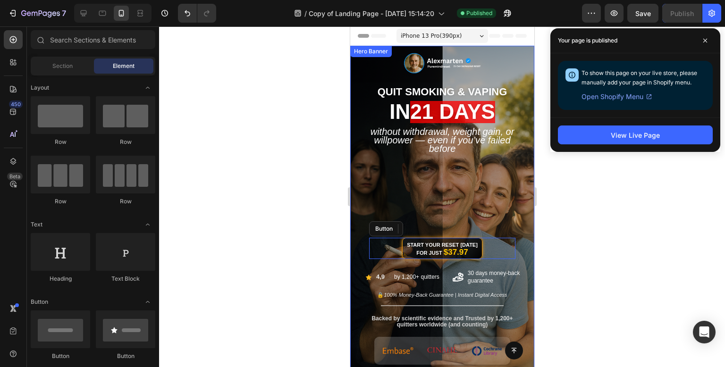
click at [268, 125] on div at bounding box center [442, 196] width 566 height 341
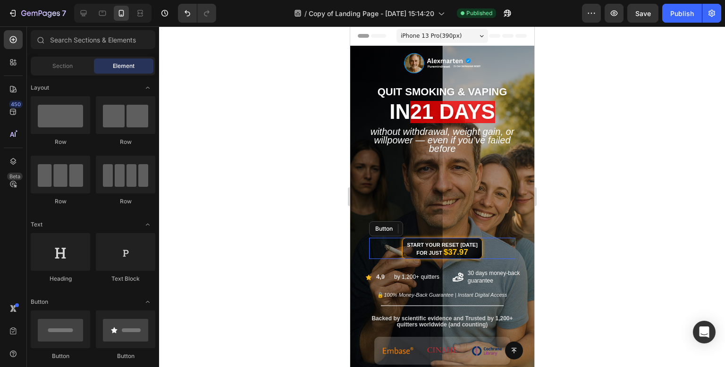
click at [278, 123] on div at bounding box center [442, 196] width 566 height 341
click at [700, 97] on div at bounding box center [442, 196] width 566 height 341
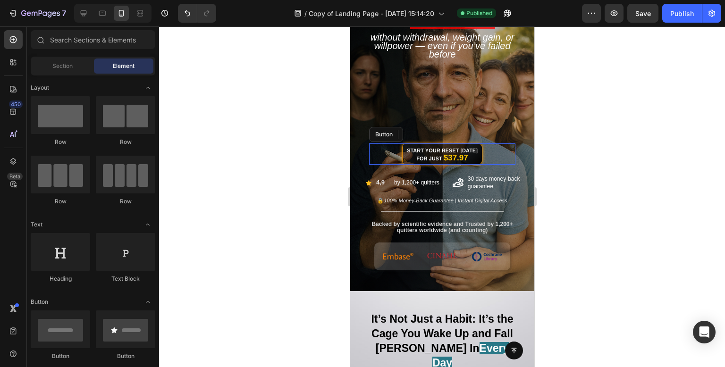
click at [586, 107] on div at bounding box center [442, 196] width 566 height 341
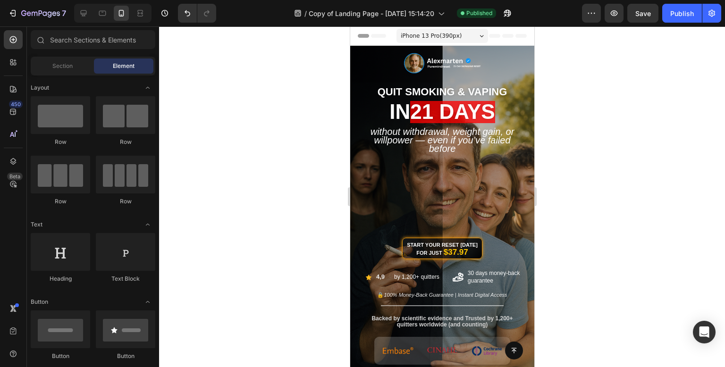
drag, startPoint x: 531, startPoint y: 48, endPoint x: 890, endPoint y: 61, distance: 359.5
click at [553, 67] on div at bounding box center [442, 196] width 566 height 341
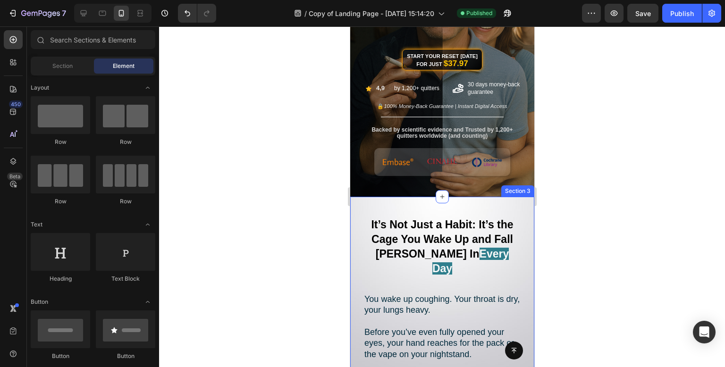
scroll to position [330, 0]
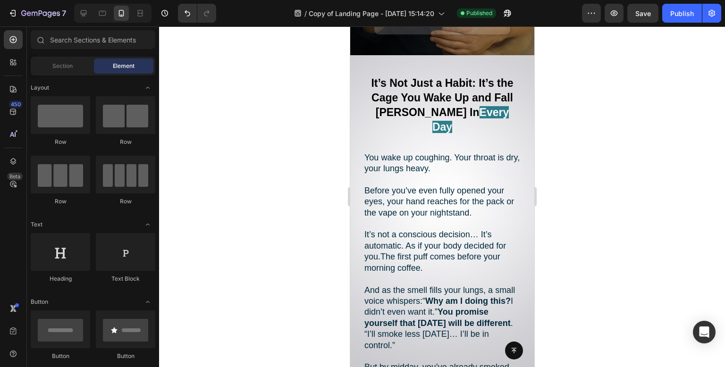
click at [725, 160] on div at bounding box center [442, 196] width 566 height 341
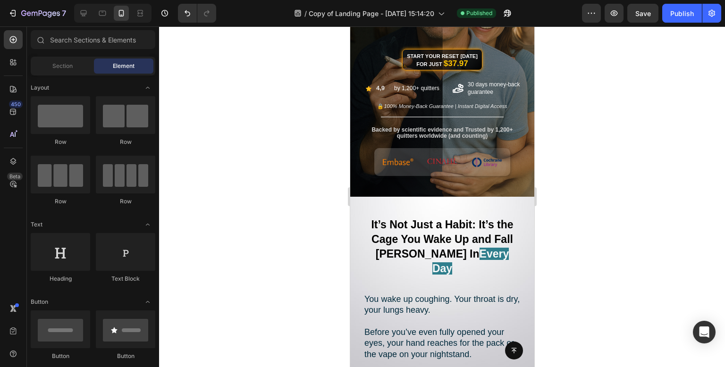
click at [277, 132] on div at bounding box center [442, 196] width 566 height 341
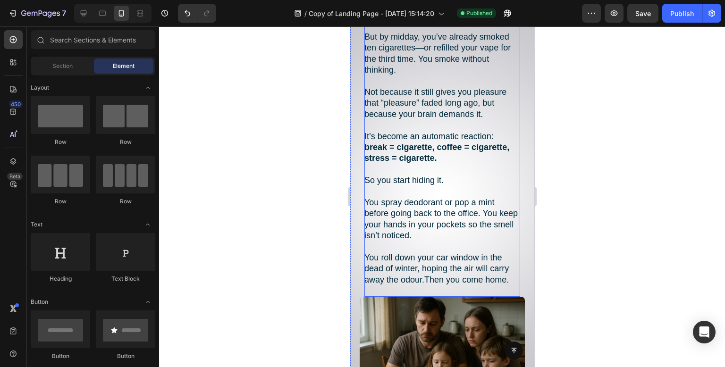
scroll to position [519, 0]
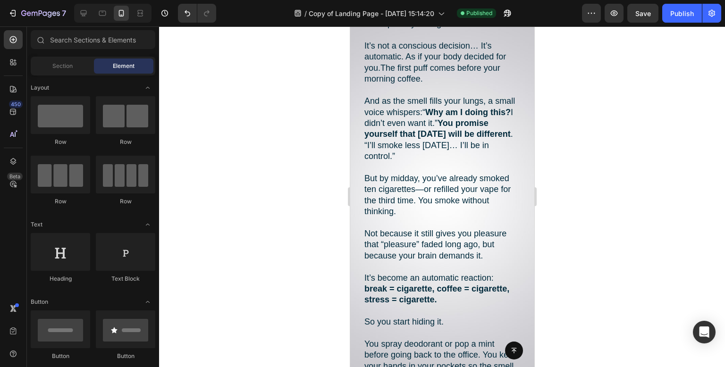
drag, startPoint x: 534, startPoint y: 141, endPoint x: 635, endPoint y: 84, distance: 116.7
click at [634, 89] on div at bounding box center [442, 196] width 566 height 341
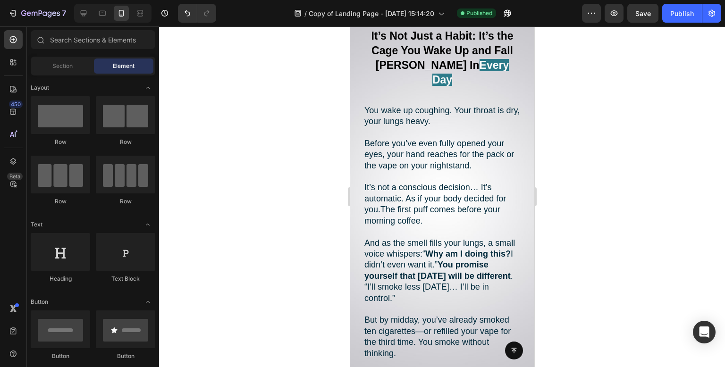
scroll to position [330, 0]
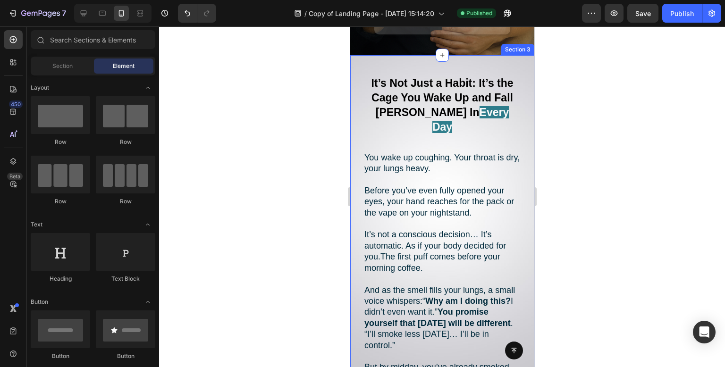
click at [233, 172] on div at bounding box center [442, 196] width 566 height 341
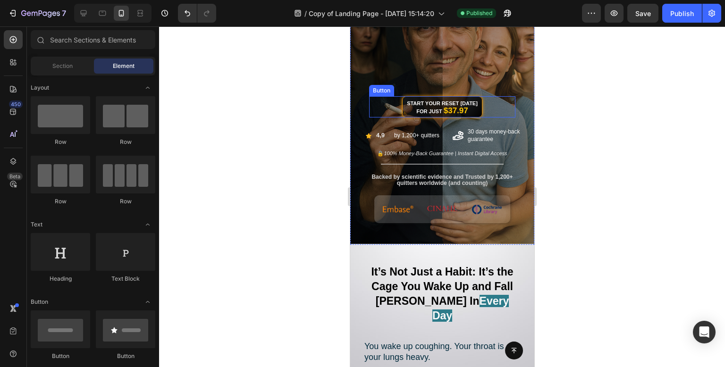
scroll to position [0, 0]
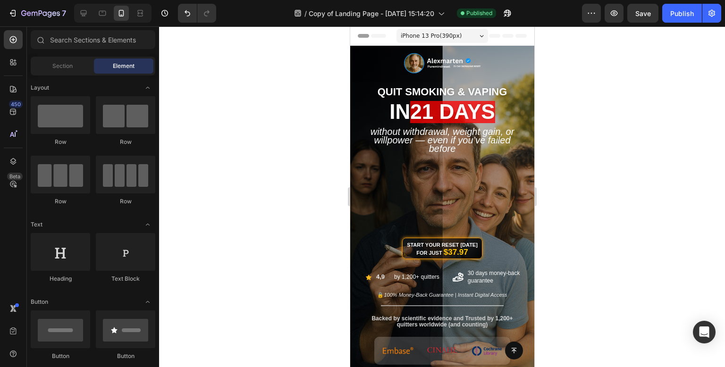
click at [661, 119] on div at bounding box center [442, 196] width 566 height 341
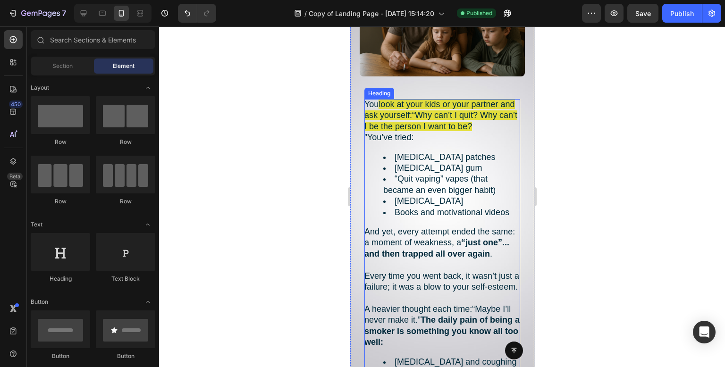
scroll to position [850, 0]
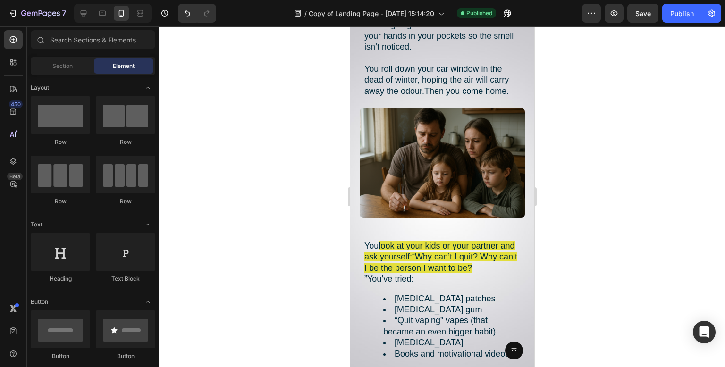
click at [331, 186] on div at bounding box center [442, 196] width 566 height 341
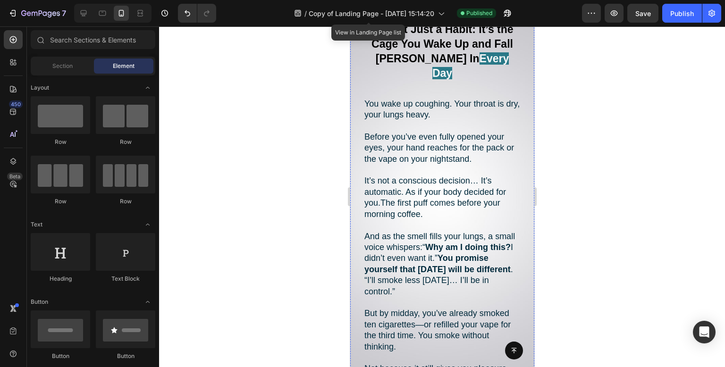
scroll to position [0, 0]
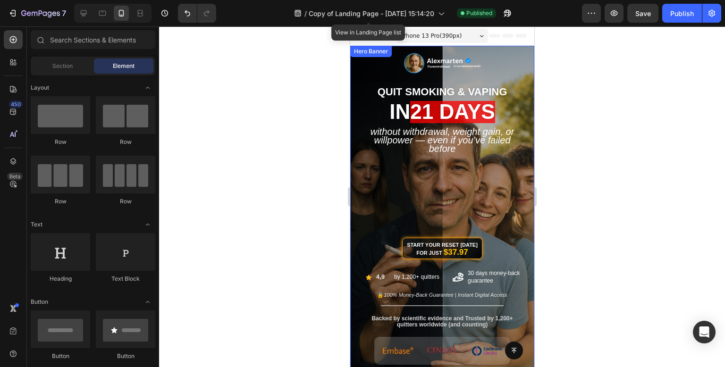
click at [254, 201] on div at bounding box center [442, 196] width 566 height 341
click at [486, 177] on div "Start Your Reset Today for Just $37.97 Button" at bounding box center [442, 216] width 170 height 105
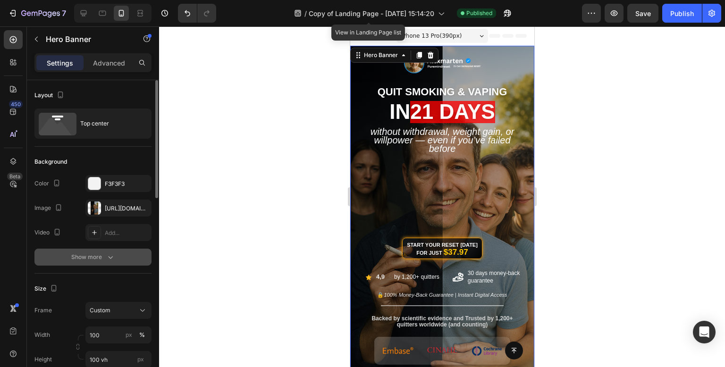
click at [110, 263] on button "Show more" at bounding box center [92, 257] width 117 height 17
click at [118, 260] on div "Add..." at bounding box center [127, 258] width 44 height 8
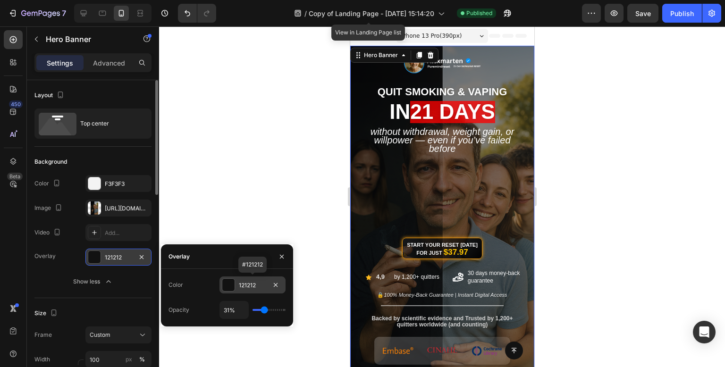
click at [246, 286] on div "121212" at bounding box center [252, 285] width 27 height 8
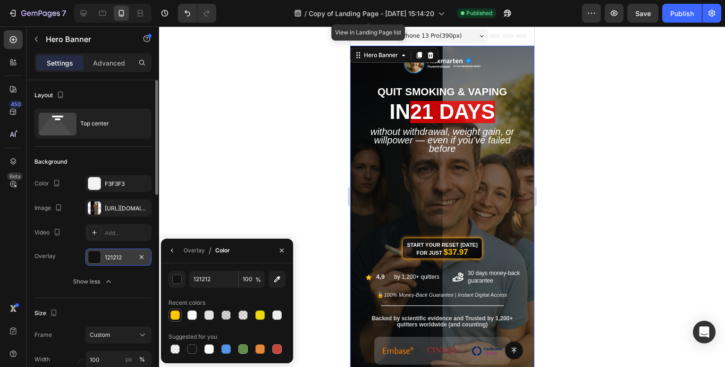
click at [174, 316] on div at bounding box center [174, 315] width 9 height 9
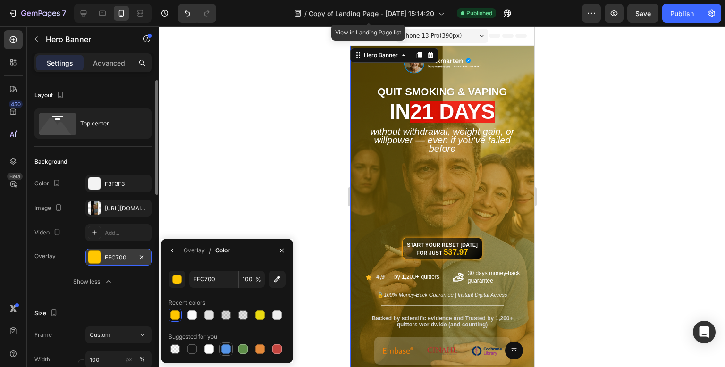
click at [226, 352] on div at bounding box center [225, 349] width 9 height 9
type input "5594E7"
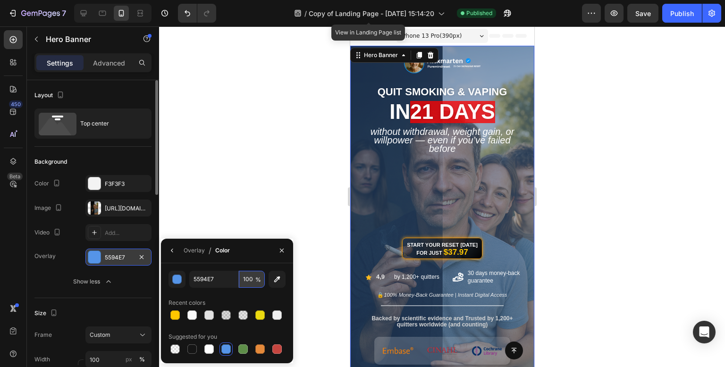
click at [247, 284] on input "100" at bounding box center [252, 279] width 26 height 17
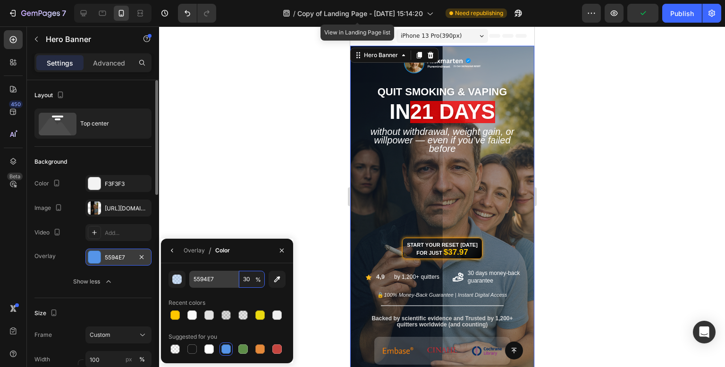
type input "3"
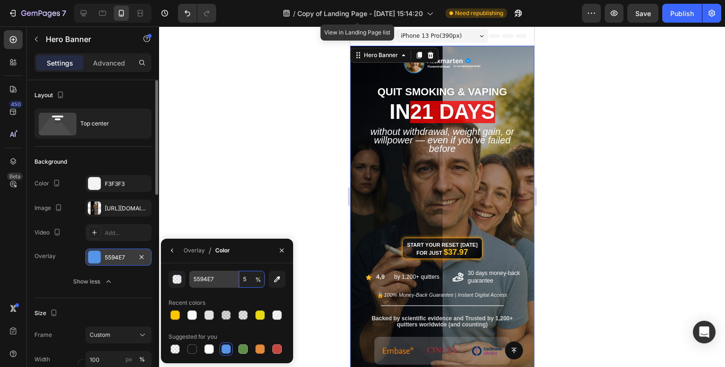
type input "50"
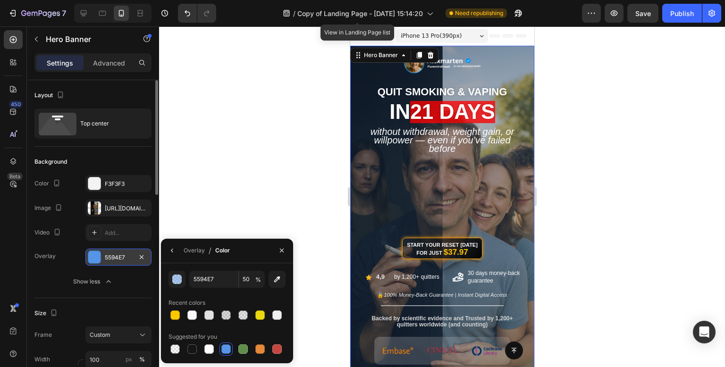
click at [270, 157] on div at bounding box center [442, 196] width 566 height 341
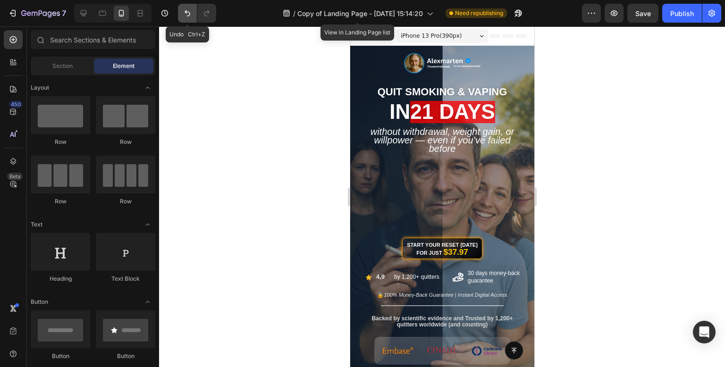
click at [183, 18] on button "Undo/Redo" at bounding box center [187, 13] width 19 height 19
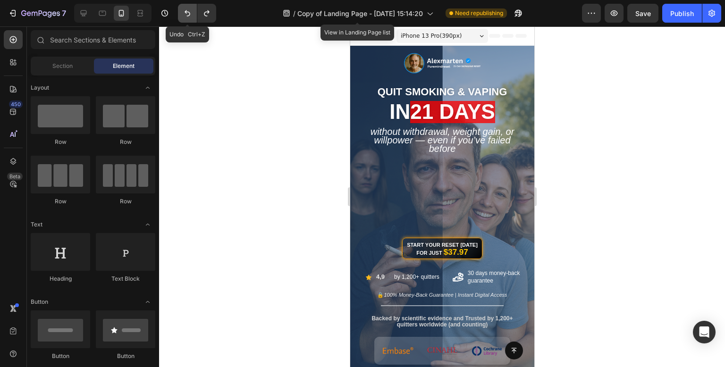
click at [185, 19] on button "Undo/Redo" at bounding box center [187, 13] width 19 height 19
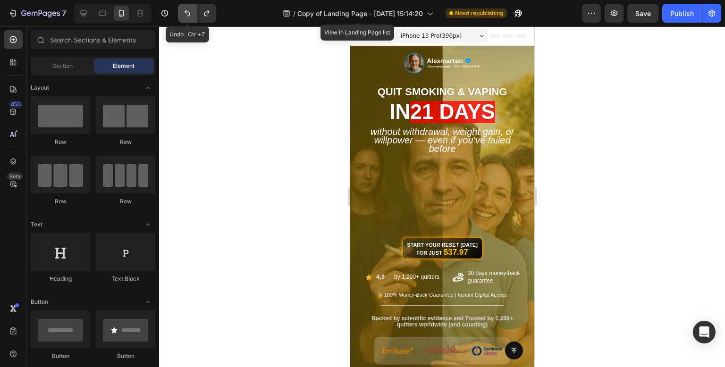
click at [186, 20] on button "Undo/Redo" at bounding box center [187, 13] width 19 height 19
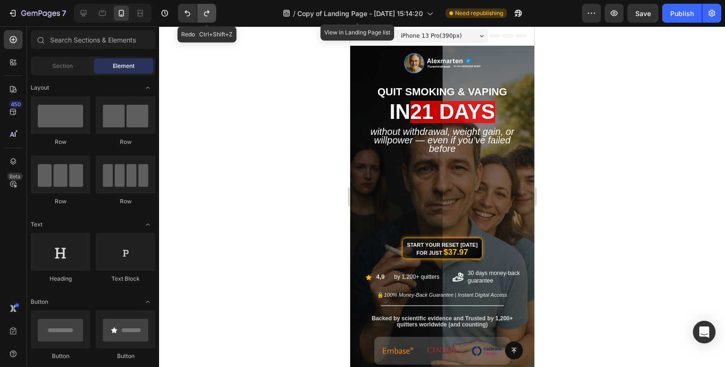
click at [204, 19] on button "Undo/Redo" at bounding box center [206, 13] width 19 height 19
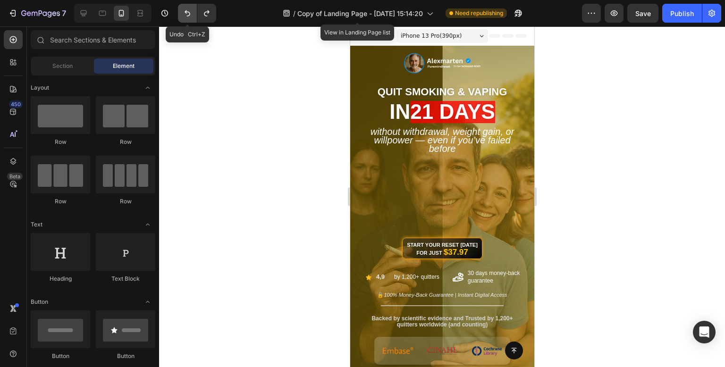
click at [181, 13] on button "Undo/Redo" at bounding box center [187, 13] width 19 height 19
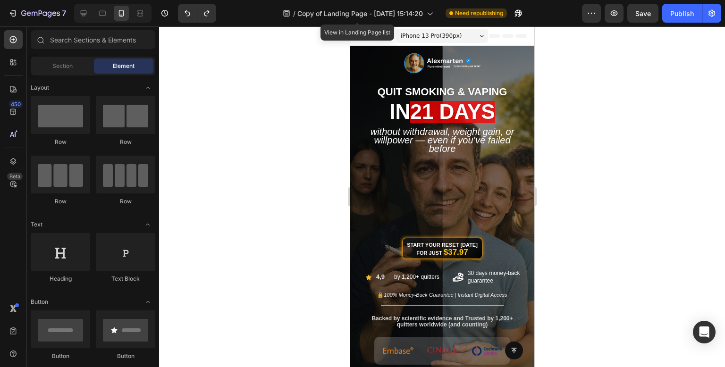
click at [273, 120] on div at bounding box center [442, 196] width 566 height 341
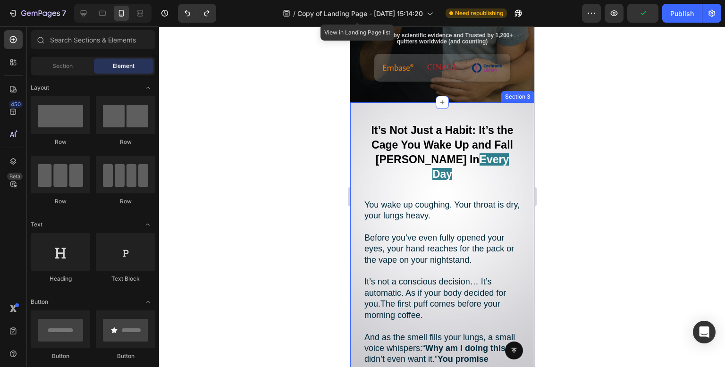
scroll to position [47, 0]
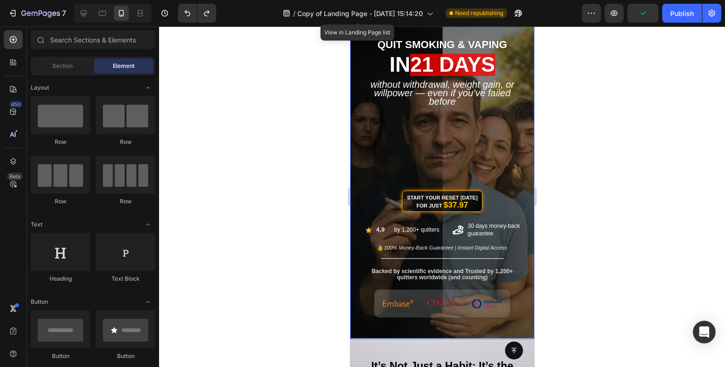
click at [505, 146] on div "Start Your Reset Today for Just $37.97 Button" at bounding box center [442, 169] width 170 height 105
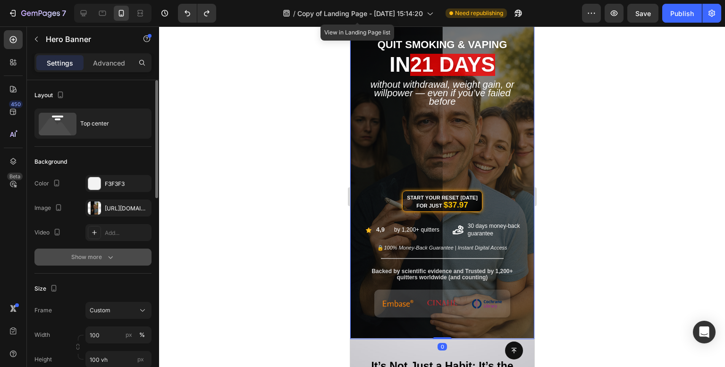
click at [110, 260] on icon "button" at bounding box center [110, 257] width 9 height 9
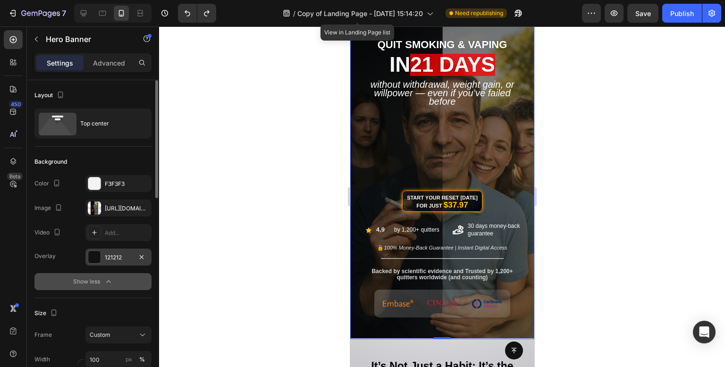
click at [116, 259] on div "121212" at bounding box center [118, 258] width 27 height 8
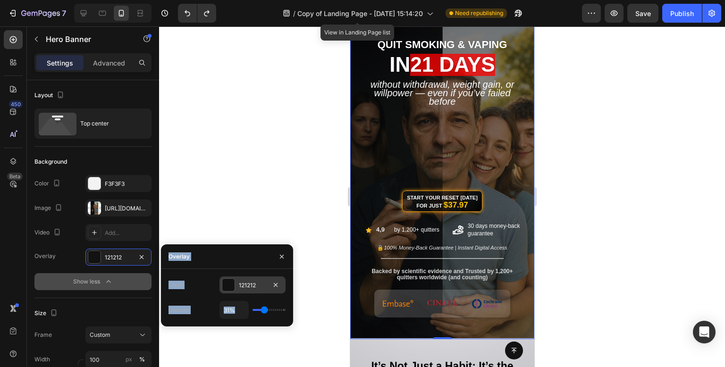
click at [234, 286] on div at bounding box center [228, 285] width 12 height 12
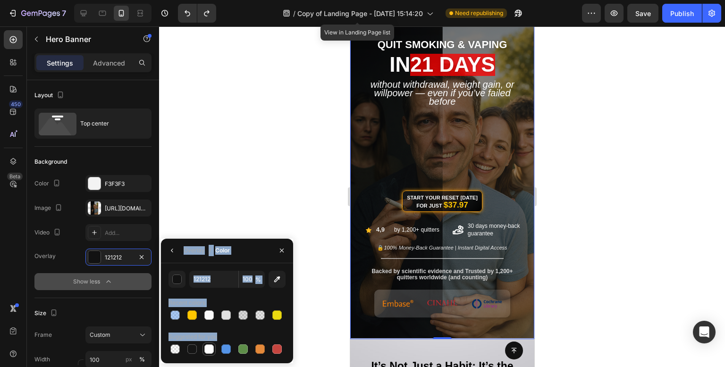
click at [208, 344] on div at bounding box center [208, 349] width 11 height 11
type input "FFFFFF"
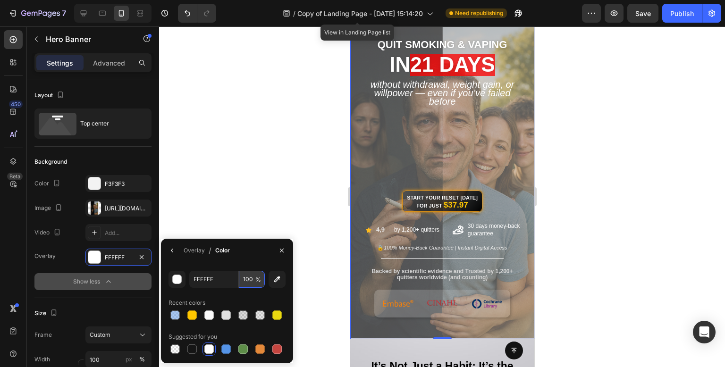
click at [251, 282] on input "100" at bounding box center [252, 279] width 26 height 17
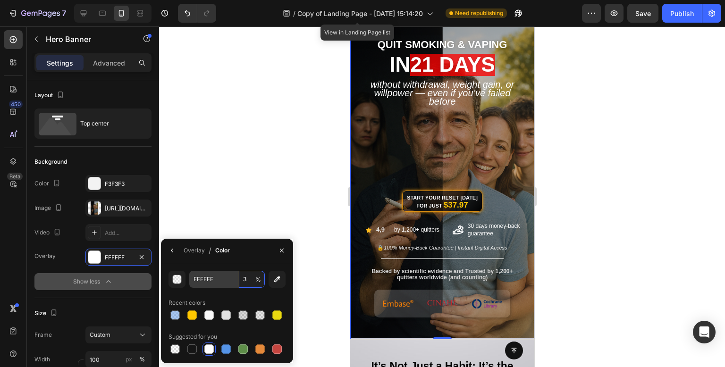
type input "30"
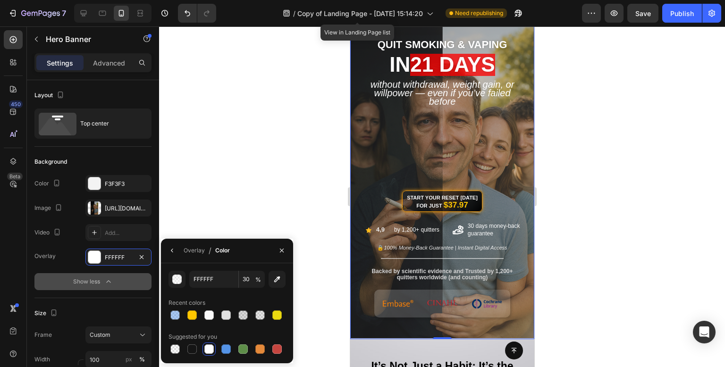
click at [321, 104] on div at bounding box center [442, 196] width 566 height 341
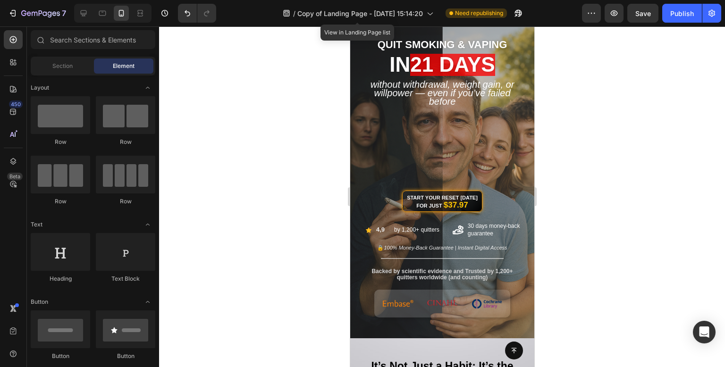
click at [321, 104] on div at bounding box center [442, 196] width 566 height 341
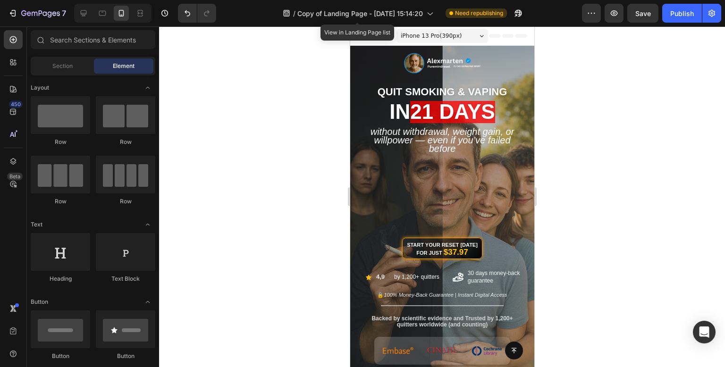
click at [697, 211] on div at bounding box center [442, 196] width 566 height 341
click at [186, 17] on icon "Undo/Redo" at bounding box center [187, 12] width 9 height 9
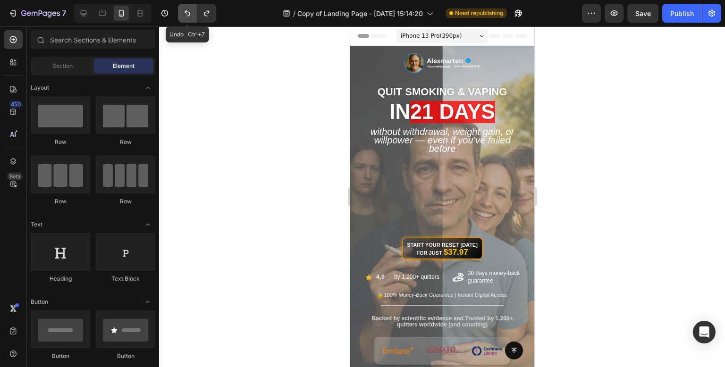
click at [186, 17] on icon "Undo/Redo" at bounding box center [187, 12] width 9 height 9
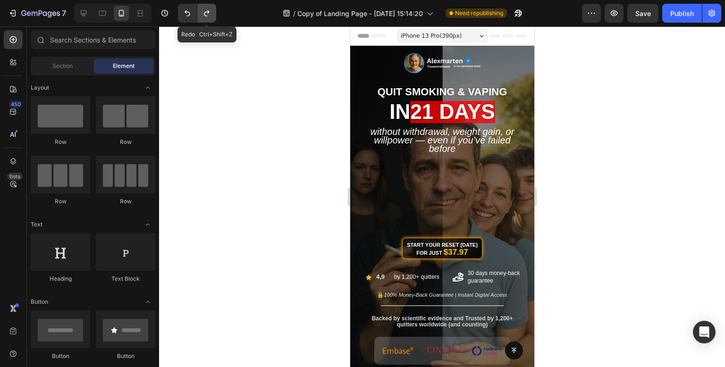
click at [204, 20] on button "Undo/Redo" at bounding box center [206, 13] width 19 height 19
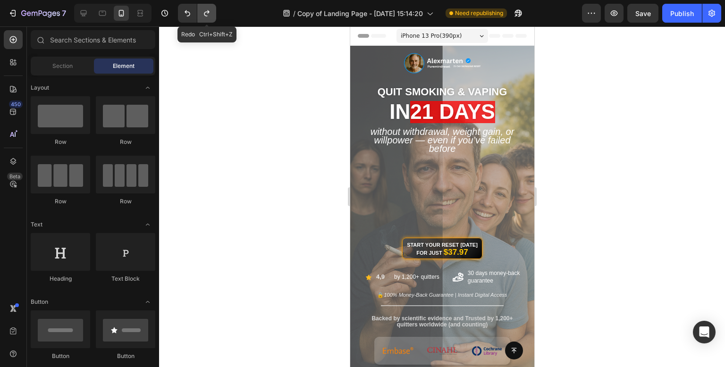
click at [204, 20] on button "Undo/Redo" at bounding box center [206, 13] width 19 height 19
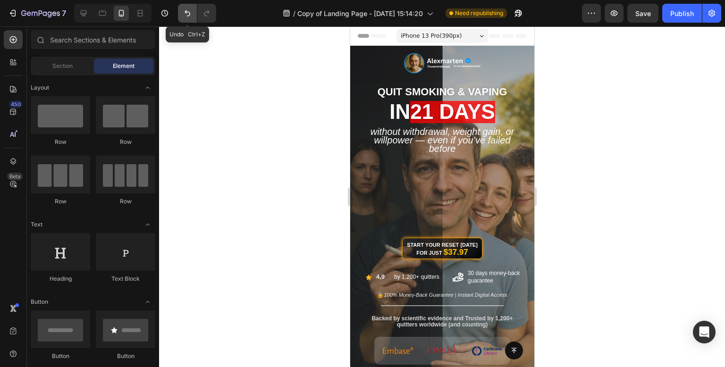
click at [189, 21] on button "Undo/Redo" at bounding box center [187, 13] width 19 height 19
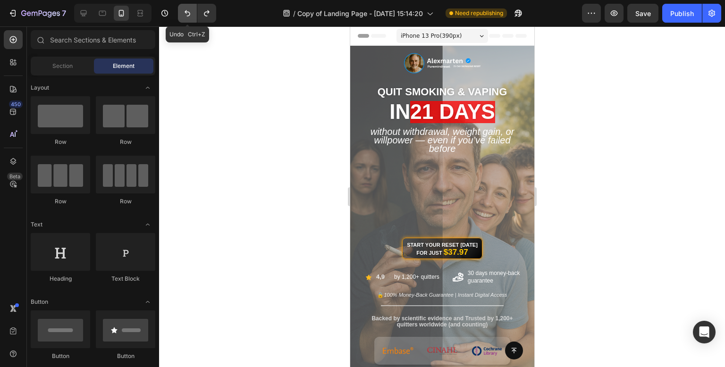
click at [189, 21] on button "Undo/Redo" at bounding box center [187, 13] width 19 height 19
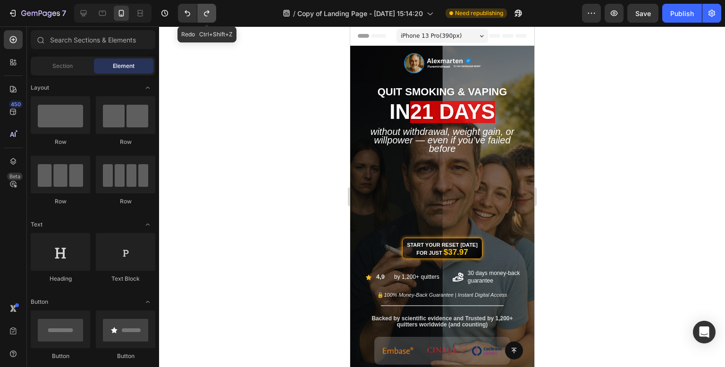
click at [210, 17] on icon "Undo/Redo" at bounding box center [206, 12] width 9 height 9
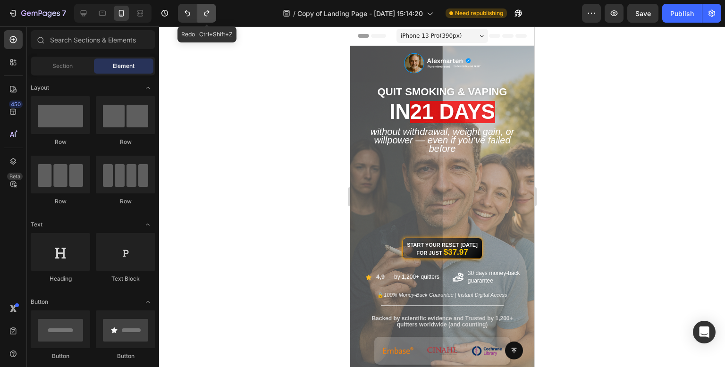
click at [210, 17] on icon "Undo/Redo" at bounding box center [206, 12] width 9 height 9
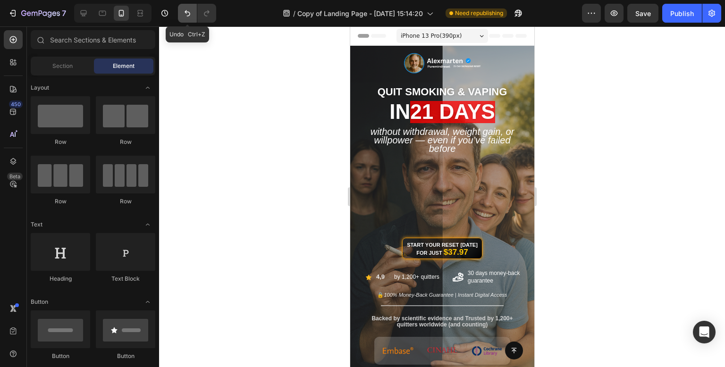
click at [188, 17] on icon "Undo/Redo" at bounding box center [187, 12] width 9 height 9
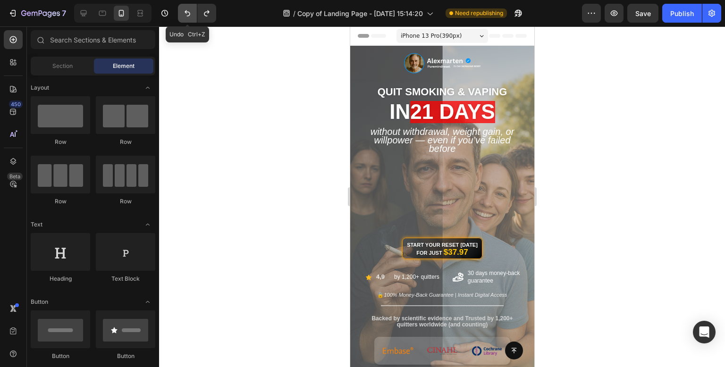
click at [188, 17] on icon "Undo/Redo" at bounding box center [187, 12] width 9 height 9
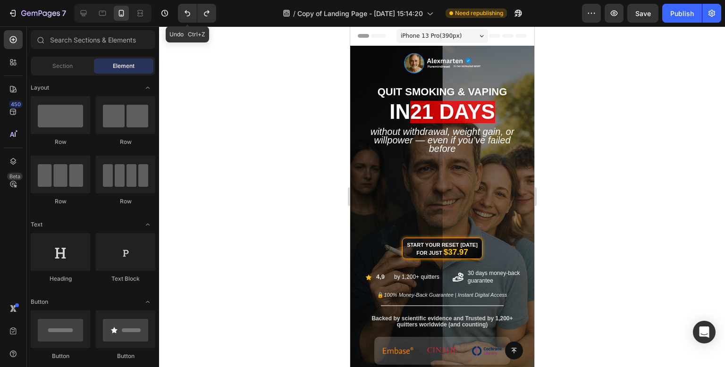
click at [237, 93] on div at bounding box center [442, 196] width 566 height 341
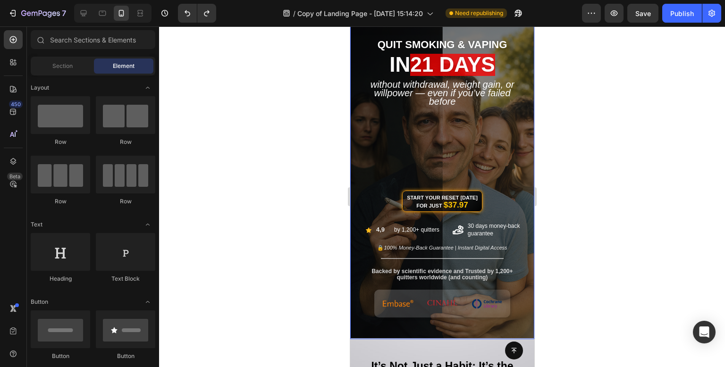
scroll to position [142, 0]
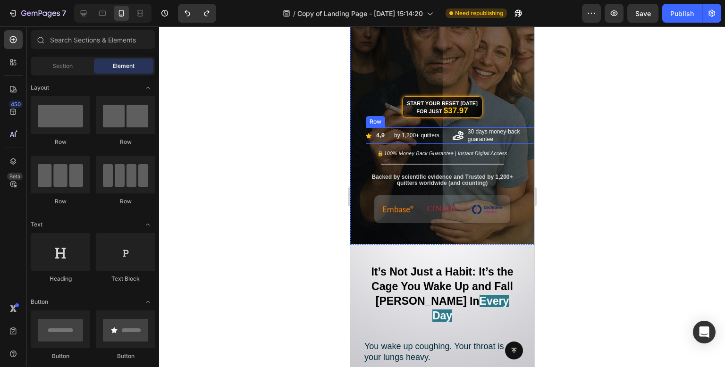
click at [449, 133] on div "Icon" at bounding box center [458, 135] width 24 height 17
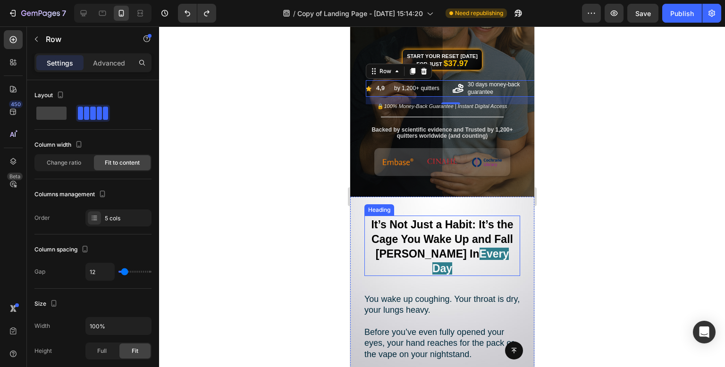
scroll to position [283, 0]
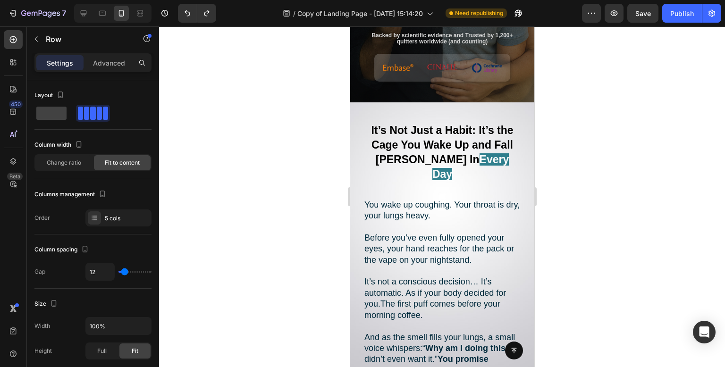
click at [247, 123] on div at bounding box center [442, 196] width 566 height 341
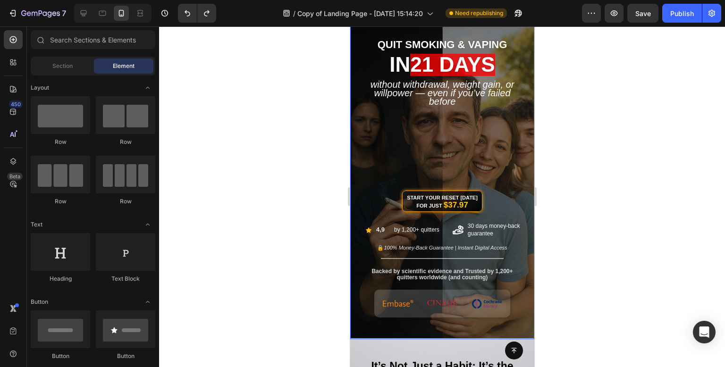
scroll to position [0, 0]
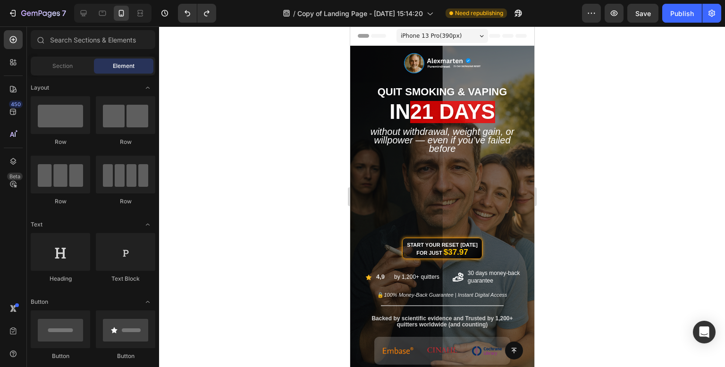
drag, startPoint x: 254, startPoint y: 65, endPoint x: 296, endPoint y: 45, distance: 46.7
click at [253, 64] on div at bounding box center [442, 196] width 566 height 341
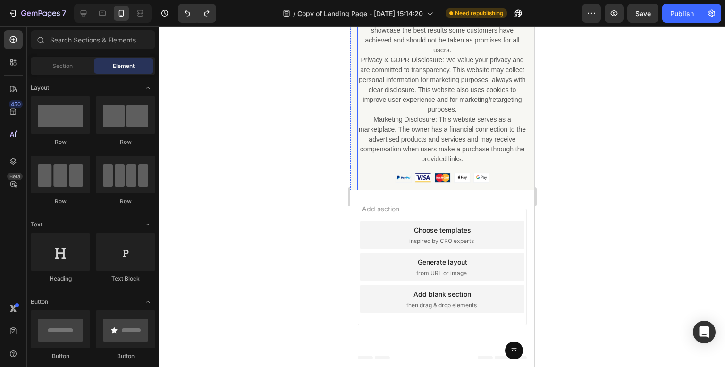
scroll to position [11677, 0]
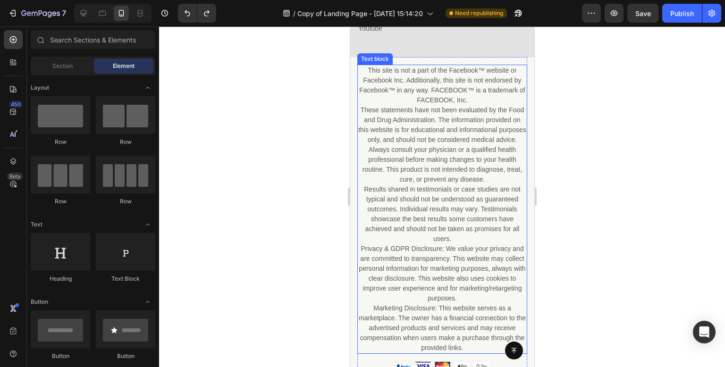
click at [507, 143] on p "These statements have not been evaluated by the Food and Drug Administration. T…" at bounding box center [442, 144] width 168 height 79
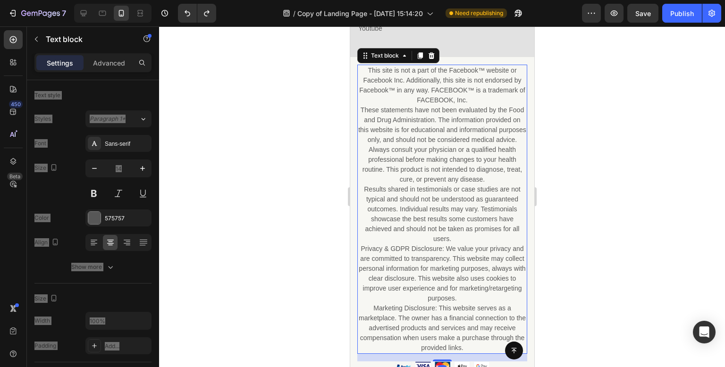
click at [507, 143] on p "These statements have not been evaluated by the Food and Drug Administration. T…" at bounding box center [442, 144] width 168 height 79
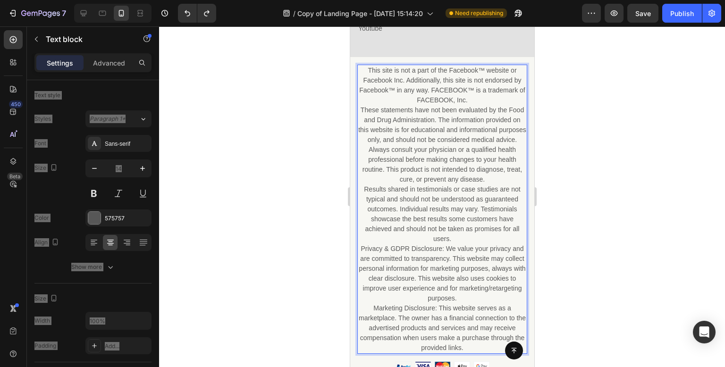
click at [468, 85] on p "This site is not a part of the Facebook™ website or Facebook Inc. Additionally,…" at bounding box center [442, 86] width 168 height 40
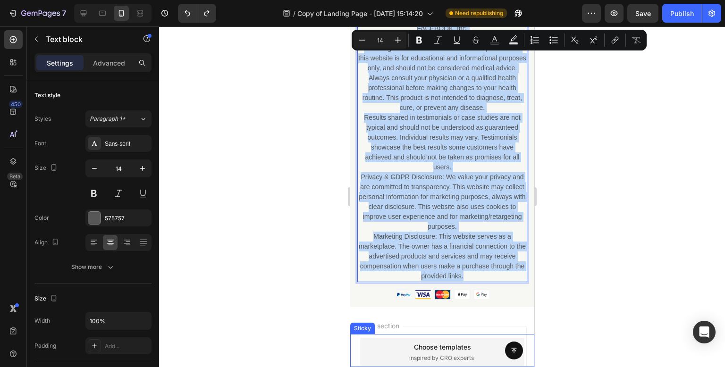
drag, startPoint x: 364, startPoint y: 70, endPoint x: 525, endPoint y: 366, distance: 337.3
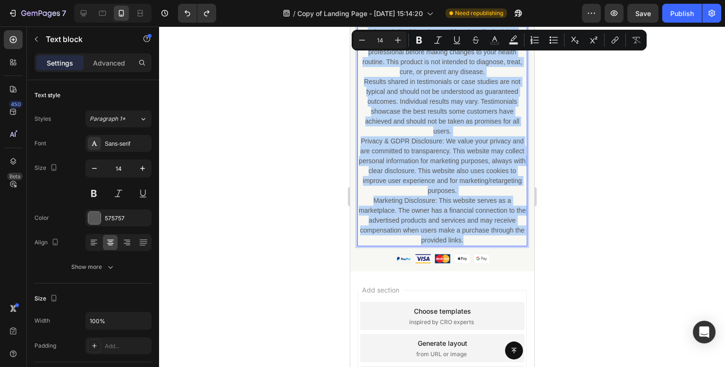
copy div "This site is not a part of the Facebook™ website or Facebook Inc. Additionally,…"
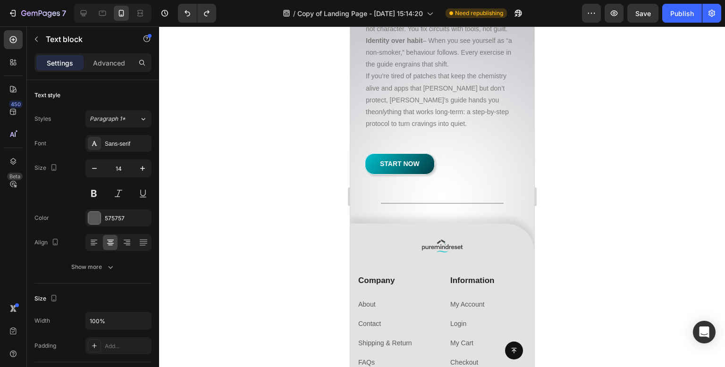
type input "16"
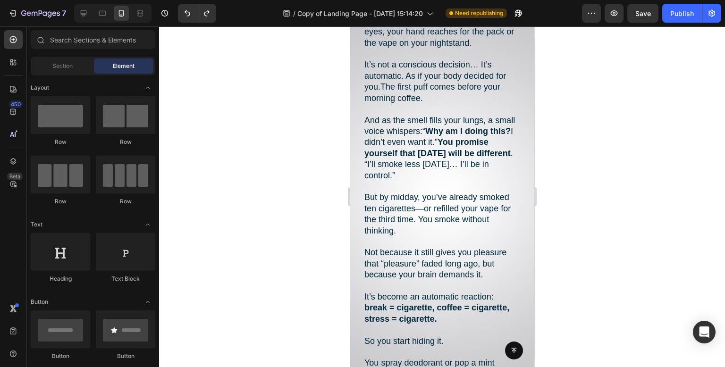
scroll to position [0, 0]
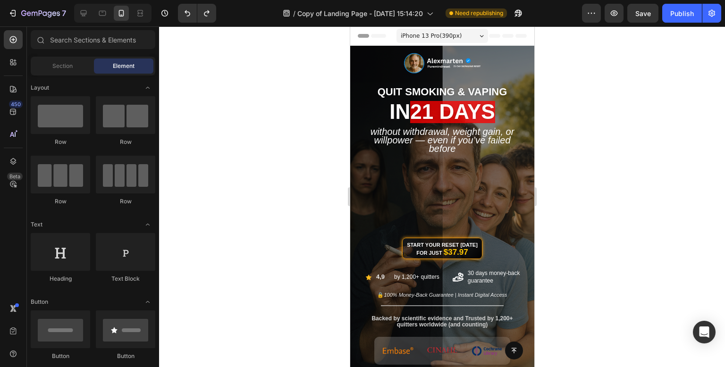
click at [613, 161] on div at bounding box center [442, 196] width 566 height 341
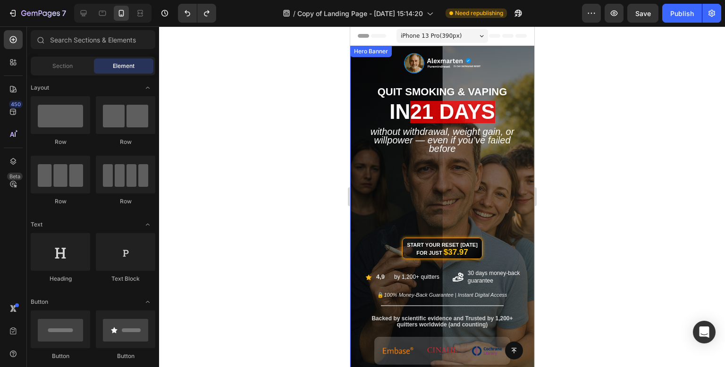
click at [323, 157] on div at bounding box center [442, 196] width 566 height 341
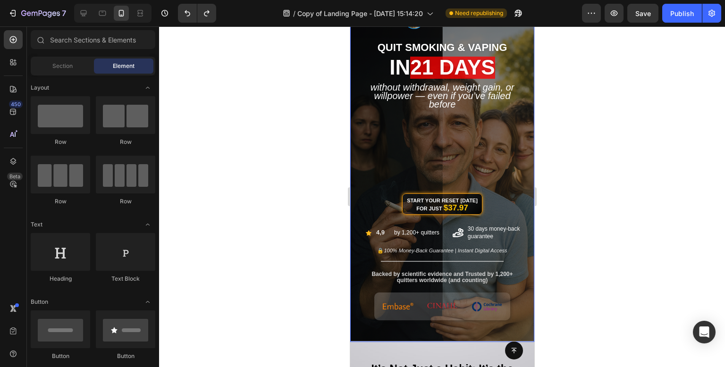
scroll to position [44, 0]
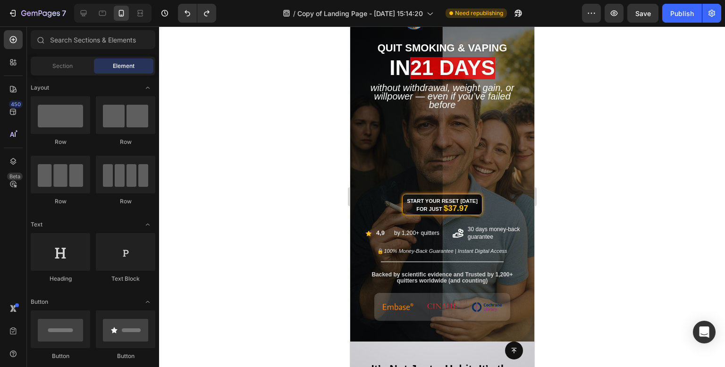
click at [226, 253] on div at bounding box center [442, 196] width 566 height 341
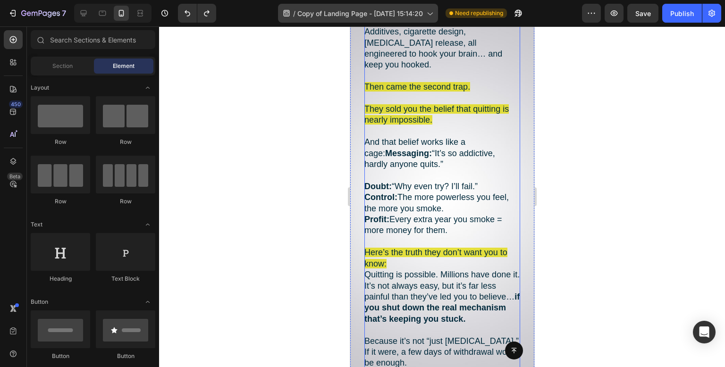
scroll to position [1820, 0]
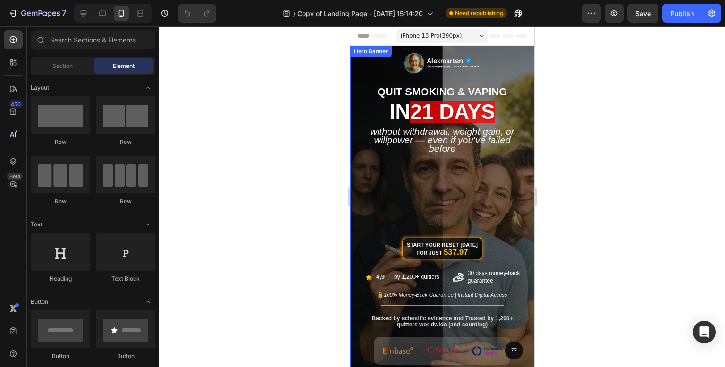
click at [486, 69] on div "Image QUIT SMOKING & VAPING Heading in 21 days Heading Without Withdrawal, Weig…" at bounding box center [442, 200] width 184 height 309
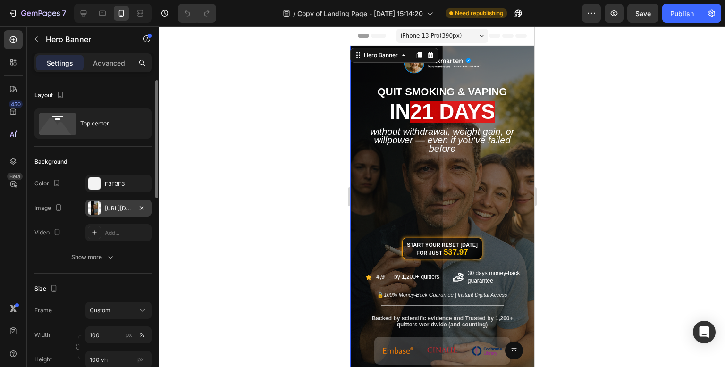
click at [112, 205] on div "https://cdn.shopify.com/s/files/1/0957/3122/0821/files/gempages_571944393670394…" at bounding box center [118, 208] width 27 height 8
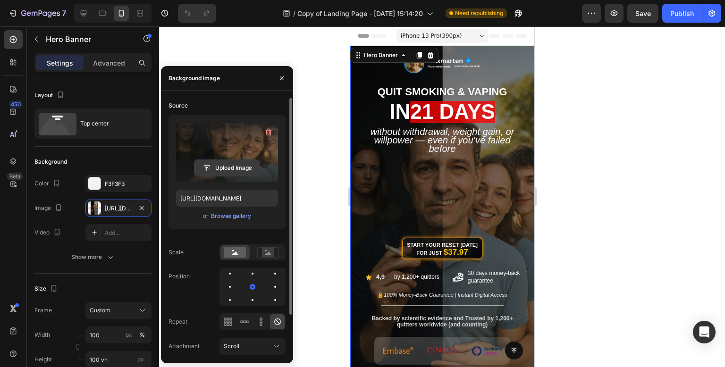
click at [211, 171] on input "file" at bounding box center [226, 168] width 65 height 16
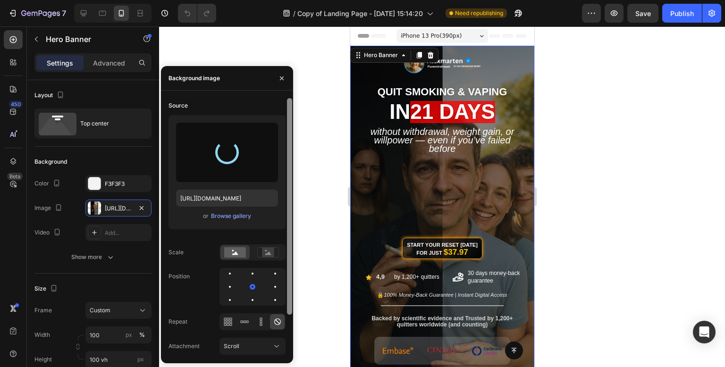
type input "https://cdn.shopify.com/s/files/1/0957/3122/0821/files/gempages_571944393670394…"
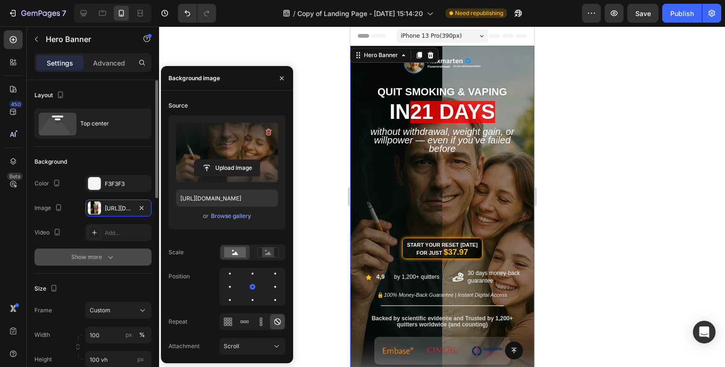
drag, startPoint x: 102, startPoint y: 252, endPoint x: 101, endPoint y: 259, distance: 7.1
click at [101, 259] on button "Show more" at bounding box center [92, 257] width 117 height 17
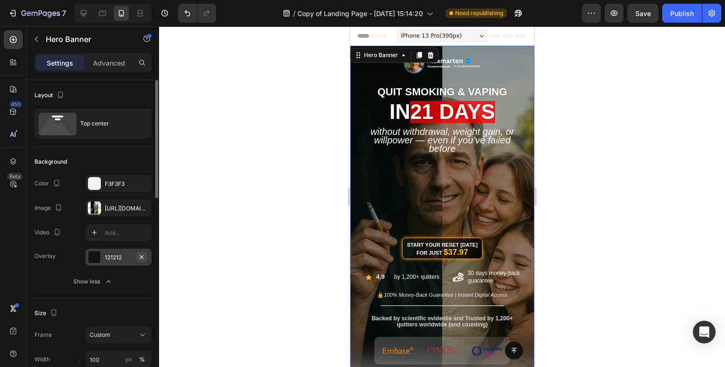
click at [144, 258] on icon "button" at bounding box center [142, 258] width 8 height 8
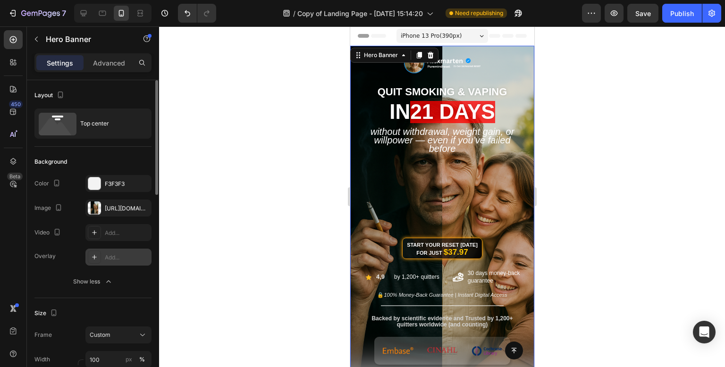
click at [221, 239] on div at bounding box center [442, 196] width 566 height 341
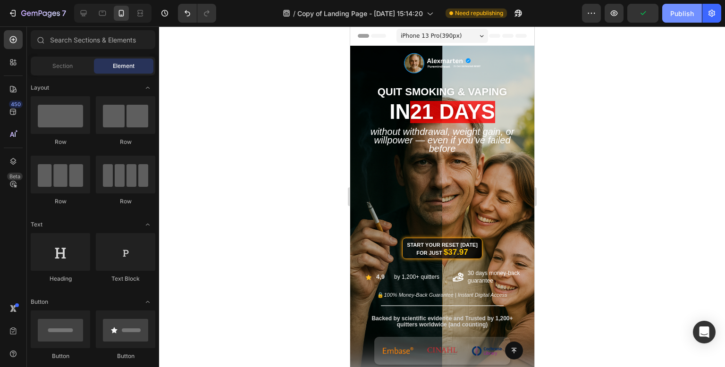
click at [678, 7] on button "Publish" at bounding box center [682, 13] width 40 height 19
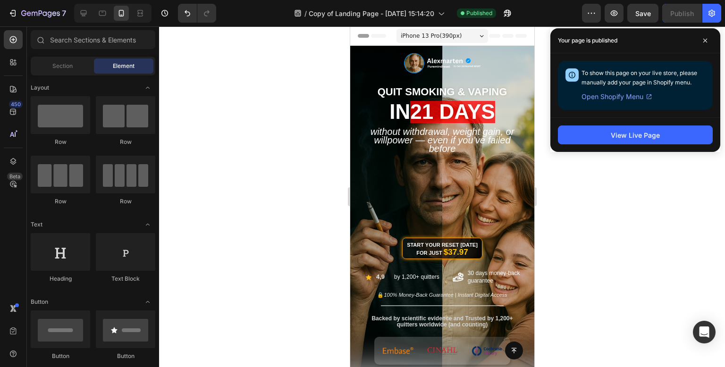
click at [580, 165] on div at bounding box center [442, 196] width 566 height 341
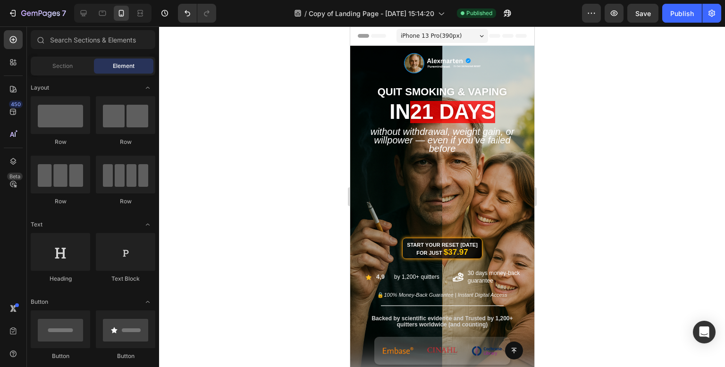
click at [640, 203] on div at bounding box center [442, 196] width 566 height 341
click at [684, 10] on div "Publish" at bounding box center [682, 13] width 24 height 10
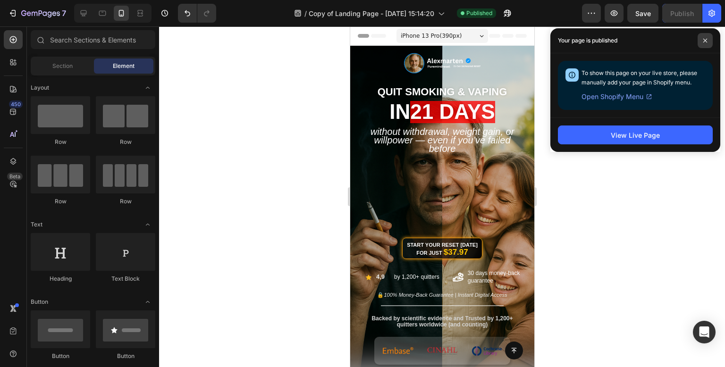
click at [707, 44] on span at bounding box center [705, 40] width 15 height 15
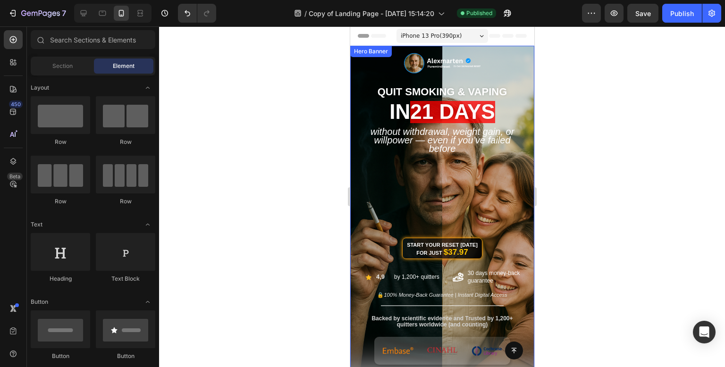
click at [516, 127] on div "Image QUIT SMOKING & VAPING Heading in 21 days Heading Without Withdrawal, Weig…" at bounding box center [442, 213] width 170 height 268
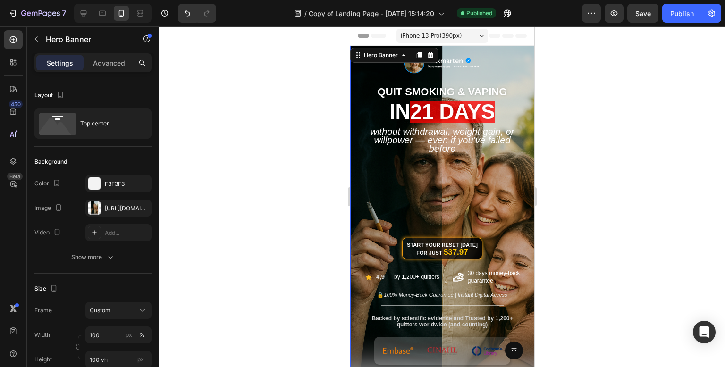
click at [585, 114] on div at bounding box center [442, 196] width 566 height 341
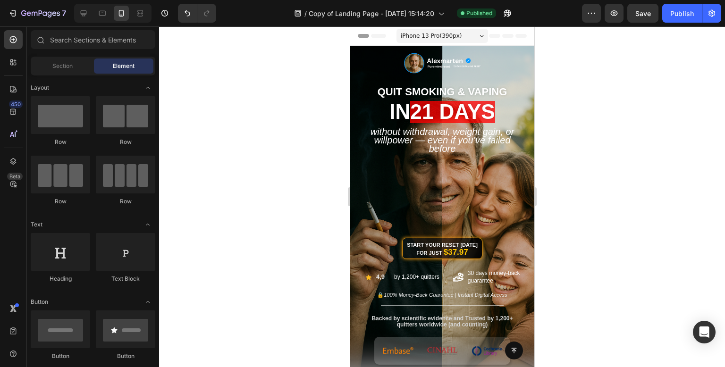
click at [603, 42] on div at bounding box center [442, 196] width 566 height 341
click at [596, 125] on div at bounding box center [442, 196] width 566 height 341
click at [599, 119] on div at bounding box center [442, 196] width 566 height 341
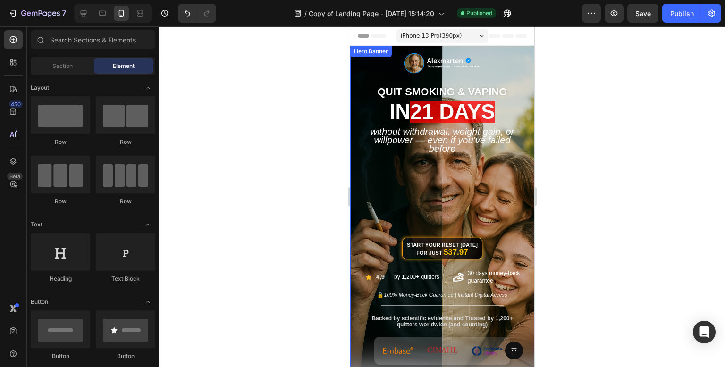
click at [510, 60] on div "Image QUIT SMOKING & VAPING Heading in 21 days Heading Without Withdrawal, Weig…" at bounding box center [442, 200] width 184 height 309
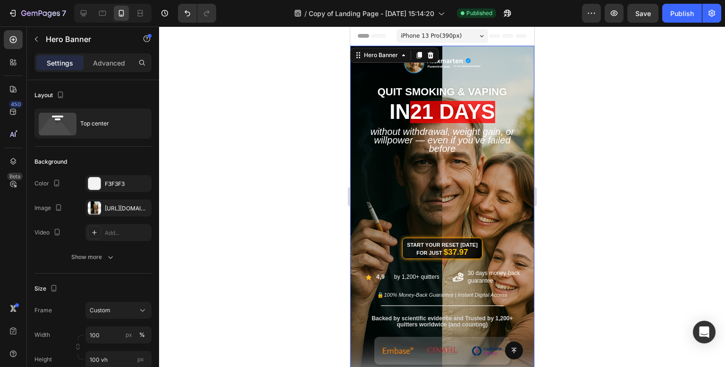
click at [514, 66] on div "Image QUIT SMOKING & VAPING Heading in 21 days Heading Without Withdrawal, Weig…" at bounding box center [442, 200] width 184 height 309
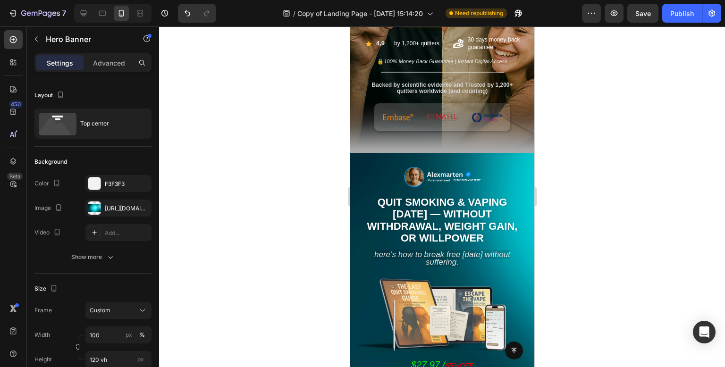
scroll to position [231, 0]
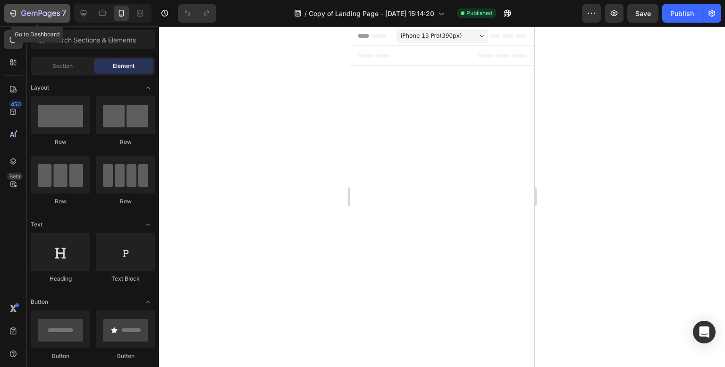
click at [39, 10] on icon "button" at bounding box center [40, 14] width 39 height 8
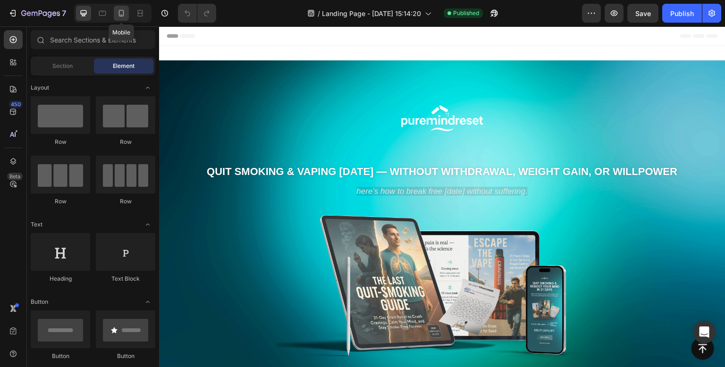
click at [123, 15] on icon at bounding box center [121, 12] width 9 height 9
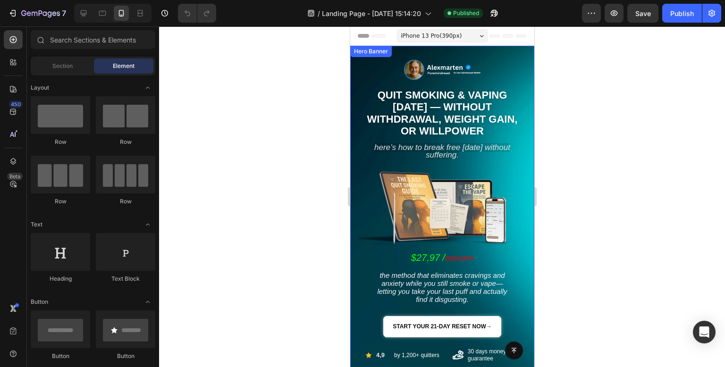
click at [501, 67] on div "Image Quit Smoking & Vaping in 21 Days — Without Withdrawal, Weight Gain, or Wi…" at bounding box center [442, 243] width 184 height 394
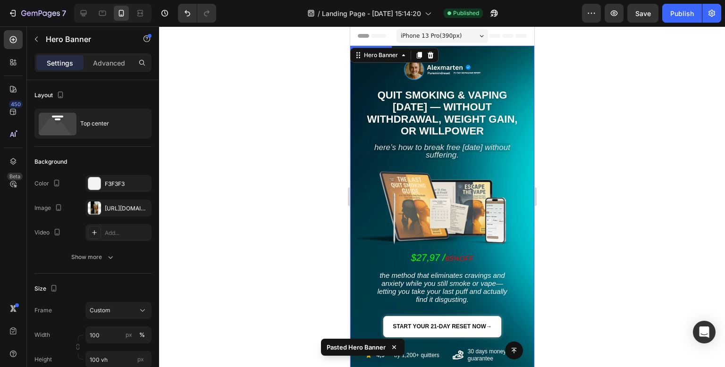
click at [509, 65] on div "Image Quit Smoking & Vaping in 21 Days — Without Withdrawal, Weight Gain, or Wi…" at bounding box center [442, 243] width 184 height 394
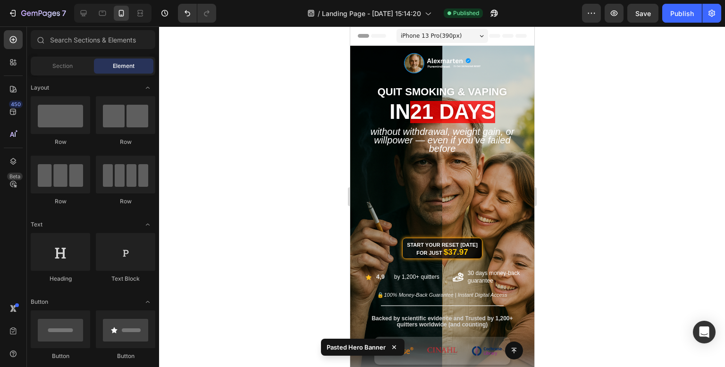
click at [601, 118] on div at bounding box center [442, 196] width 566 height 341
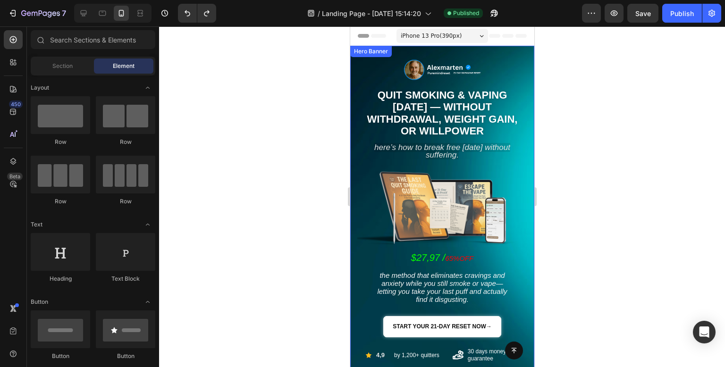
click at [505, 60] on div "Image Quit Smoking & Vaping in 21 Days — Without Withdrawal, Weight Gain, or Wi…" at bounding box center [442, 243] width 184 height 394
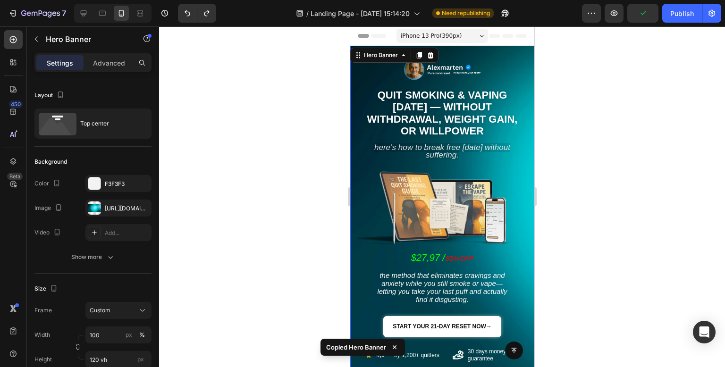
click at [494, 71] on div "Image Quit Smoking & Vaping in 21 Days — Without Withdrawal, Weight Gain, or Wi…" at bounding box center [442, 243] width 184 height 394
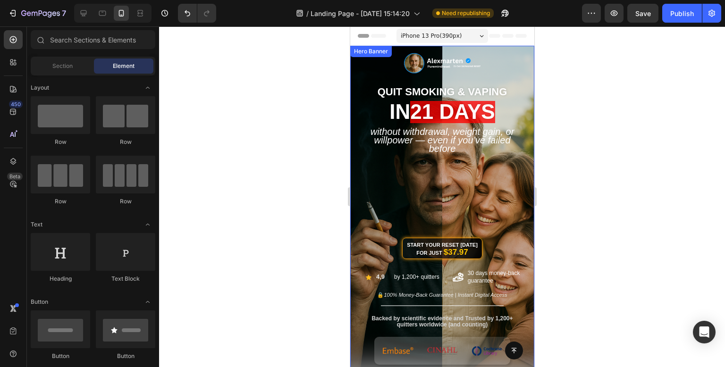
scroll to position [47, 0]
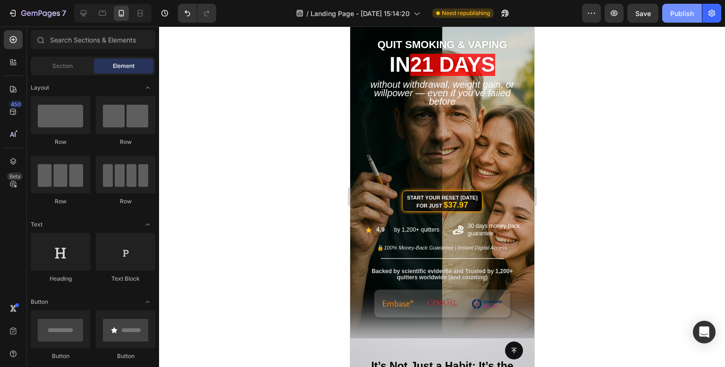
click at [685, 14] on div "Publish" at bounding box center [682, 13] width 24 height 10
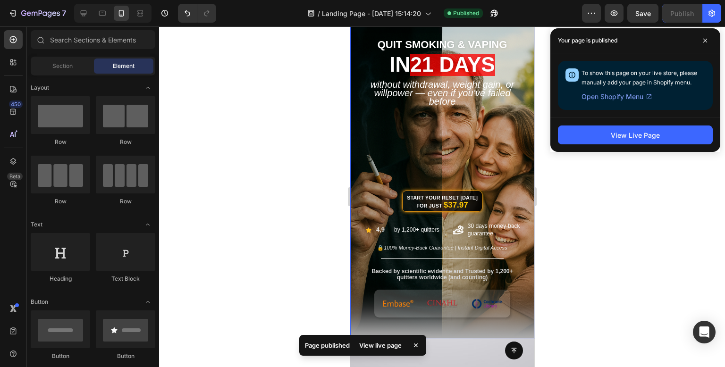
scroll to position [0, 0]
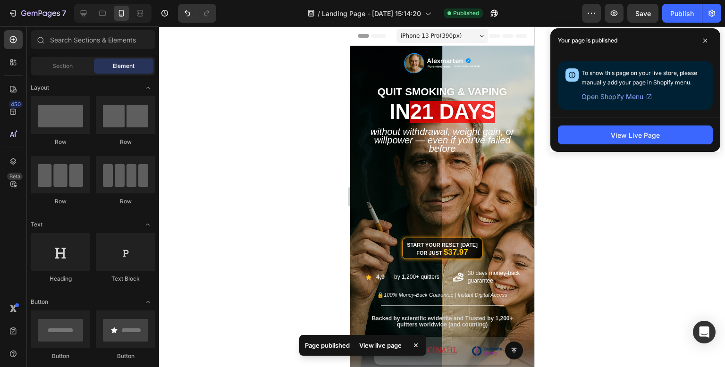
click at [596, 201] on div at bounding box center [442, 196] width 566 height 341
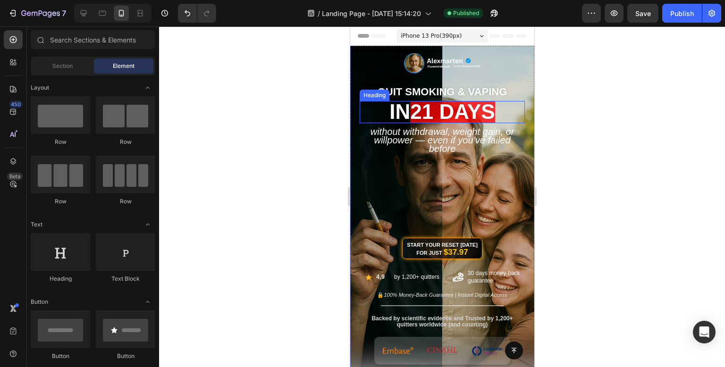
click at [247, 100] on div at bounding box center [442, 196] width 566 height 341
click at [486, 85] on h2 "QUIT SMOKING & VAPING" at bounding box center [441, 91] width 165 height 20
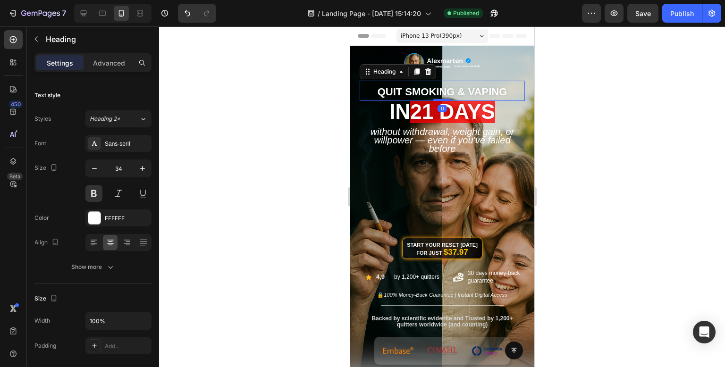
click at [636, 107] on div at bounding box center [442, 196] width 566 height 341
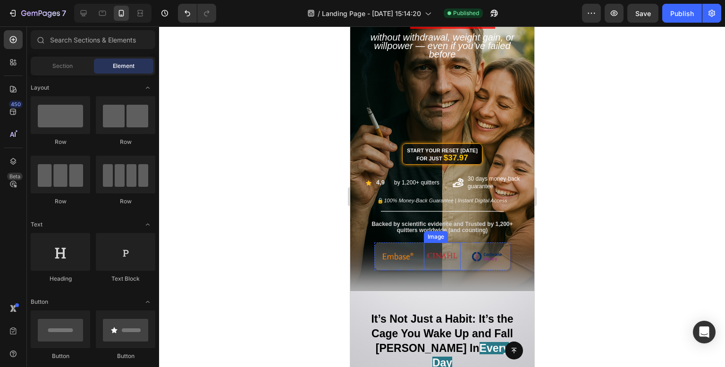
scroll to position [142, 0]
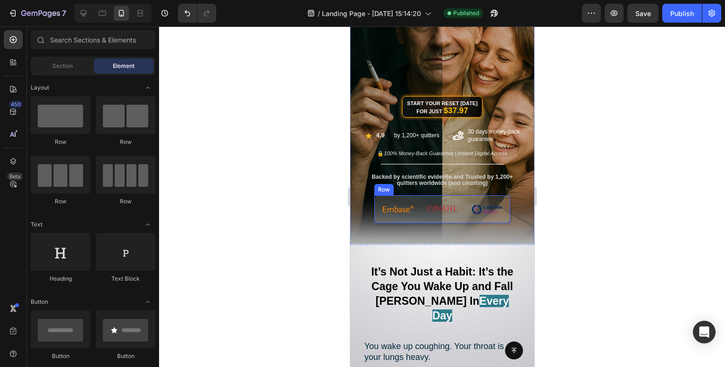
click at [461, 206] on div "Image Image Image Row" at bounding box center [442, 209] width 136 height 28
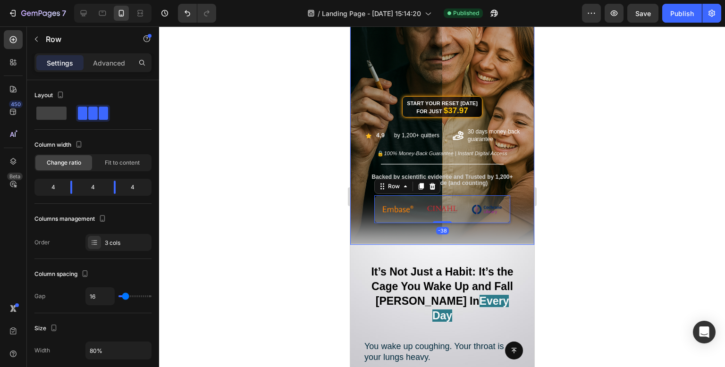
click at [317, 225] on div at bounding box center [442, 196] width 566 height 341
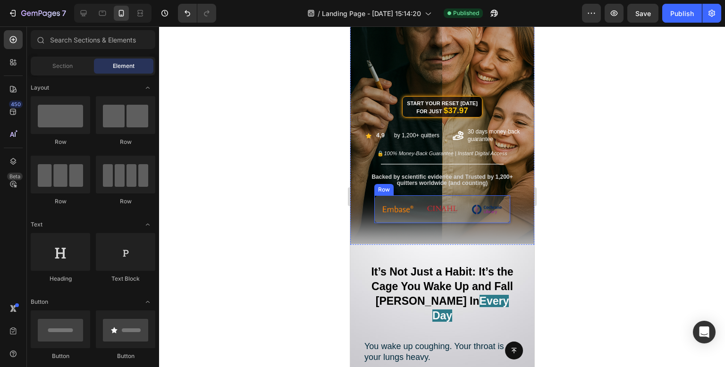
click at [376, 197] on div "Image Image Image Row" at bounding box center [442, 209] width 136 height 28
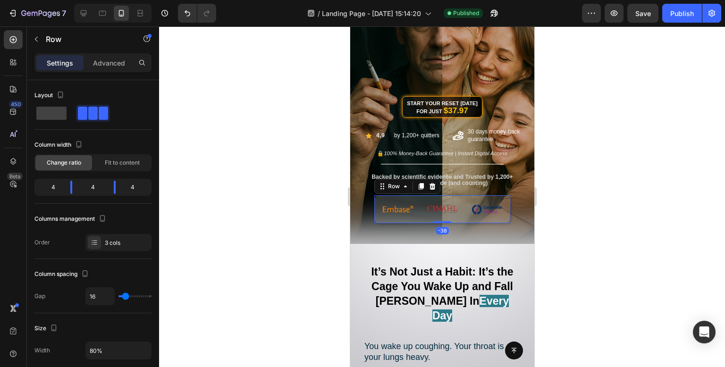
click at [300, 210] on div at bounding box center [442, 196] width 566 height 341
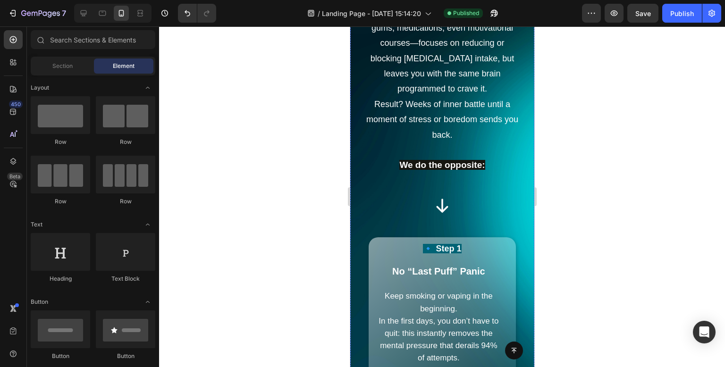
scroll to position [3135, 0]
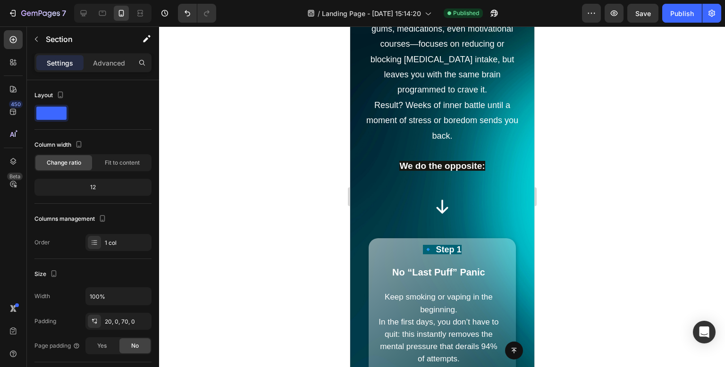
click at [580, 149] on div at bounding box center [442, 196] width 566 height 341
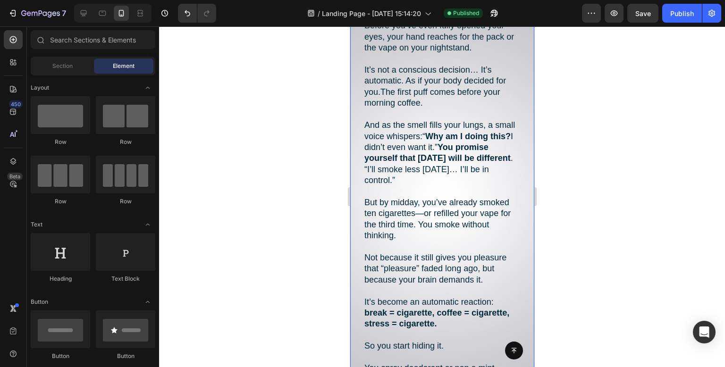
scroll to position [506, 0]
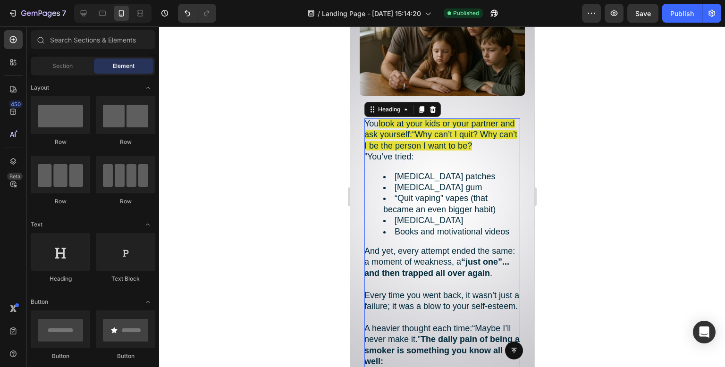
click at [365, 231] on h2 "You look at your kids or your partner and ask yourself:“Why can’t I quit? Why c…" at bounding box center [442, 339] width 156 height 443
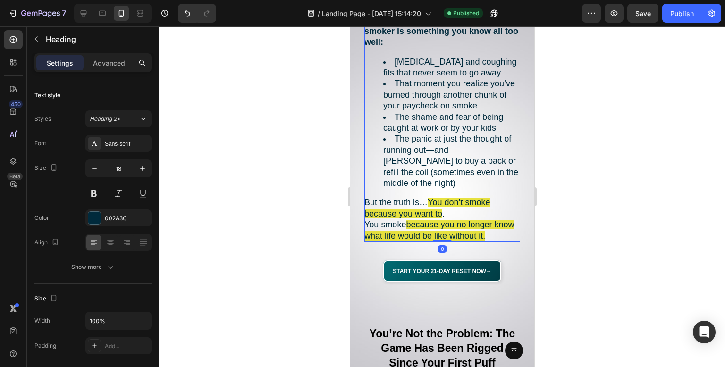
scroll to position [1344, 0]
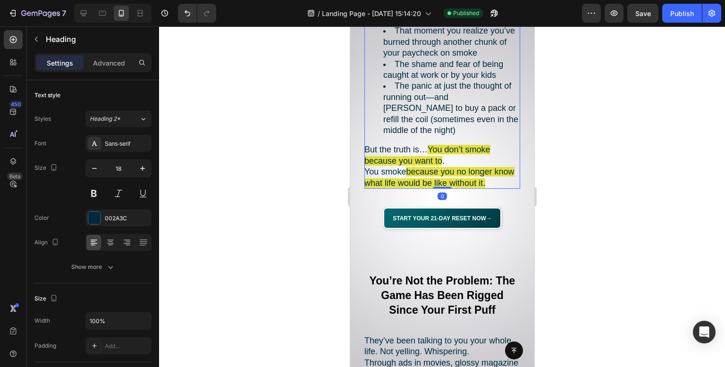
click at [241, 205] on div at bounding box center [442, 196] width 566 height 341
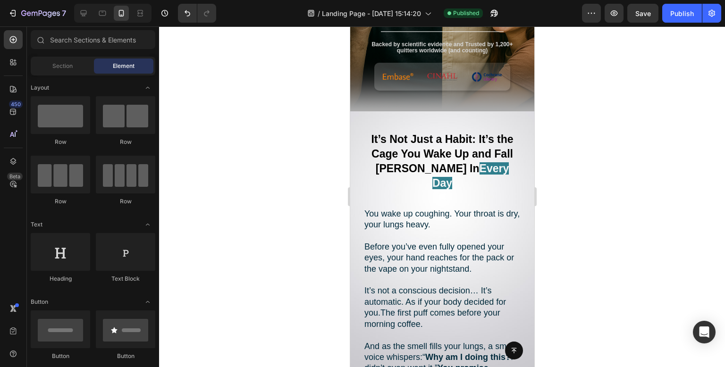
scroll to position [0, 0]
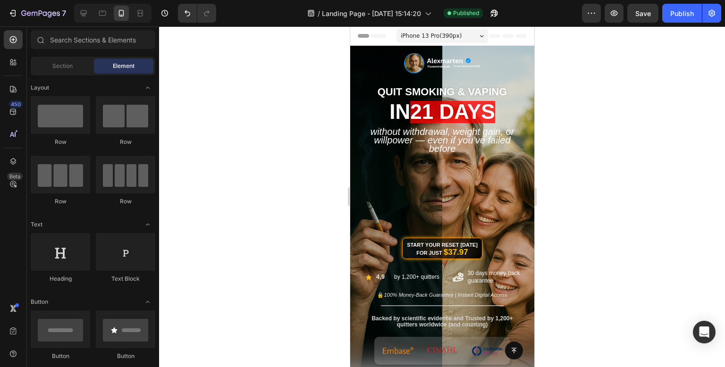
click at [608, 194] on div at bounding box center [442, 196] width 566 height 341
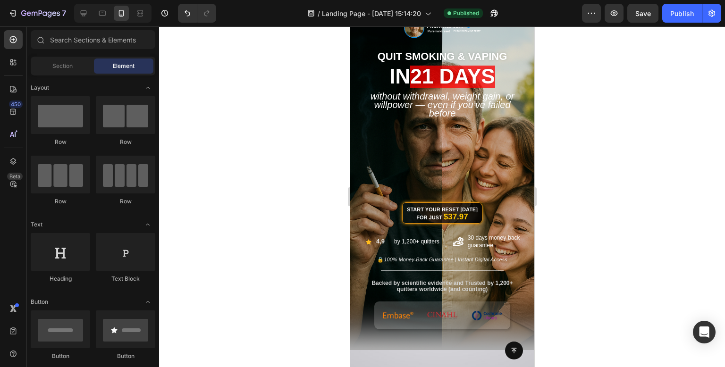
scroll to position [26, 0]
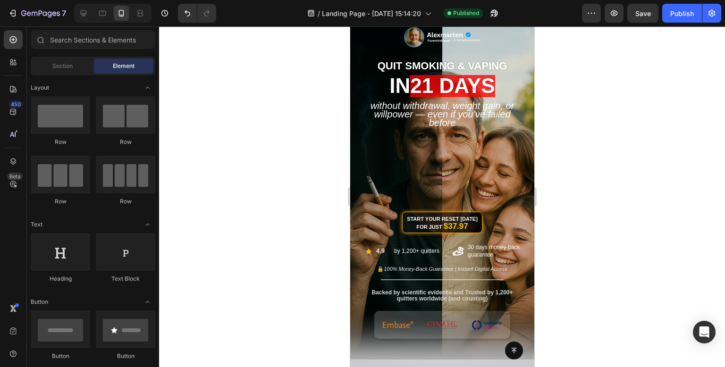
click at [252, 83] on div at bounding box center [442, 196] width 566 height 341
click at [572, 157] on div at bounding box center [442, 196] width 566 height 341
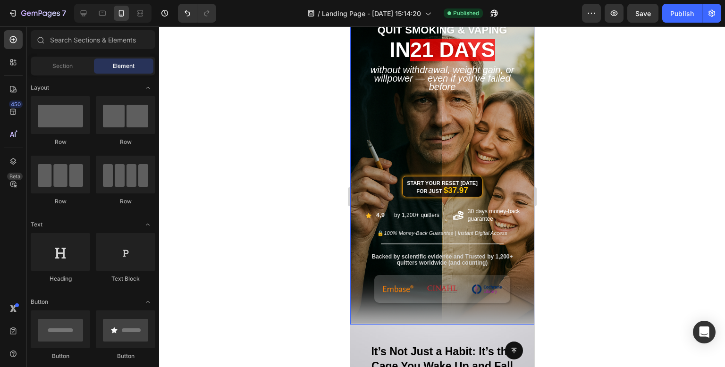
scroll to position [62, 0]
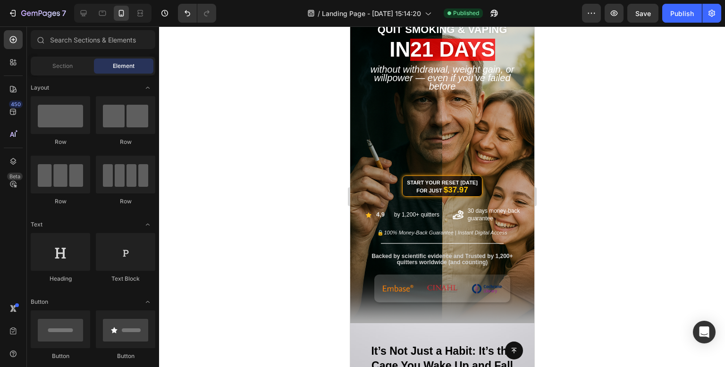
click at [617, 150] on div at bounding box center [442, 196] width 566 height 341
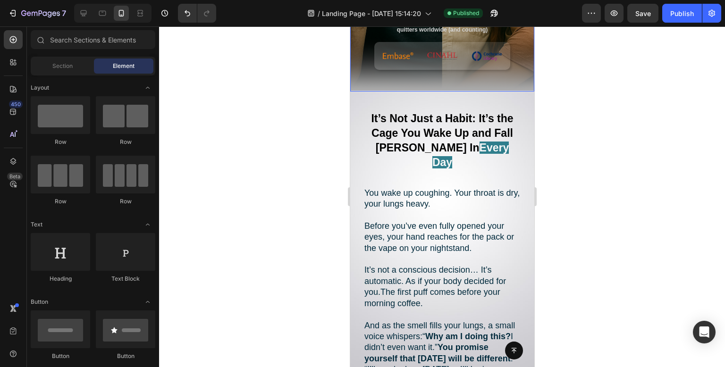
scroll to position [296, 0]
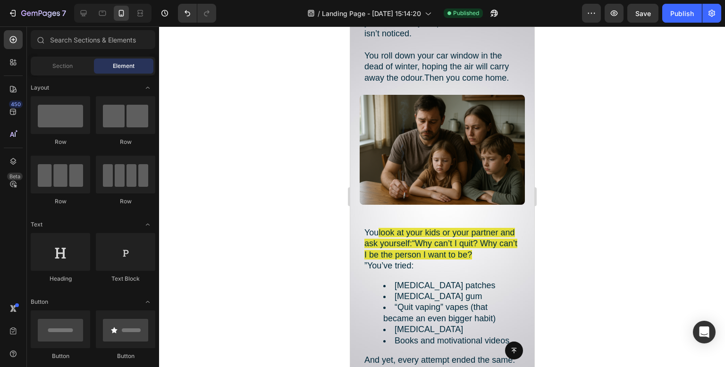
click at [291, 137] on div at bounding box center [442, 196] width 566 height 341
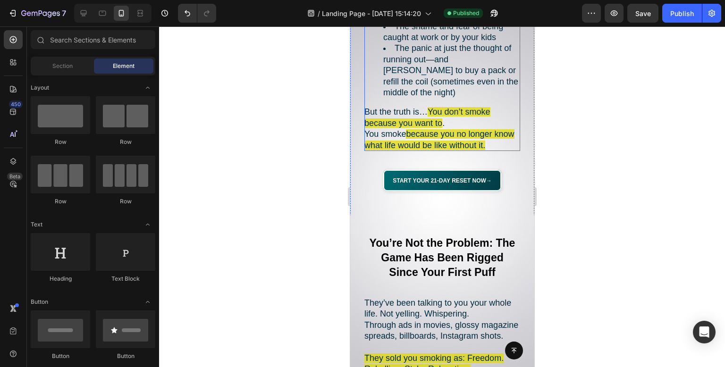
scroll to position [1571, 0]
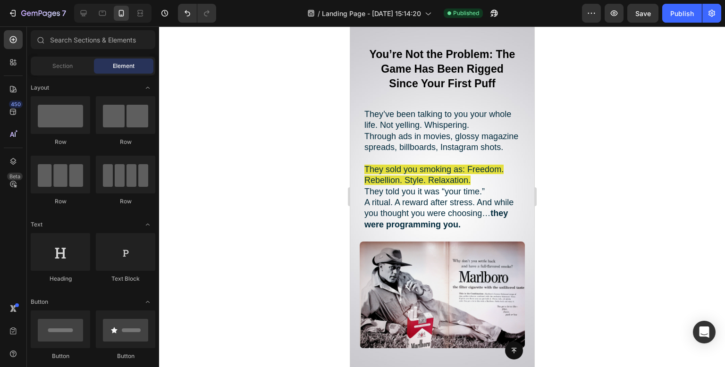
click at [221, 110] on div at bounding box center [442, 196] width 566 height 341
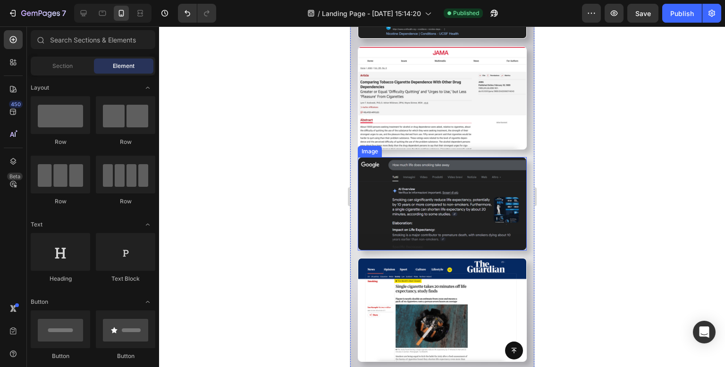
scroll to position [2505, 0]
